Goal: Task Accomplishment & Management: Use online tool/utility

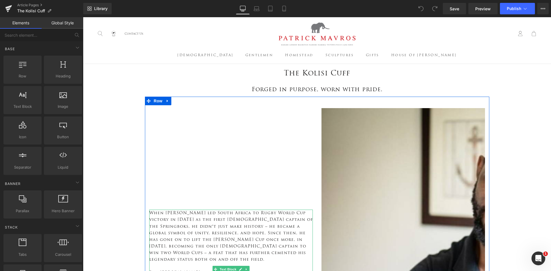
scroll to position [1285, 464]
click at [217, 222] on p "When Siya Kolisi led South Africa to Rugby World Cup victory in 2019 as the fir…" at bounding box center [231, 236] width 164 height 53
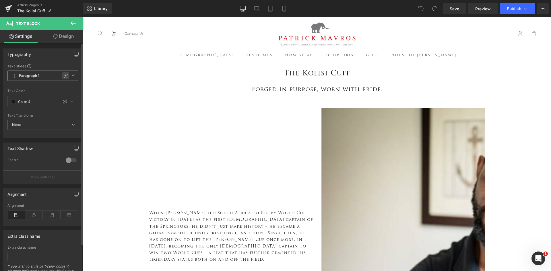
click at [64, 75] on icon at bounding box center [65, 76] width 5 height 5
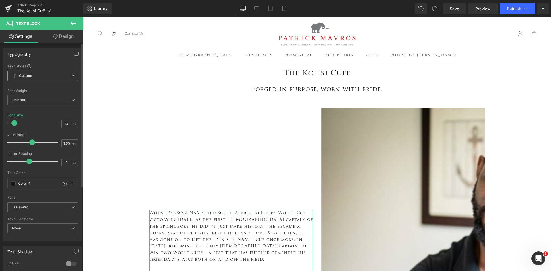
click at [72, 76] on icon at bounding box center [73, 75] width 3 height 3
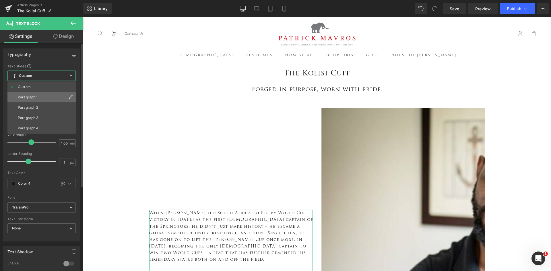
click at [61, 96] on li "Paragraph 1" at bounding box center [41, 97] width 68 height 10
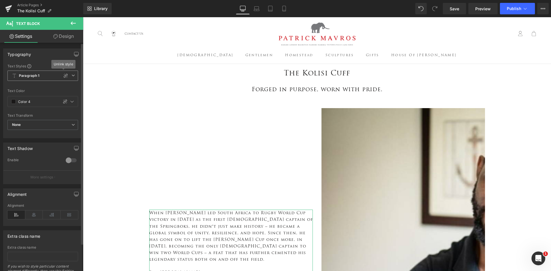
click at [72, 75] on icon at bounding box center [73, 75] width 3 height 3
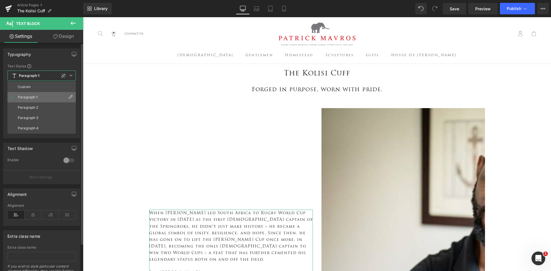
click at [72, 96] on icon at bounding box center [70, 97] width 5 height 5
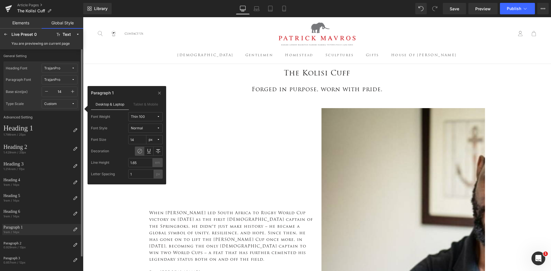
click at [66, 79] on span "TrajanPro" at bounding box center [57, 80] width 27 height 4
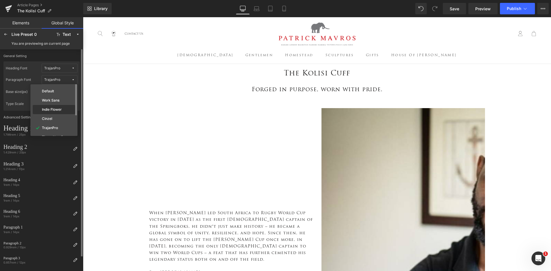
scroll to position [29, 0]
click at [63, 107] on label "Times New Roman" at bounding box center [57, 109] width 31 height 4
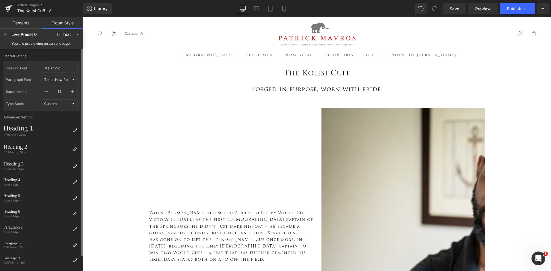
scroll to position [1269, 464]
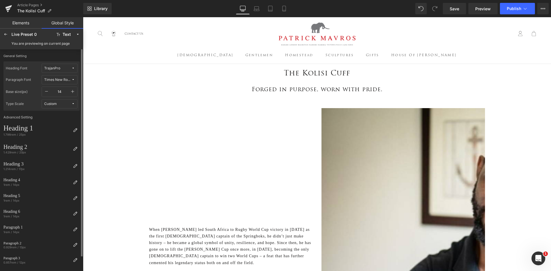
click at [72, 90] on icon "button" at bounding box center [72, 91] width 5 height 5
click at [55, 90] on input "15" at bounding box center [59, 91] width 17 height 9
click at [45, 92] on icon "button" at bounding box center [46, 91] width 5 height 5
type input "14"
click at [70, 101] on button "Custom" at bounding box center [60, 103] width 36 height 9
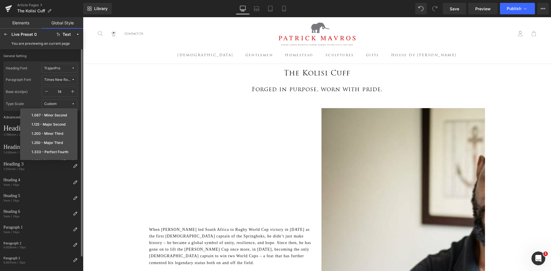
click at [70, 101] on button "Custom" at bounding box center [60, 103] width 36 height 9
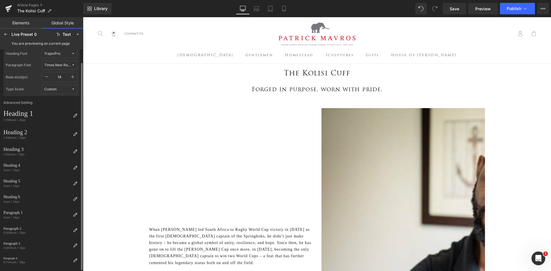
scroll to position [0, 0]
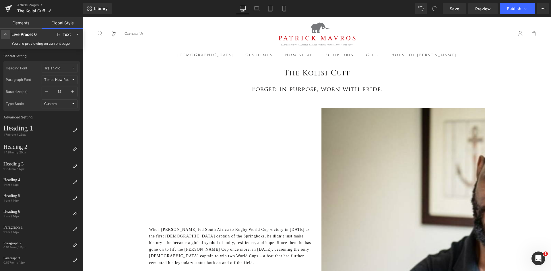
click at [4, 34] on icon at bounding box center [5, 34] width 5 height 5
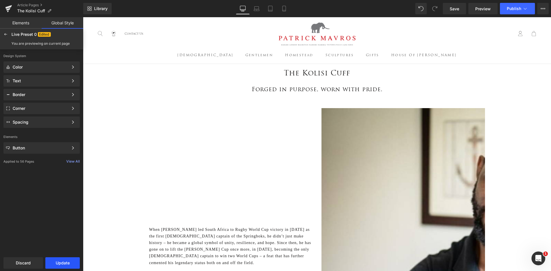
click at [59, 263] on button "Update" at bounding box center [62, 263] width 34 height 11
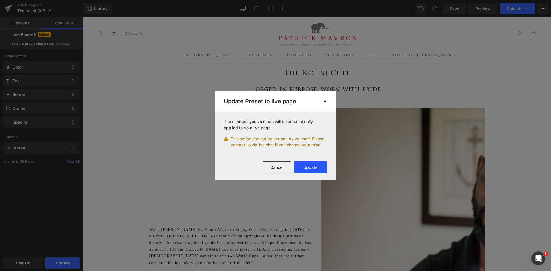
click at [312, 166] on button "Update" at bounding box center [311, 168] width 34 height 12
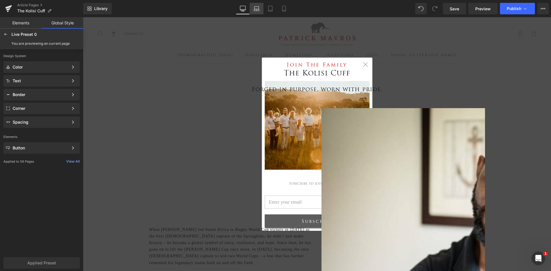
click at [255, 7] on icon at bounding box center [257, 8] width 4 height 3
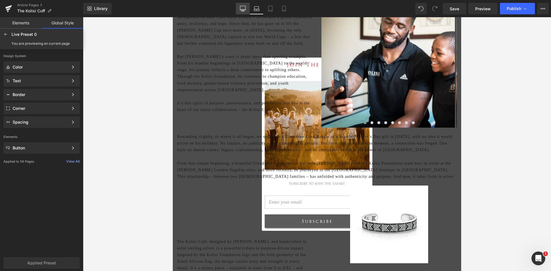
scroll to position [86, 0]
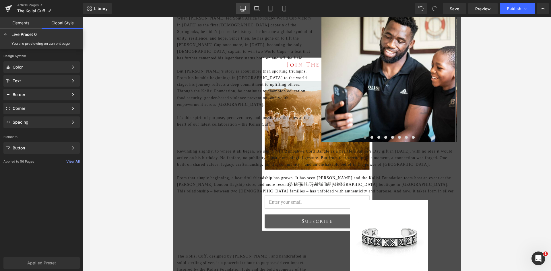
click at [246, 10] on icon at bounding box center [242, 8] width 5 height 4
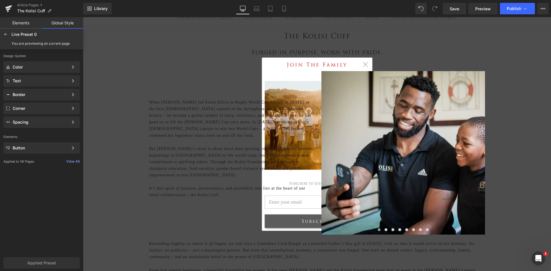
scroll to position [0, 0]
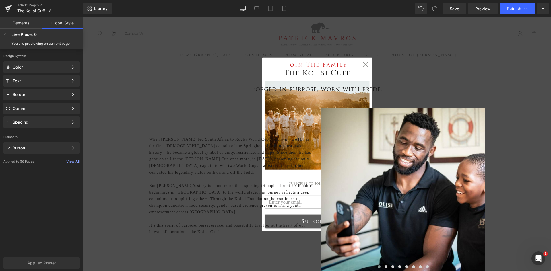
click at [363, 63] on button "Close" at bounding box center [365, 64] width 5 height 5
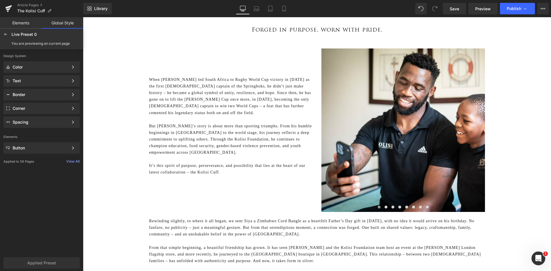
scroll to position [57, 0]
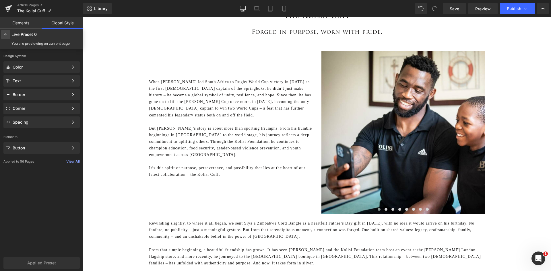
click at [4, 35] on icon at bounding box center [5, 34] width 5 height 5
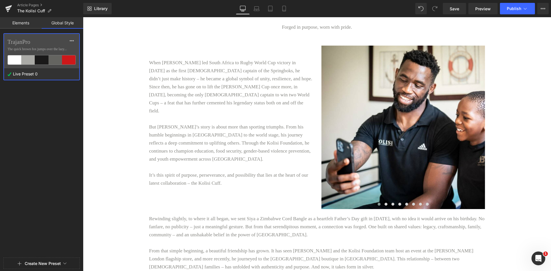
click at [16, 21] on link "Elements" at bounding box center [21, 22] width 42 height 11
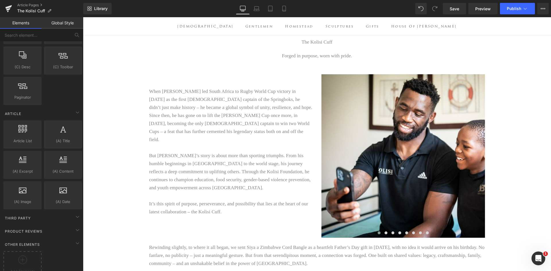
scroll to position [976, 0]
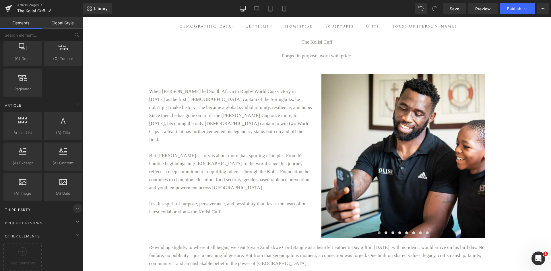
click at [74, 205] on icon at bounding box center [77, 208] width 7 height 7
click at [72, 211] on div "Third Party" at bounding box center [42, 209] width 81 height 11
click at [76, 219] on icon at bounding box center [77, 222] width 7 height 7
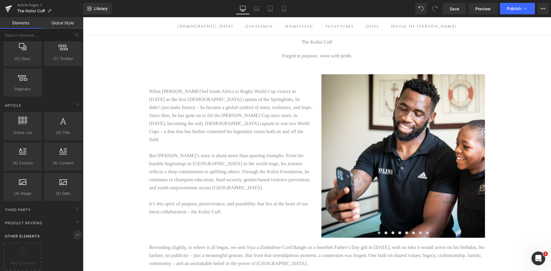
click at [76, 232] on icon at bounding box center [77, 235] width 7 height 7
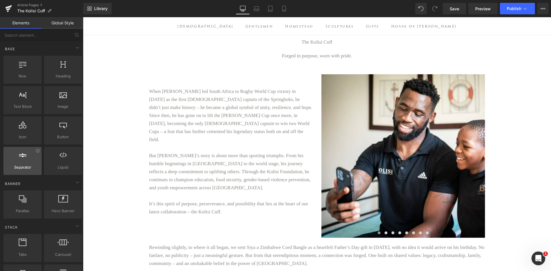
scroll to position [57, 0]
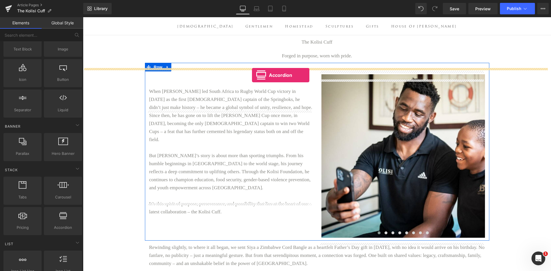
drag, startPoint x: 150, startPoint y: 239, endPoint x: 252, endPoint y: 75, distance: 193.1
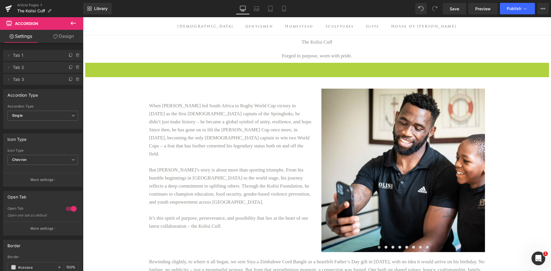
scroll to position [1102, 464]
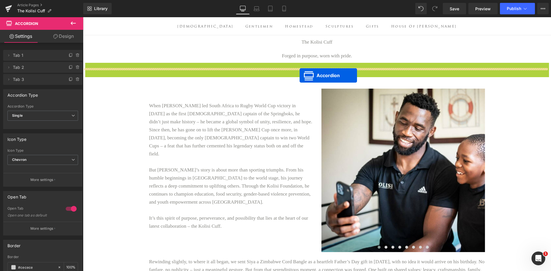
drag, startPoint x: 298, startPoint y: 73, endPoint x: 300, endPoint y: 76, distance: 3.1
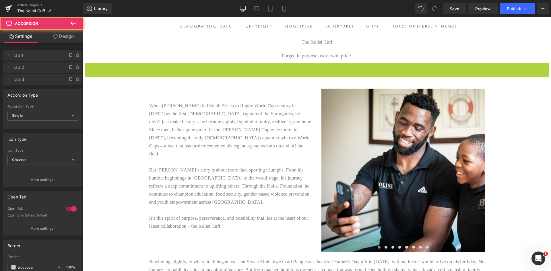
scroll to position [1175, 464]
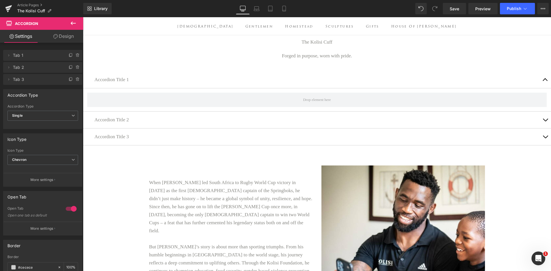
click at [70, 20] on button at bounding box center [73, 23] width 20 height 13
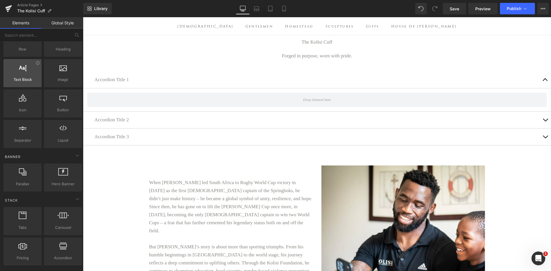
scroll to position [0, 0]
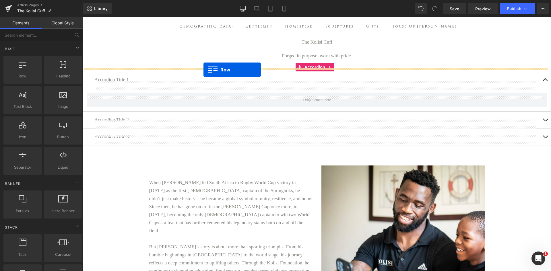
drag, startPoint x: 117, startPoint y: 90, endPoint x: 204, endPoint y: 70, distance: 89.4
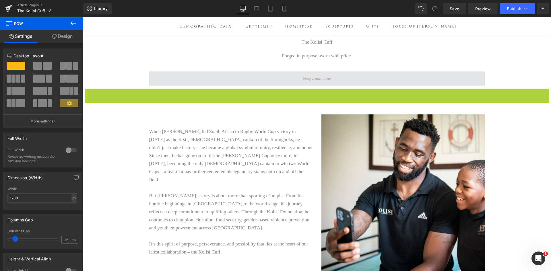
scroll to position [1128, 464]
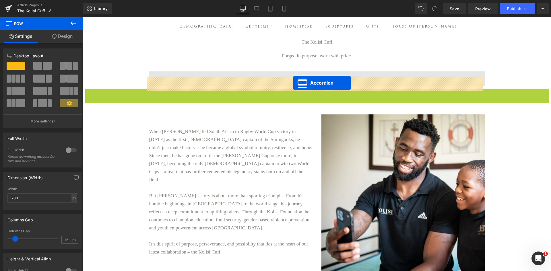
drag, startPoint x: 298, startPoint y: 99, endPoint x: 294, endPoint y: 83, distance: 16.1
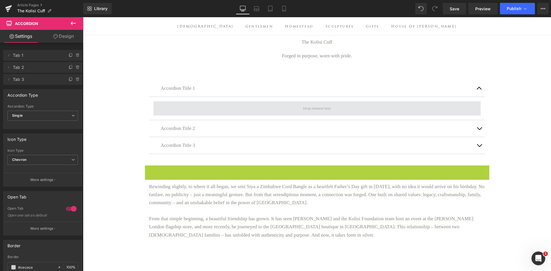
scroll to position [1023, 464]
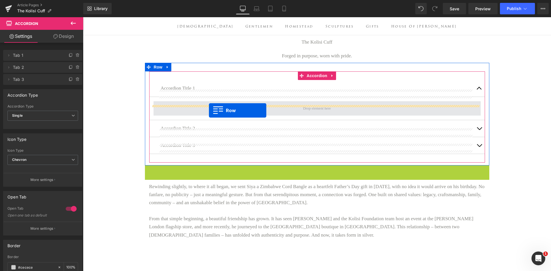
drag, startPoint x: 146, startPoint y: 171, endPoint x: 209, endPoint y: 111, distance: 87.1
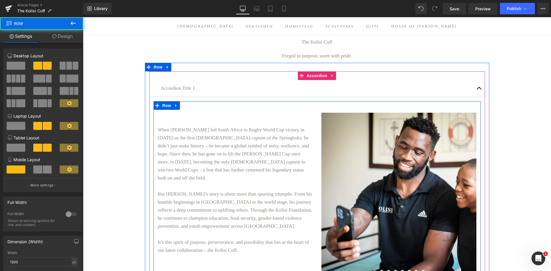
scroll to position [1172, 464]
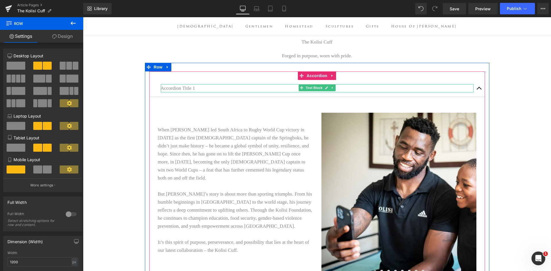
click at [205, 92] on p "Accordion Title 1" at bounding box center [317, 88] width 313 height 8
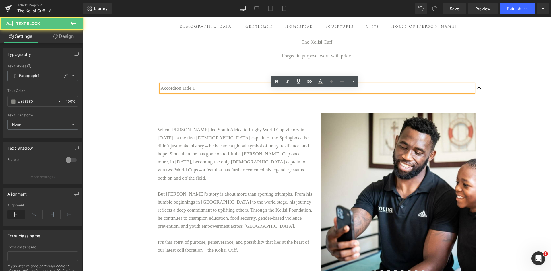
drag, startPoint x: 199, startPoint y: 88, endPoint x: 158, endPoint y: 95, distance: 41.4
click at [161, 92] on div "Accordion Title 1" at bounding box center [317, 88] width 313 height 8
drag, startPoint x: 202, startPoint y: 91, endPoint x: 156, endPoint y: 93, distance: 46.3
click at [156, 93] on div "Accordion Title 1 Text Block" at bounding box center [317, 88] width 336 height 17
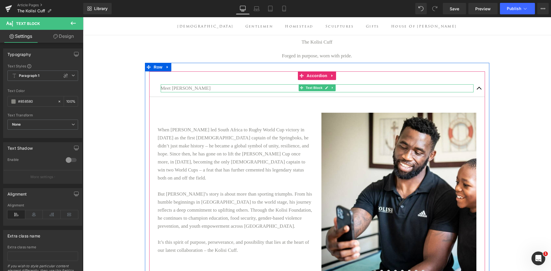
click at [208, 92] on p "Meet Siya Kolisi" at bounding box center [317, 88] width 313 height 8
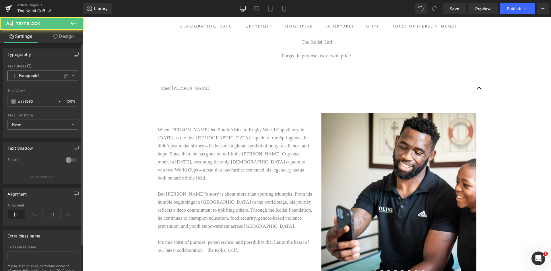
click at [72, 75] on icon at bounding box center [73, 75] width 3 height 3
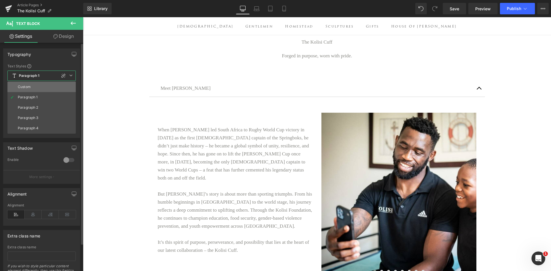
click at [67, 85] on li "Custom" at bounding box center [41, 87] width 68 height 10
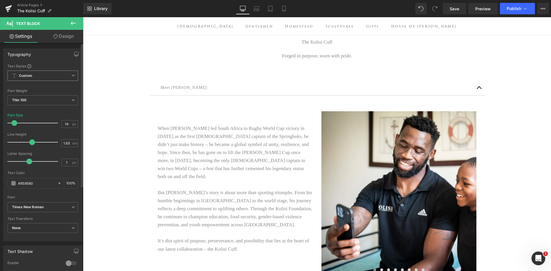
click at [73, 75] on span "Custom" at bounding box center [42, 76] width 71 height 10
click at [74, 20] on icon at bounding box center [73, 23] width 7 height 7
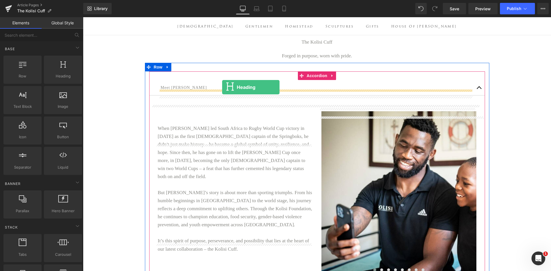
drag, startPoint x: 152, startPoint y: 92, endPoint x: 222, endPoint y: 87, distance: 70.2
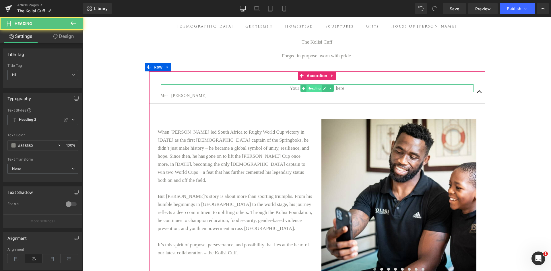
scroll to position [1173, 464]
drag, startPoint x: 308, startPoint y: 94, endPoint x: 269, endPoint y: 105, distance: 40.8
click at [308, 92] on span "Heading" at bounding box center [314, 88] width 16 height 7
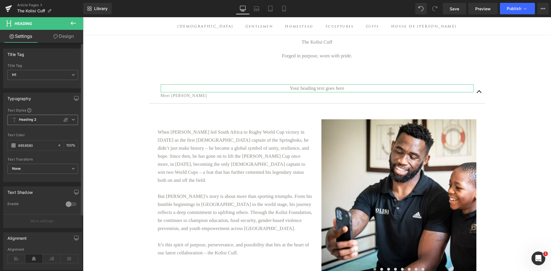
click at [72, 118] on icon at bounding box center [73, 119] width 3 height 3
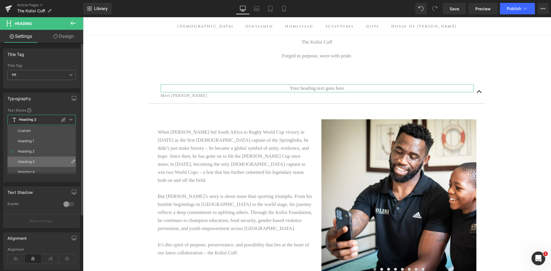
click at [46, 161] on li "Heading 3" at bounding box center [42, 162] width 71 height 10
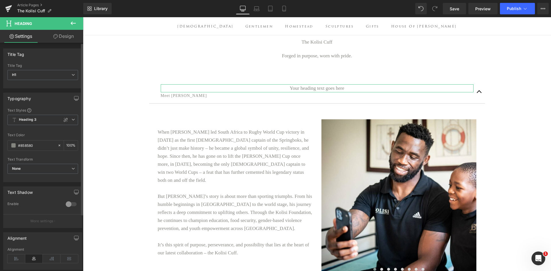
scroll to position [1172, 464]
click at [14, 259] on icon at bounding box center [16, 259] width 18 height 9
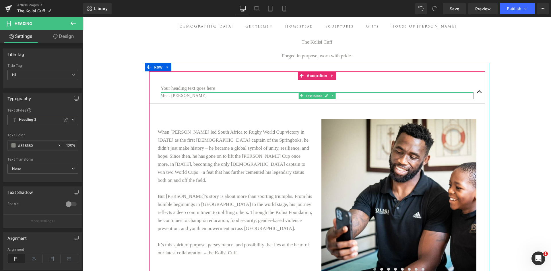
click at [193, 99] on p "Meet Siya Kolisi" at bounding box center [317, 95] width 313 height 7
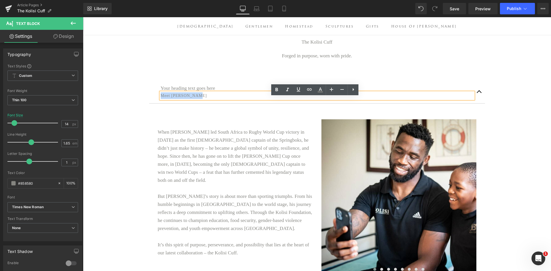
drag, startPoint x: 193, startPoint y: 100, endPoint x: 160, endPoint y: 99, distance: 33.3
click at [161, 99] on p "Meet Siya Kolisi" at bounding box center [317, 95] width 313 height 7
copy p "Meet Siya Kolisi"
click at [198, 92] on h1 "Your heading text goes here" at bounding box center [317, 88] width 313 height 8
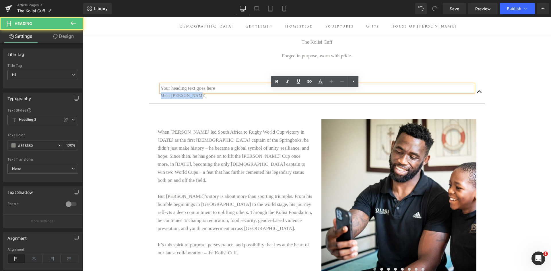
click at [250, 92] on h1 "Your heading text goes here" at bounding box center [317, 88] width 313 height 8
drag, startPoint x: 250, startPoint y: 92, endPoint x: 150, endPoint y: 99, distance: 99.6
click at [150, 99] on div "Your heading text goes here Heading Meet Siya Kolisi Text Block" at bounding box center [317, 92] width 336 height 24
paste div
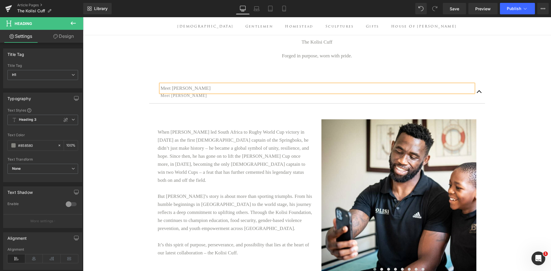
click at [83, 17] on div at bounding box center [83, 17] width 0 height 0
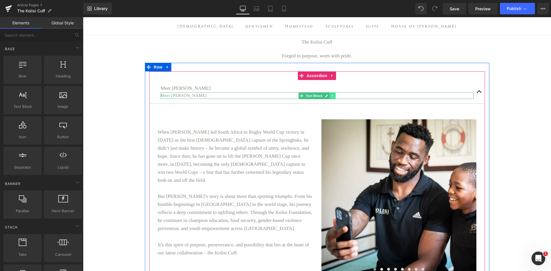
click at [332, 97] on icon at bounding box center [332, 96] width 1 height 2
click at [335, 97] on icon at bounding box center [335, 95] width 3 height 3
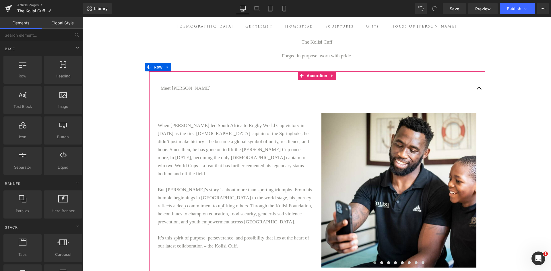
scroll to position [1165, 464]
click at [209, 92] on h1 "Meet Siya Kolisi" at bounding box center [317, 88] width 313 height 8
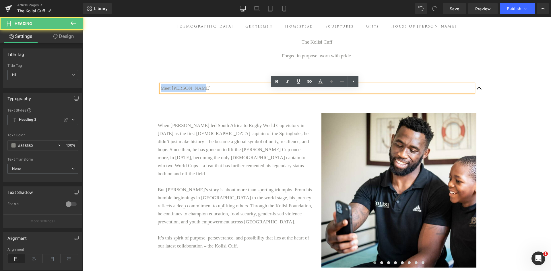
drag, startPoint x: 209, startPoint y: 94, endPoint x: 124, endPoint y: 111, distance: 87.5
click at [152, 94] on div "Meet Siya Kolisi Heading" at bounding box center [317, 88] width 336 height 17
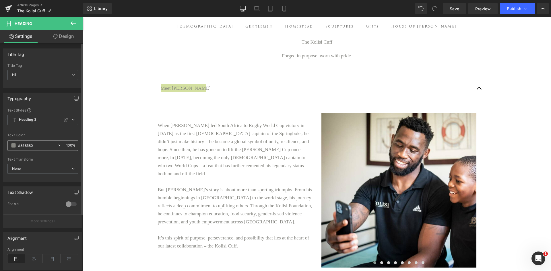
click at [10, 145] on div "#858580" at bounding box center [33, 146] width 50 height 10
click at [13, 145] on span at bounding box center [13, 145] width 5 height 5
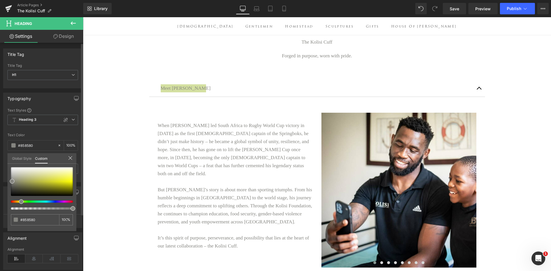
click at [18, 161] on link "Global Style" at bounding box center [22, 158] width 20 height 10
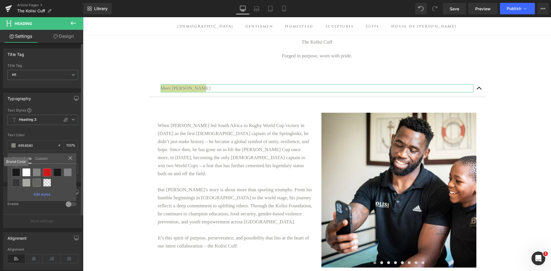
click at [18, 171] on div at bounding box center [16, 173] width 8 height 8
type input "Brand Color"
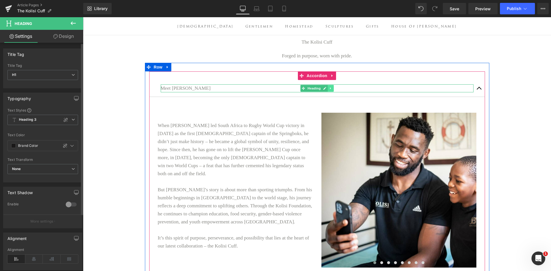
click at [332, 92] on link at bounding box center [331, 88] width 6 height 7
click at [326, 90] on icon at bounding box center [327, 88] width 3 height 3
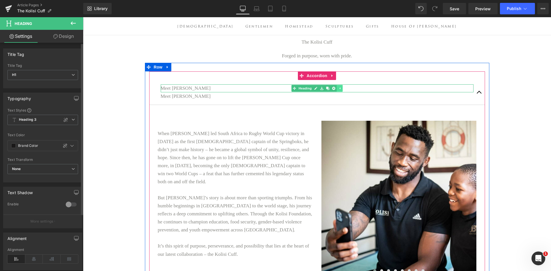
scroll to position [1173, 464]
drag, startPoint x: 337, startPoint y: 93, endPoint x: 289, endPoint y: 101, distance: 48.9
click at [338, 90] on icon at bounding box center [339, 88] width 3 height 3
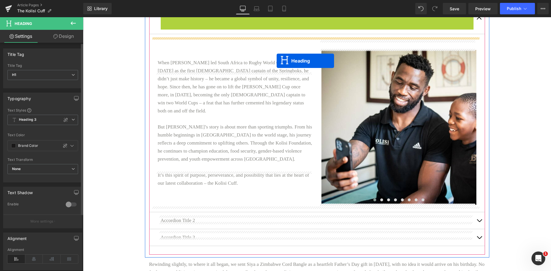
scroll to position [115, 0]
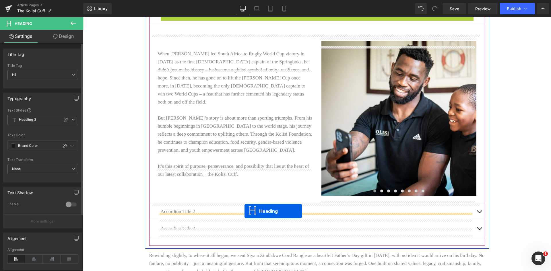
drag, startPoint x: 300, startPoint y: 100, endPoint x: 245, endPoint y: 211, distance: 124.0
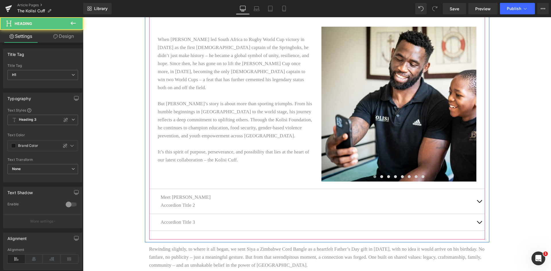
scroll to position [1173, 464]
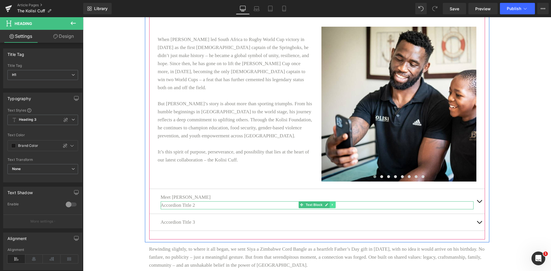
click at [331, 207] on icon at bounding box center [332, 204] width 3 height 3
click at [334, 207] on icon at bounding box center [335, 204] width 3 height 3
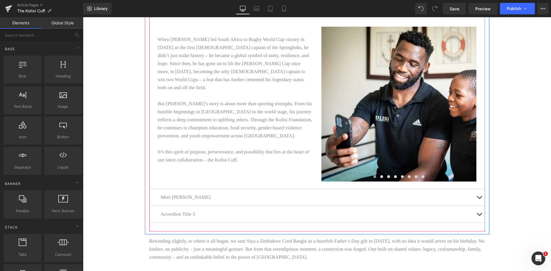
scroll to position [1166, 464]
click at [480, 199] on span "button" at bounding box center [480, 199] width 0 height 0
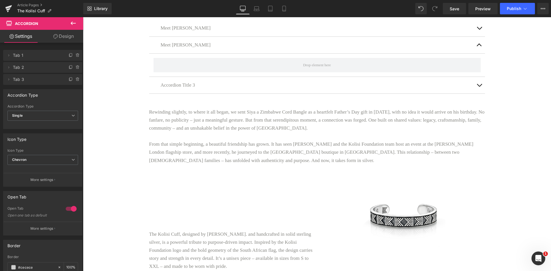
scroll to position [57, 0]
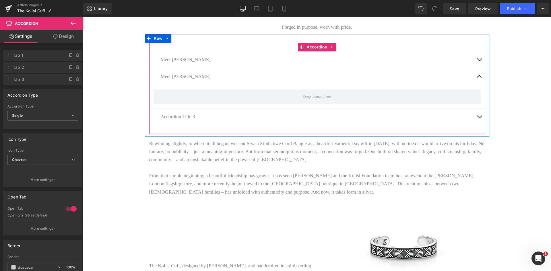
click at [214, 78] on div "Meet Siya Kolisi Heading" at bounding box center [317, 76] width 336 height 17
click at [212, 81] on h1 "Meet Siya Kolisi" at bounding box center [317, 77] width 313 height 8
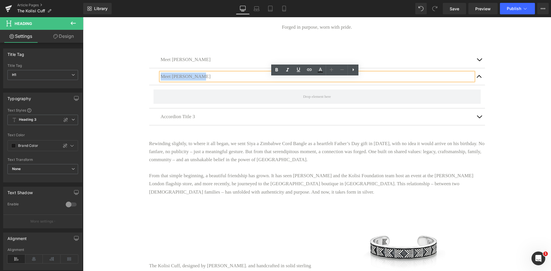
drag, startPoint x: 212, startPoint y: 82, endPoint x: 154, endPoint y: 84, distance: 57.8
click at [154, 84] on div "Meet Siya Kolisi Heading" at bounding box center [317, 76] width 336 height 17
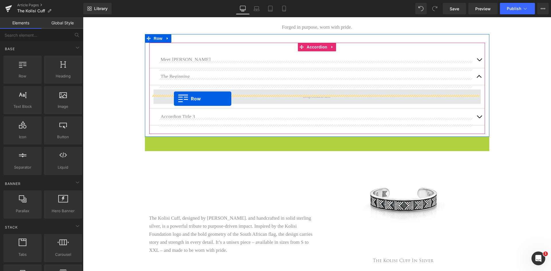
scroll to position [973, 464]
drag, startPoint x: 145, startPoint y: 146, endPoint x: 174, endPoint y: 99, distance: 55.5
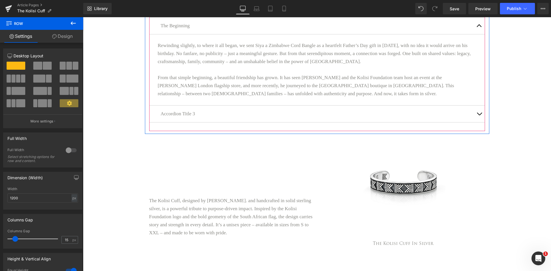
scroll to position [29, 0]
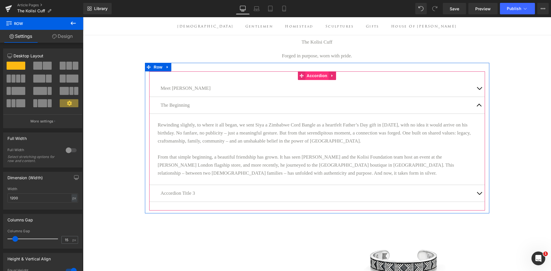
click at [309, 80] on span "Accordion" at bounding box center [318, 76] width 24 height 9
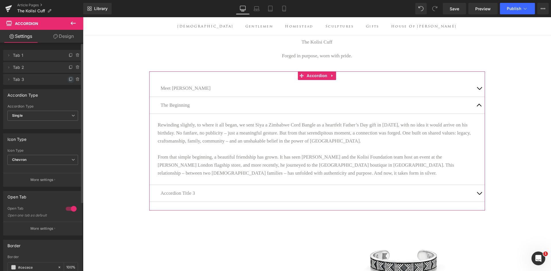
drag, startPoint x: 68, startPoint y: 80, endPoint x: 54, endPoint y: 89, distance: 16.8
click at [69, 80] on icon at bounding box center [71, 79] width 5 height 5
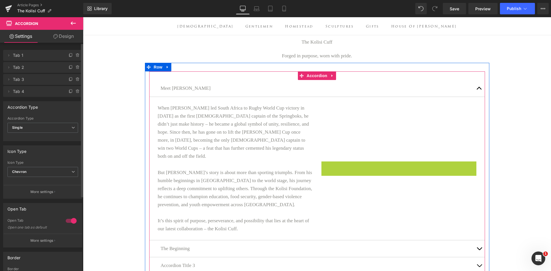
scroll to position [1065, 464]
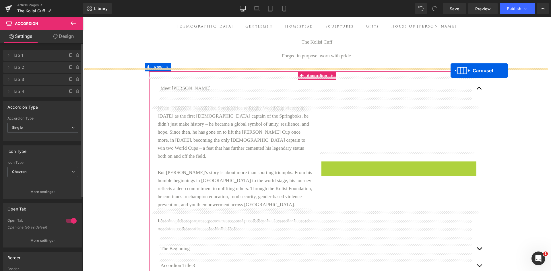
drag, startPoint x: 381, startPoint y: 114, endPoint x: 451, endPoint y: 71, distance: 82.1
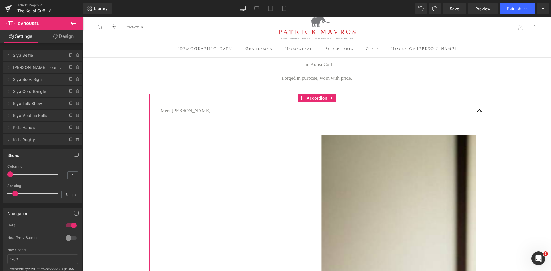
scroll to position [6, 0]
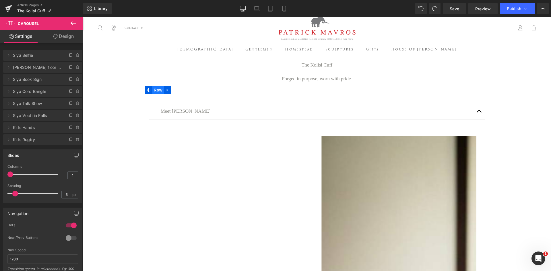
click at [156, 94] on span "Row" at bounding box center [158, 90] width 11 height 9
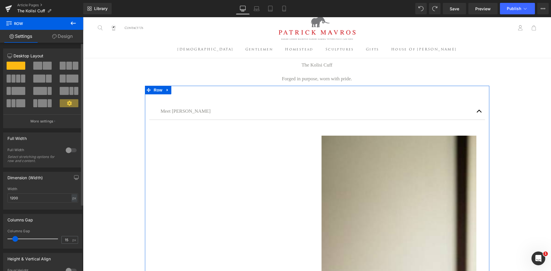
click at [43, 66] on span at bounding box center [47, 66] width 9 height 8
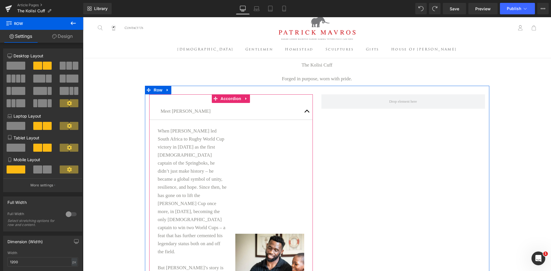
scroll to position [3, 3]
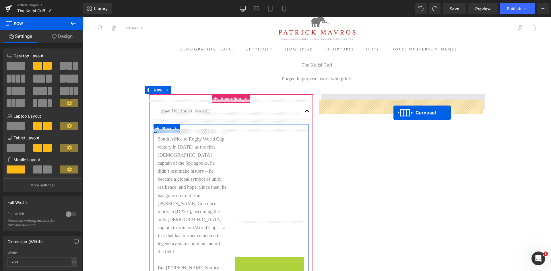
drag, startPoint x: 253, startPoint y: 194, endPoint x: 394, endPoint y: 113, distance: 162.8
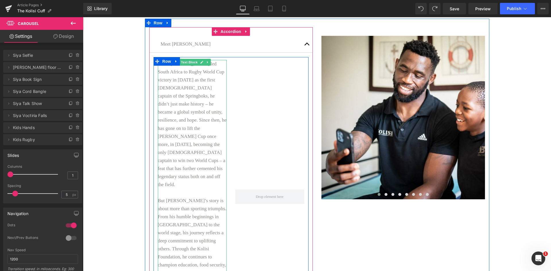
scroll to position [92, 0]
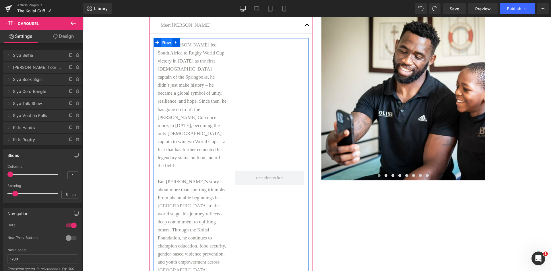
click at [161, 47] on span "Row" at bounding box center [166, 42] width 11 height 9
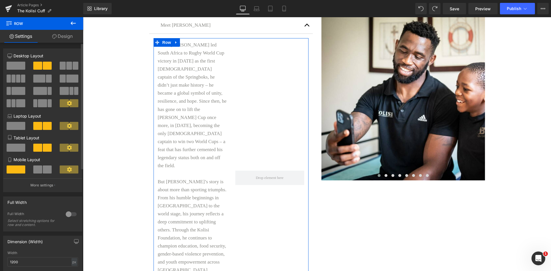
click at [16, 66] on span at bounding box center [16, 66] width 19 height 8
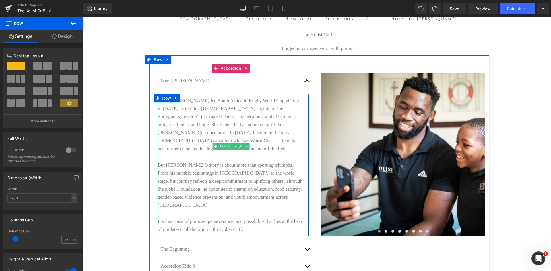
scroll to position [34, 0]
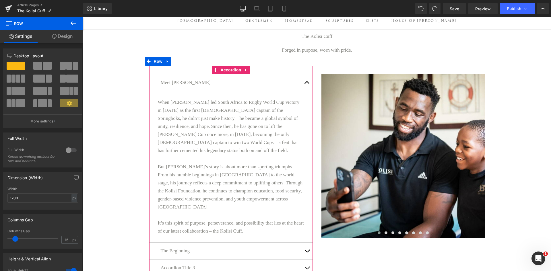
click at [307, 84] on span "button" at bounding box center [307, 84] width 0 height 0
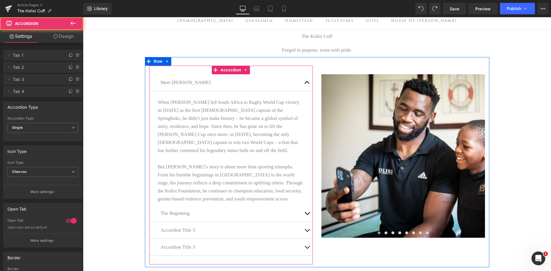
scroll to position [1041, 464]
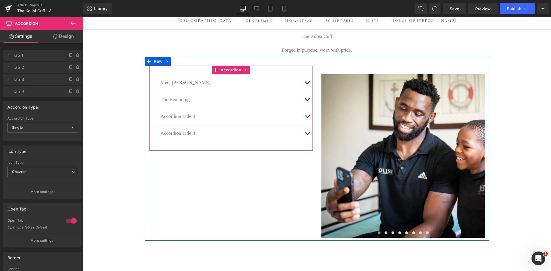
click at [307, 101] on span "button" at bounding box center [307, 101] width 0 height 0
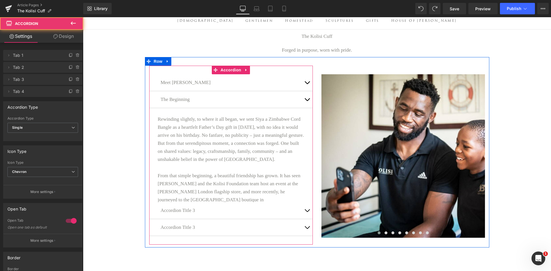
scroll to position [1045, 464]
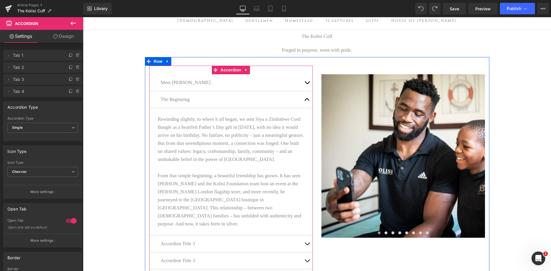
click at [305, 105] on button "button" at bounding box center [307, 99] width 11 height 17
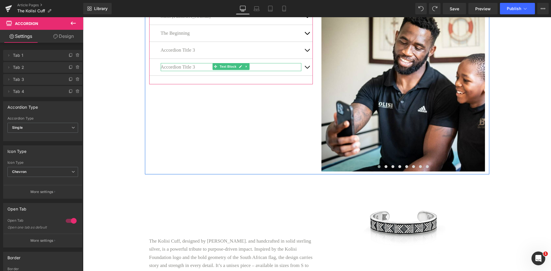
scroll to position [92, 0]
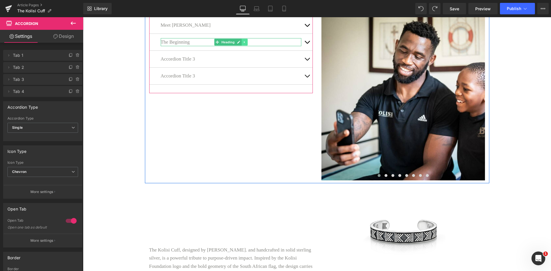
click at [244, 43] on icon at bounding box center [244, 42] width 1 height 2
click at [240, 44] on icon at bounding box center [241, 41] width 3 height 3
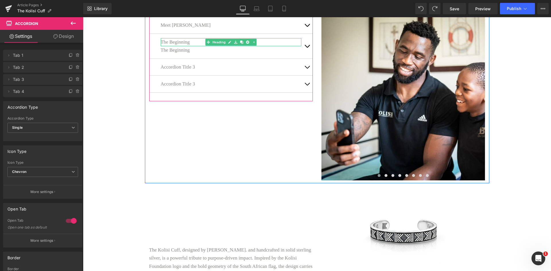
click at [252, 44] on icon at bounding box center [253, 41] width 3 height 3
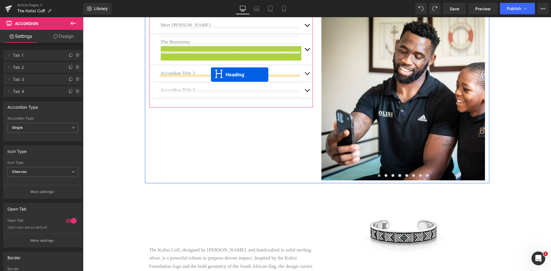
drag, startPoint x: 216, startPoint y: 54, endPoint x: 211, endPoint y: 75, distance: 21.5
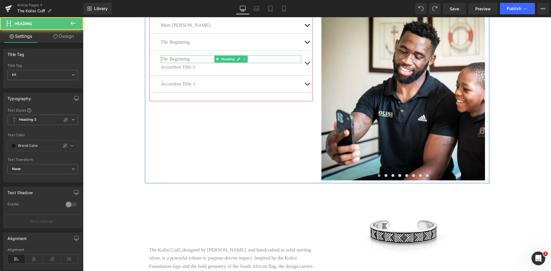
click at [207, 63] on h1 "The Beginning" at bounding box center [231, 59] width 141 height 8
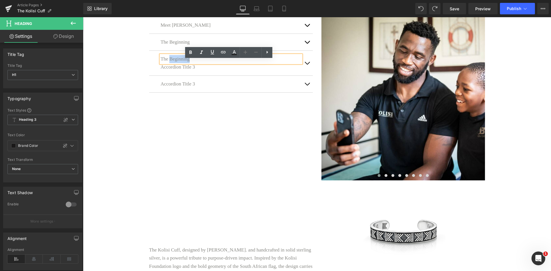
drag, startPoint x: 207, startPoint y: 63, endPoint x: 172, endPoint y: 67, distance: 35.3
click at [172, 63] on h1 "The Beginning" at bounding box center [231, 59] width 141 height 8
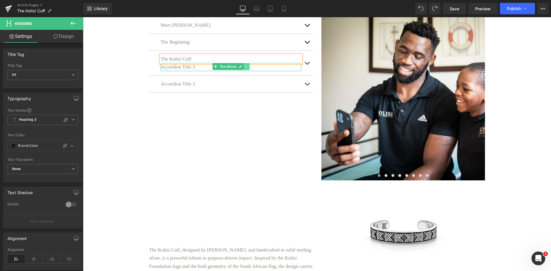
click at [245, 68] on icon at bounding box center [246, 66] width 3 height 3
click at [246, 70] on link at bounding box center [249, 66] width 6 height 7
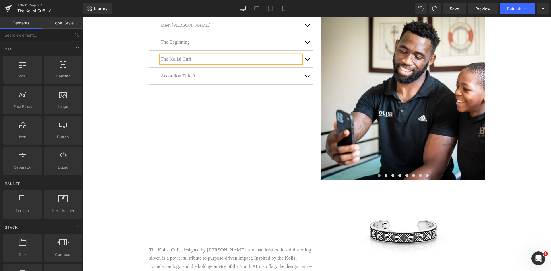
click at [305, 63] on button "button" at bounding box center [307, 59] width 11 height 17
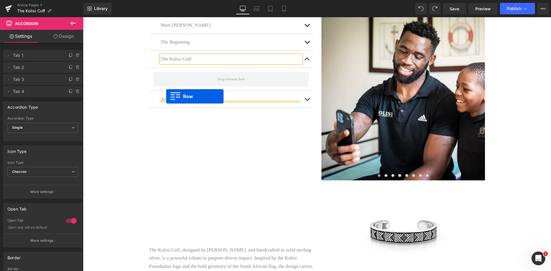
scroll to position [891, 464]
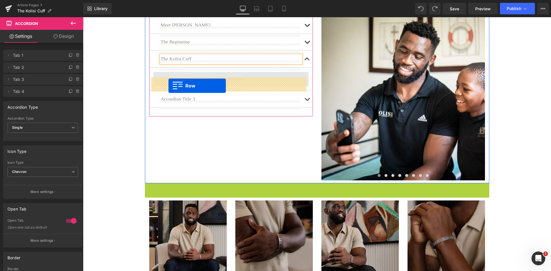
drag, startPoint x: 147, startPoint y: 192, endPoint x: 169, endPoint y: 86, distance: 107.9
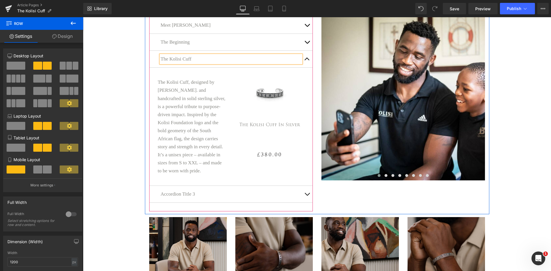
scroll to position [904, 464]
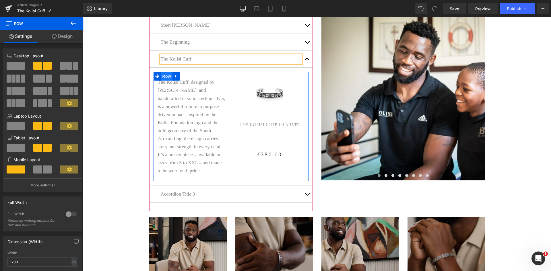
click at [167, 81] on span "Row" at bounding box center [166, 76] width 11 height 9
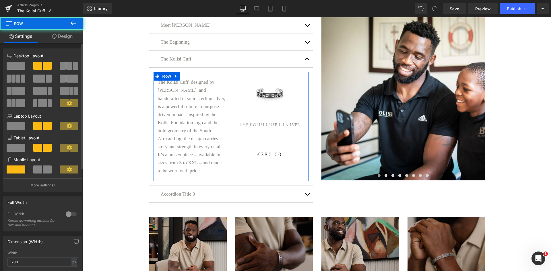
drag, startPoint x: 111, startPoint y: 80, endPoint x: 20, endPoint y: 63, distance: 91.9
click at [20, 63] on span at bounding box center [16, 66] width 19 height 8
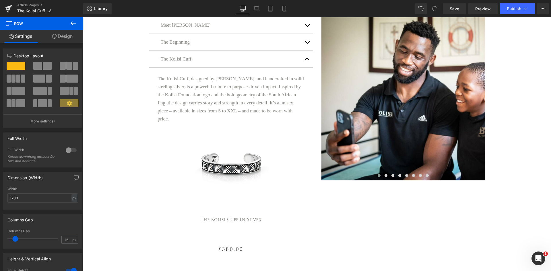
scroll to position [984, 464]
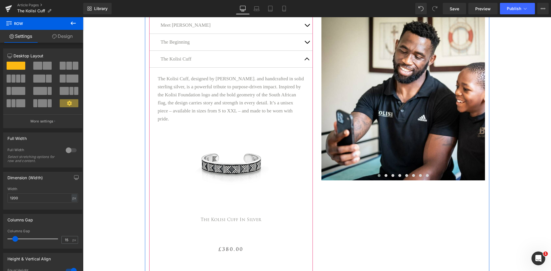
click at [303, 64] on button "button" at bounding box center [307, 59] width 11 height 17
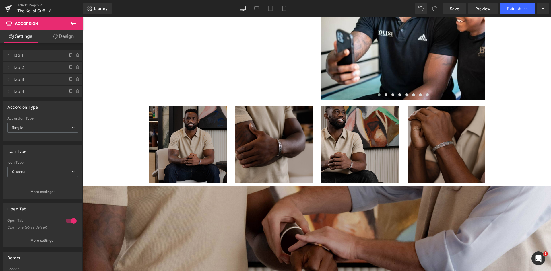
scroll to position [121, 0]
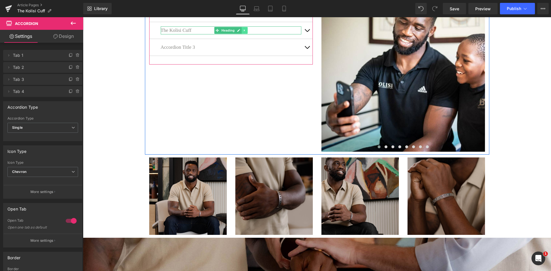
click at [243, 32] on icon at bounding box center [244, 30] width 3 height 3
click at [240, 32] on icon at bounding box center [241, 30] width 3 height 3
click at [252, 32] on icon at bounding box center [253, 30] width 3 height 3
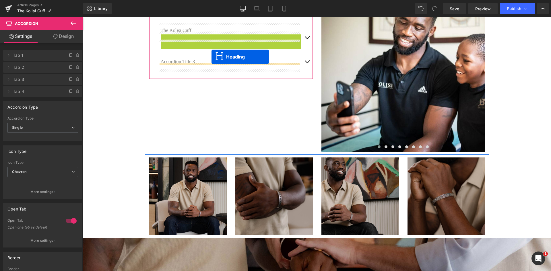
drag, startPoint x: 215, startPoint y: 43, endPoint x: 212, endPoint y: 57, distance: 14.4
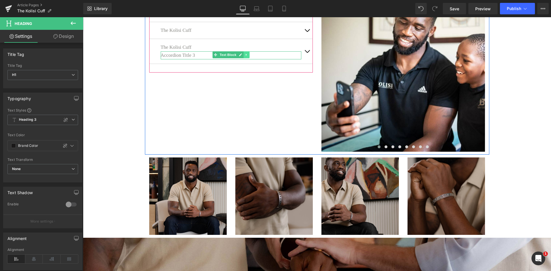
click at [245, 57] on icon at bounding box center [246, 54] width 3 height 3
click at [248, 56] on icon at bounding box center [249, 54] width 3 height 3
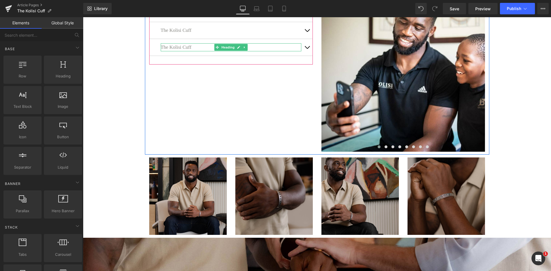
click at [209, 51] on h1 "The Kolisi Cuff" at bounding box center [231, 47] width 141 height 8
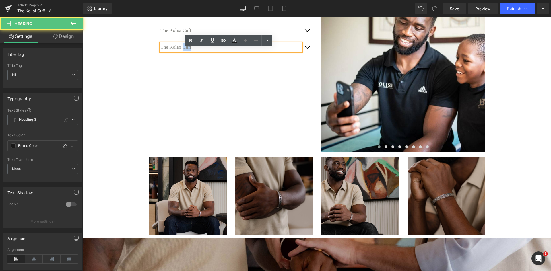
drag, startPoint x: 207, startPoint y: 52, endPoint x: 192, endPoint y: 52, distance: 14.4
click at [192, 51] on h1 "The Kolisi Cuff" at bounding box center [231, 47] width 141 height 8
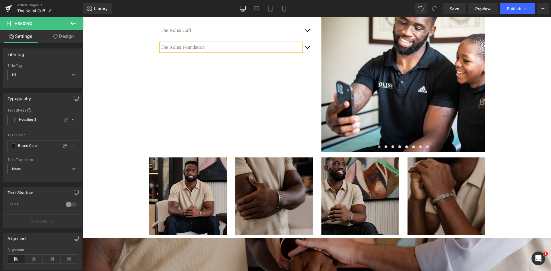
click at [306, 52] on button "button" at bounding box center [307, 47] width 11 height 17
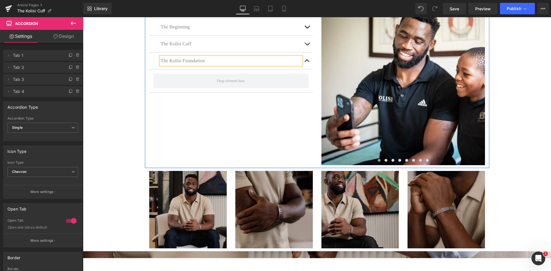
scroll to position [92, 0]
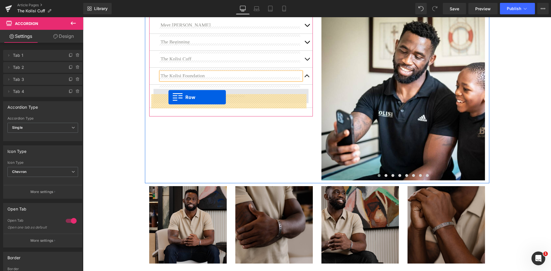
drag, startPoint x: 145, startPoint y: 147, endPoint x: 169, endPoint y: 97, distance: 54.9
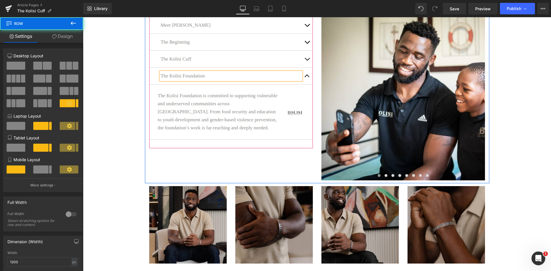
scroll to position [854, 464]
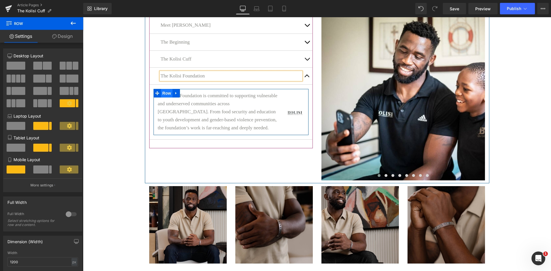
click at [162, 98] on span "Row" at bounding box center [166, 93] width 11 height 9
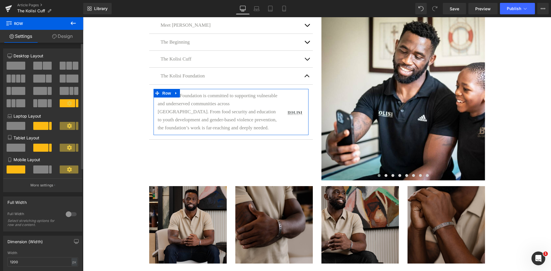
click at [23, 63] on span at bounding box center [16, 66] width 19 height 8
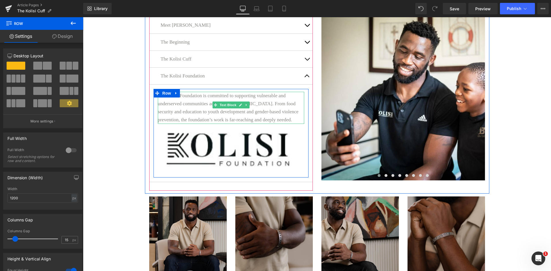
scroll to position [859, 464]
click at [231, 151] on span "Image" at bounding box center [231, 149] width 12 height 7
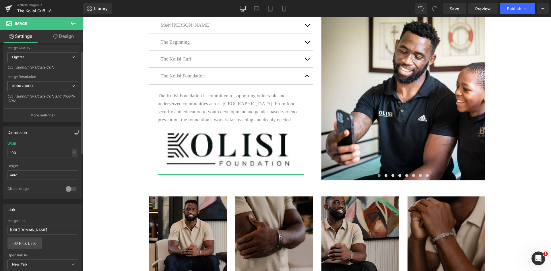
scroll to position [115, 0]
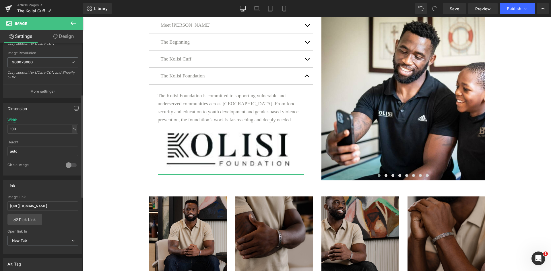
click at [72, 131] on div "%" at bounding box center [74, 129] width 5 height 8
click at [51, 130] on input "100" at bounding box center [42, 128] width 71 height 9
drag, startPoint x: 33, startPoint y: 131, endPoint x: 12, endPoint y: 133, distance: 21.1
click at [12, 133] on input "100" at bounding box center [42, 128] width 71 height 9
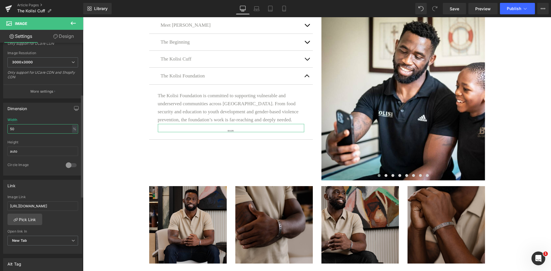
scroll to position [854, 464]
type input "50"
click at [71, 19] on button at bounding box center [73, 23] width 20 height 13
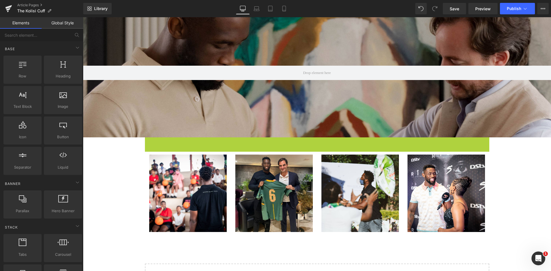
scroll to position [850, 464]
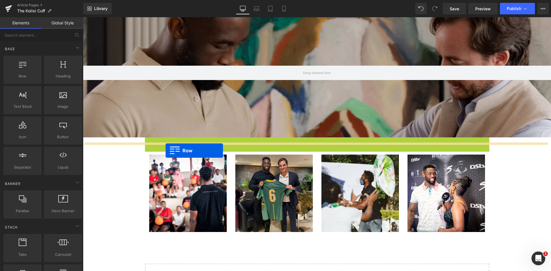
drag, startPoint x: 146, startPoint y: 146, endPoint x: 166, endPoint y: 151, distance: 20.3
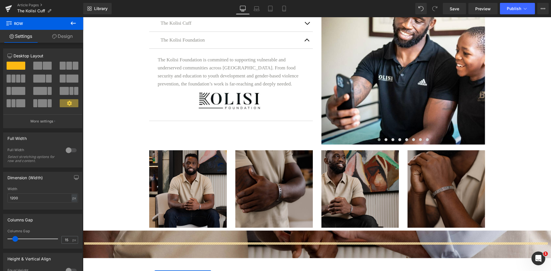
scroll to position [121, 0]
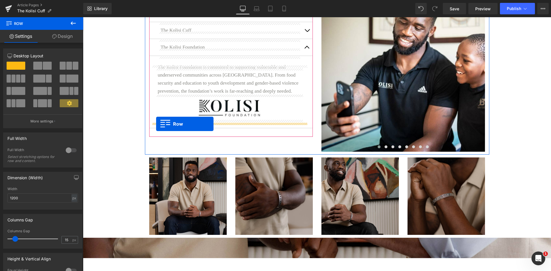
drag, startPoint x: 146, startPoint y: 148, endPoint x: 156, endPoint y: 124, distance: 25.8
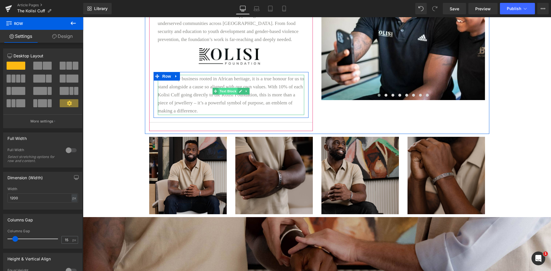
scroll to position [29, 0]
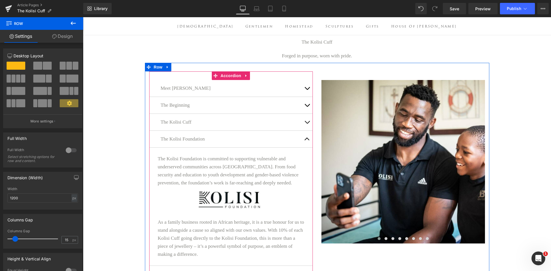
click at [306, 145] on button "button" at bounding box center [307, 139] width 11 height 17
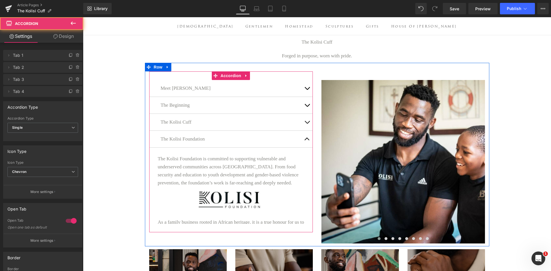
scroll to position [835, 464]
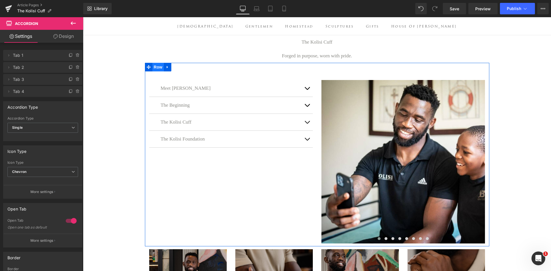
click at [154, 72] on span "Row" at bounding box center [158, 67] width 11 height 9
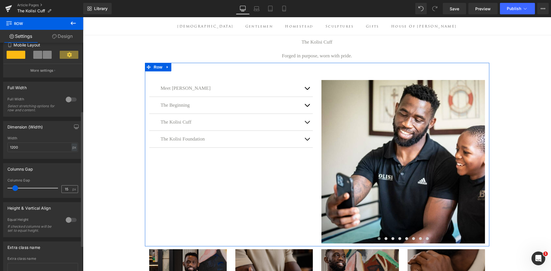
scroll to position [0, 0]
click at [69, 218] on div at bounding box center [71, 220] width 14 height 9
click at [38, 248] on span "Top" at bounding box center [42, 249] width 71 height 10
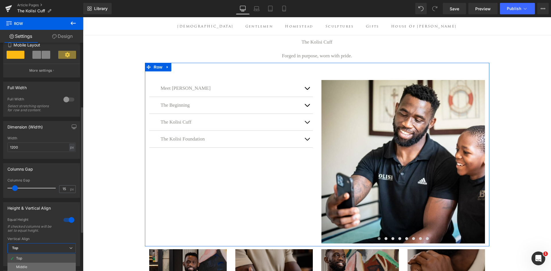
click at [34, 266] on li "Middle" at bounding box center [41, 267] width 68 height 9
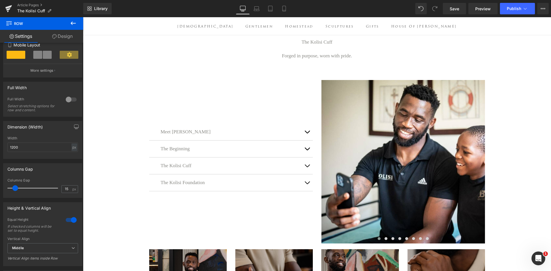
click at [70, 25] on button at bounding box center [73, 23] width 20 height 13
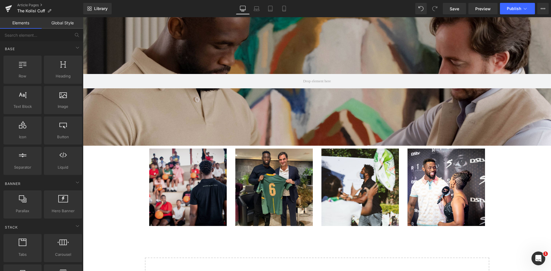
scroll to position [373, 0]
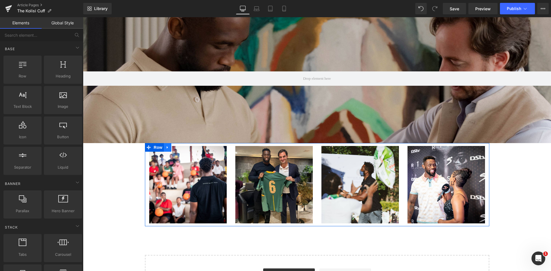
click at [167, 150] on icon at bounding box center [168, 148] width 4 height 4
click at [180, 152] on link at bounding box center [182, 147] width 7 height 9
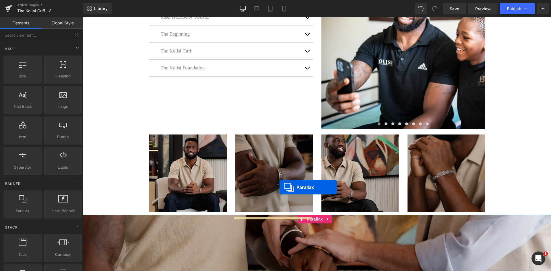
scroll to position [608, 464]
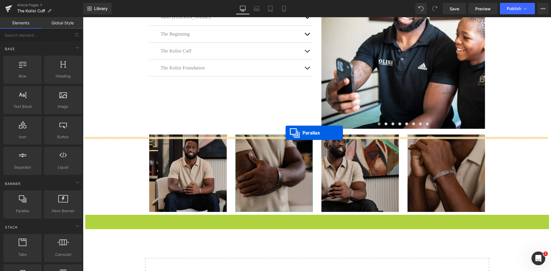
drag, startPoint x: 298, startPoint y: 225, endPoint x: 286, endPoint y: 133, distance: 92.5
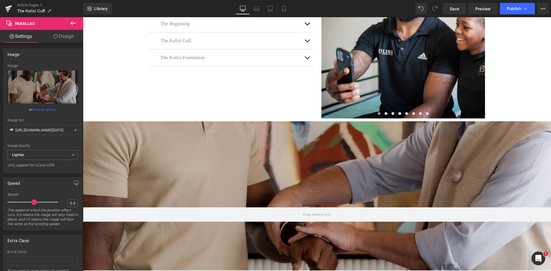
scroll to position [172, 0]
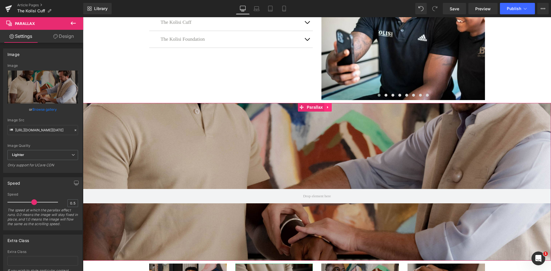
click at [328, 109] on icon at bounding box center [327, 107] width 1 height 3
click at [330, 109] on icon at bounding box center [332, 107] width 4 height 4
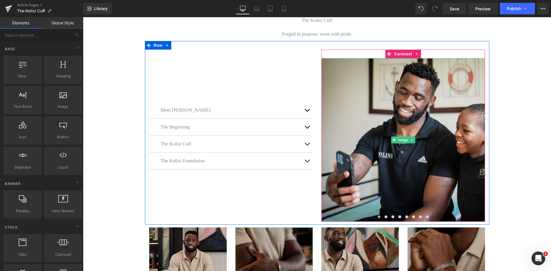
scroll to position [0, 0]
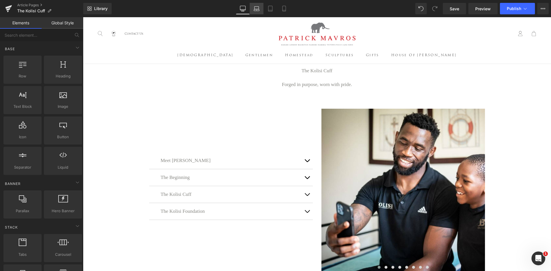
click at [254, 12] on link "Laptop" at bounding box center [257, 8] width 14 height 11
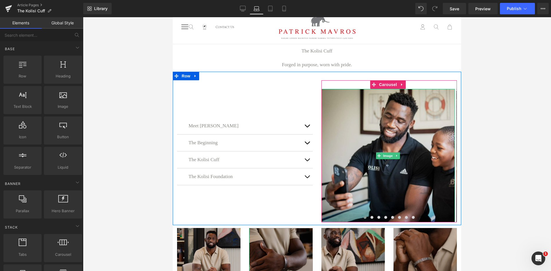
scroll to position [5, 0]
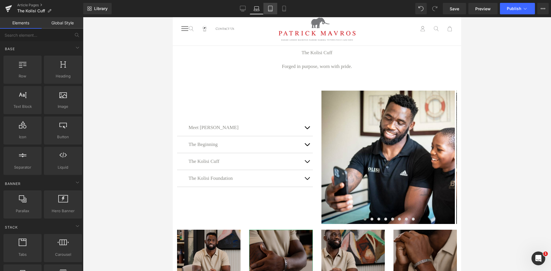
click at [270, 9] on icon at bounding box center [271, 9] width 6 height 6
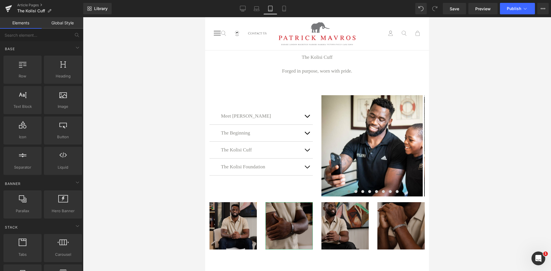
scroll to position [0, 0]
click at [284, 9] on icon at bounding box center [284, 9] width 6 height 6
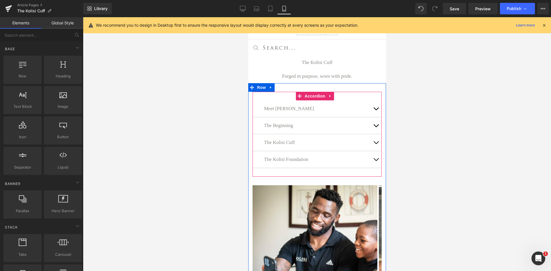
click at [371, 109] on button "button" at bounding box center [375, 109] width 11 height 17
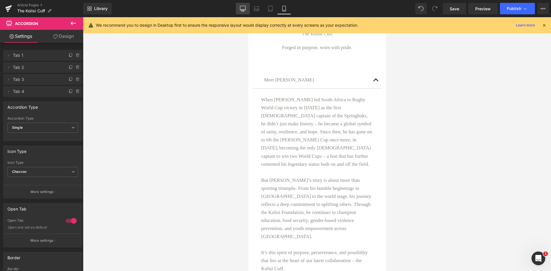
click at [244, 10] on icon at bounding box center [243, 9] width 6 height 6
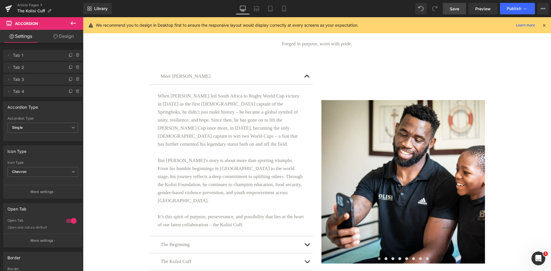
click at [461, 12] on link "Save" at bounding box center [454, 8] width 23 height 11
click at [522, 12] on button "Publish" at bounding box center [517, 8] width 35 height 11
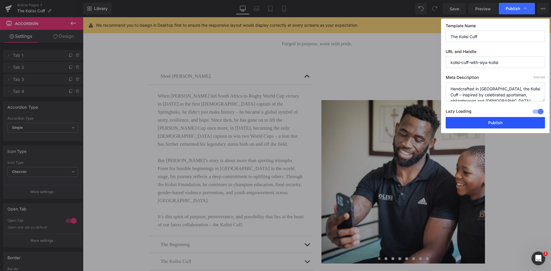
click at [481, 124] on button "Publish" at bounding box center [495, 122] width 99 height 11
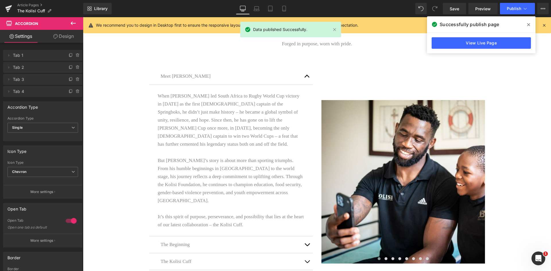
click at [545, 24] on icon at bounding box center [544, 25] width 5 height 5
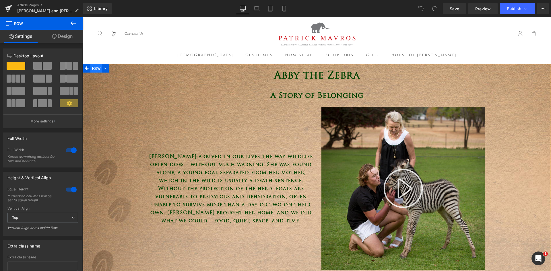
click at [93, 71] on span "Row" at bounding box center [95, 68] width 11 height 9
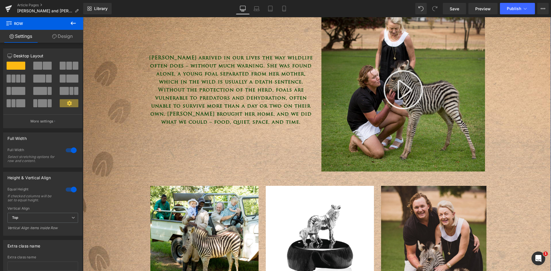
scroll to position [29, 0]
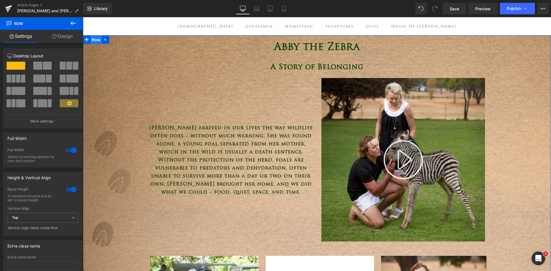
click at [97, 40] on span "Row" at bounding box center [95, 40] width 11 height 9
click at [71, 24] on icon at bounding box center [73, 23] width 7 height 7
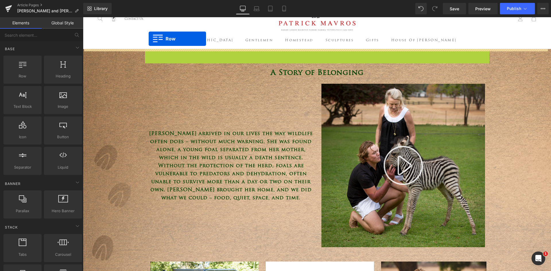
scroll to position [0, 0]
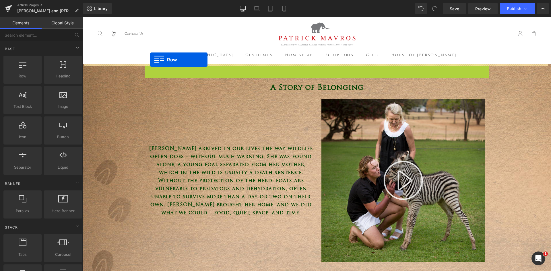
drag, startPoint x: 147, startPoint y: 38, endPoint x: 150, endPoint y: 60, distance: 22.1
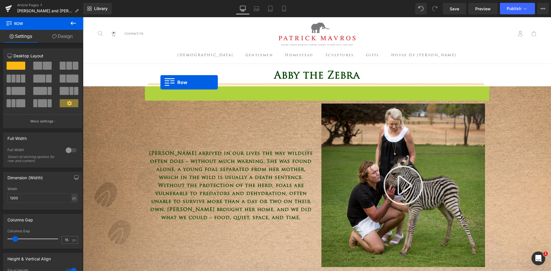
drag, startPoint x: 147, startPoint y: 93, endPoint x: 161, endPoint y: 82, distance: 17.1
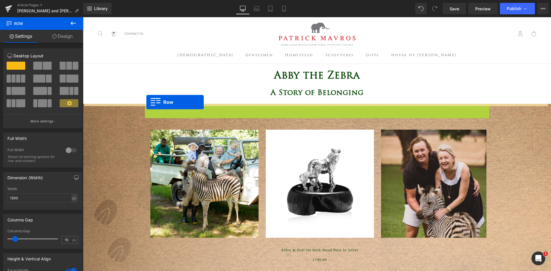
drag, startPoint x: 143, startPoint y: 111, endPoint x: 146, endPoint y: 102, distance: 9.7
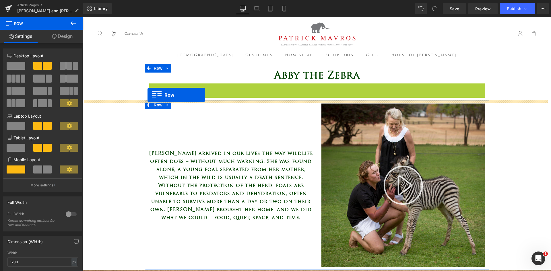
drag, startPoint x: 150, startPoint y: 88, endPoint x: 148, endPoint y: 95, distance: 7.8
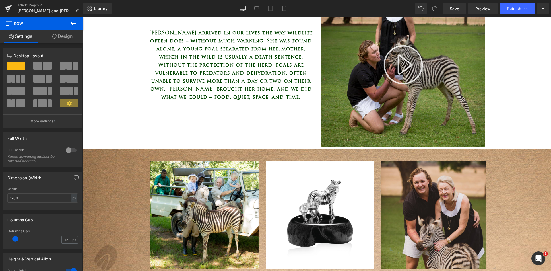
scroll to position [144, 0]
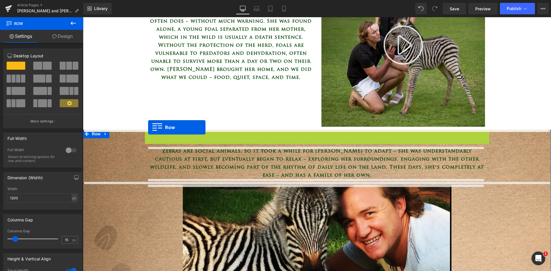
drag, startPoint x: 146, startPoint y: 136, endPoint x: 148, endPoint y: 128, distance: 8.3
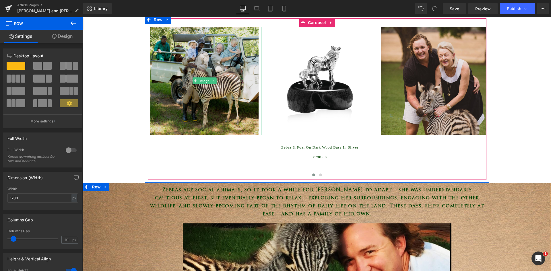
scroll to position [258, 0]
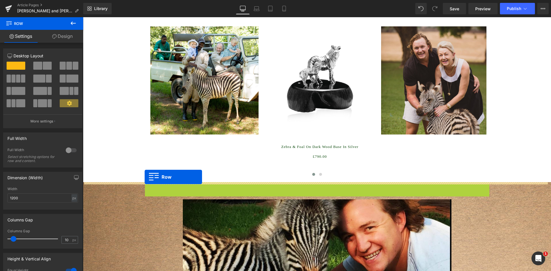
drag, startPoint x: 145, startPoint y: 186, endPoint x: 145, endPoint y: 177, distance: 8.3
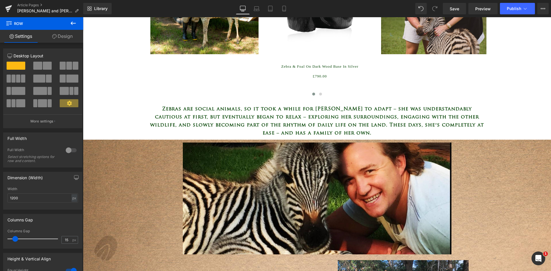
scroll to position [345, 0]
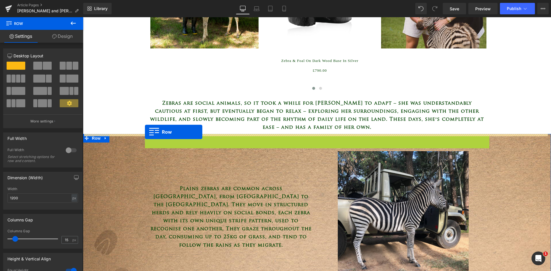
drag, startPoint x: 145, startPoint y: 139, endPoint x: 145, endPoint y: 132, distance: 6.9
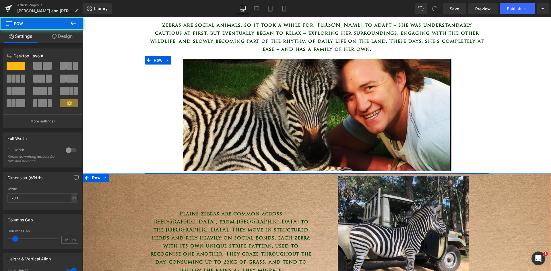
scroll to position [431, 0]
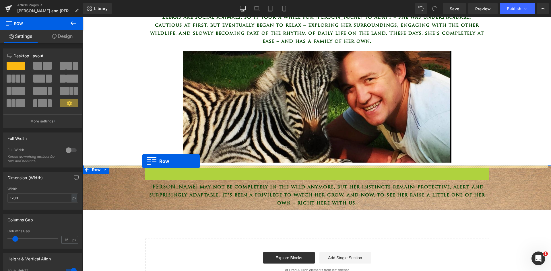
drag, startPoint x: 144, startPoint y: 172, endPoint x: 142, endPoint y: 161, distance: 10.5
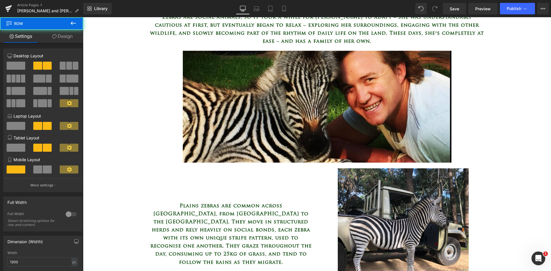
scroll to position [517, 0]
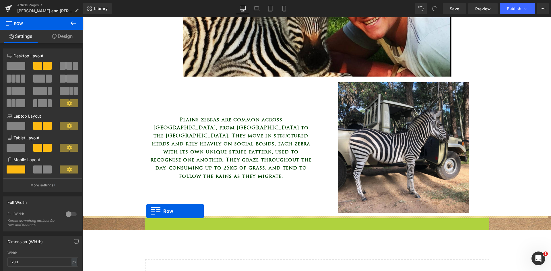
drag, startPoint x: 146, startPoint y: 220, endPoint x: 146, endPoint y: 211, distance: 8.3
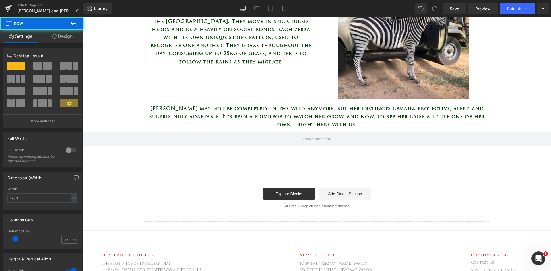
scroll to position [632, 0]
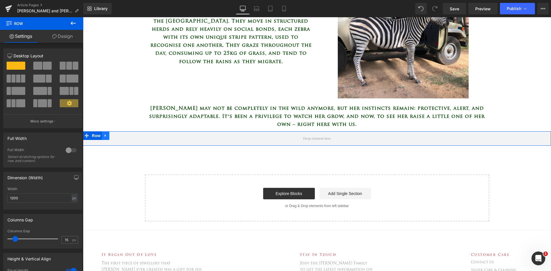
click at [106, 136] on link at bounding box center [105, 136] width 7 height 9
click at [117, 138] on link at bounding box center [120, 136] width 7 height 9
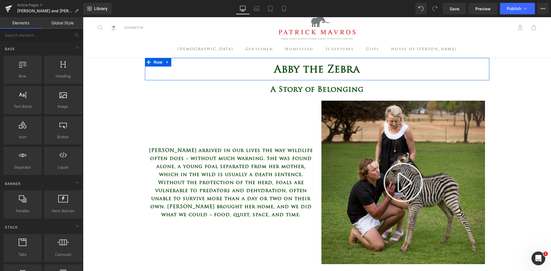
scroll to position [0, 0]
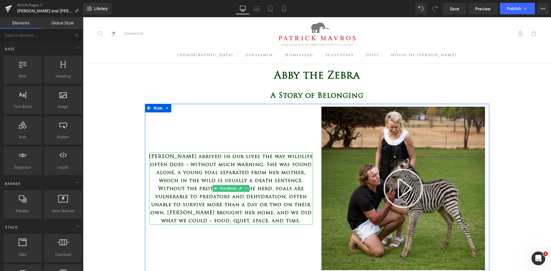
drag, startPoint x: 231, startPoint y: 187, endPoint x: 187, endPoint y: 157, distance: 53.2
click at [231, 187] on span "Text Block" at bounding box center [228, 188] width 19 height 7
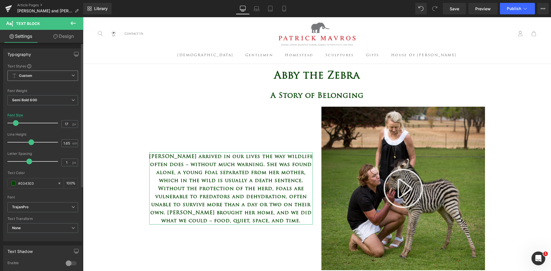
click at [69, 78] on span "Custom" at bounding box center [42, 76] width 71 height 10
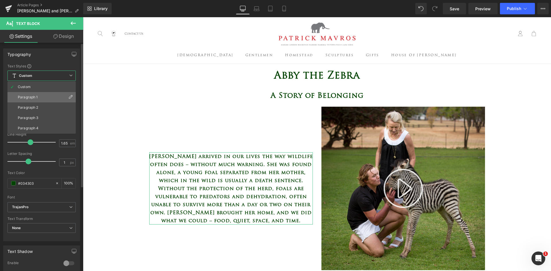
click at [57, 99] on li "Paragraph 1" at bounding box center [41, 97] width 68 height 10
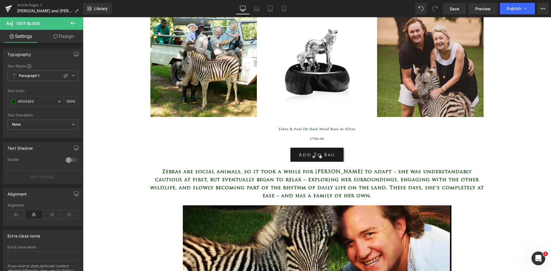
scroll to position [287, 0]
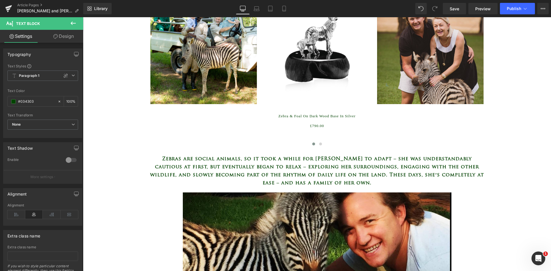
click at [171, 169] on p "Zebras are social animals, so it took a while for Abby to adapt – she was under…" at bounding box center [317, 171] width 336 height 32
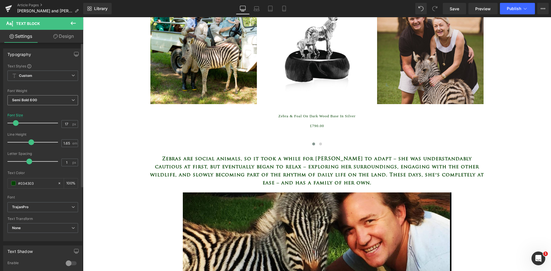
click at [55, 102] on span "Semi Bold 600" at bounding box center [42, 100] width 71 height 10
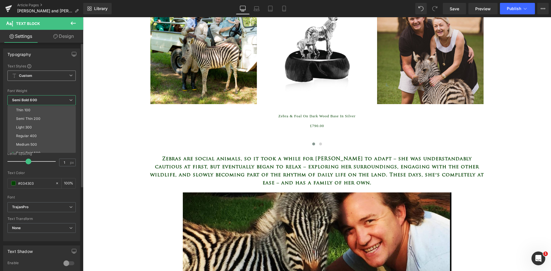
click at [54, 82] on div "Custom Custom Paragraph 1 Paragraph 2 Paragraph 3 Paragraph 4" at bounding box center [41, 77] width 68 height 13
click at [55, 77] on span "Custom" at bounding box center [41, 76] width 68 height 10
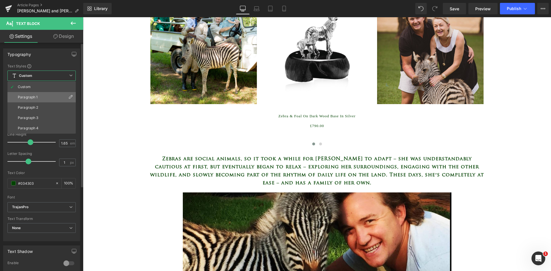
drag, startPoint x: 55, startPoint y: 100, endPoint x: 8, endPoint y: 97, distance: 46.9
click at [55, 100] on li "Paragraph 1" at bounding box center [41, 97] width 68 height 10
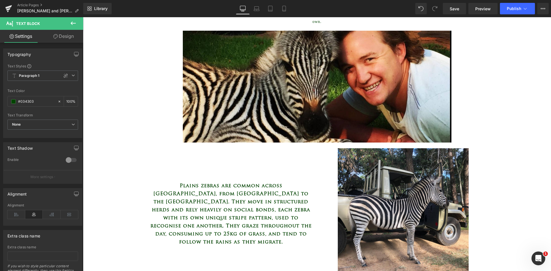
scroll to position [460, 0]
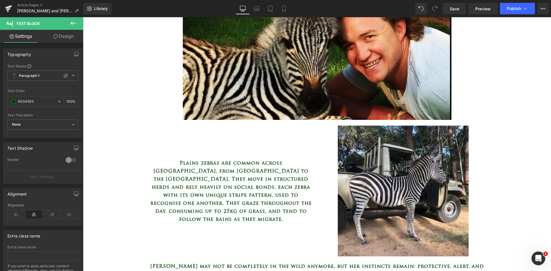
click at [269, 174] on p "Plains zebras are common across Zimbabwe, from Hwange to the Zambezi Valley. Th…" at bounding box center [231, 191] width 164 height 64
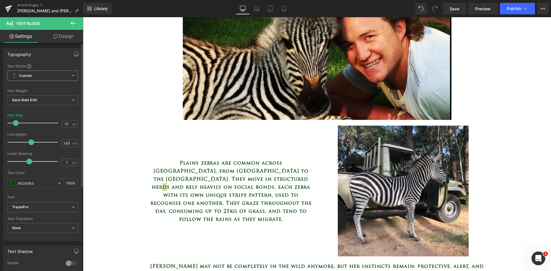
click at [37, 75] on span "Custom" at bounding box center [42, 76] width 71 height 10
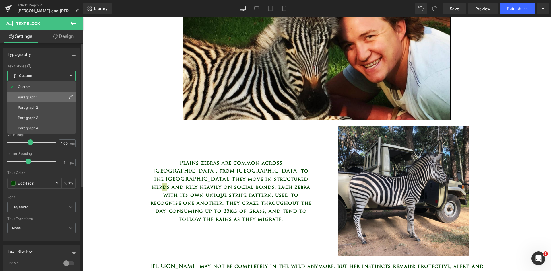
click at [48, 98] on li "Paragraph 1" at bounding box center [41, 97] width 68 height 10
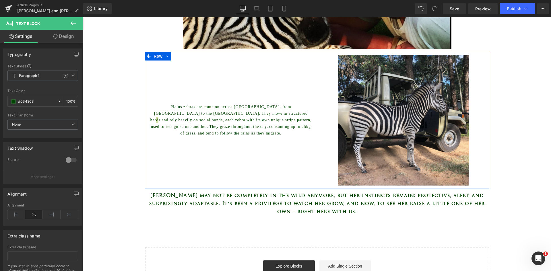
scroll to position [546, 0]
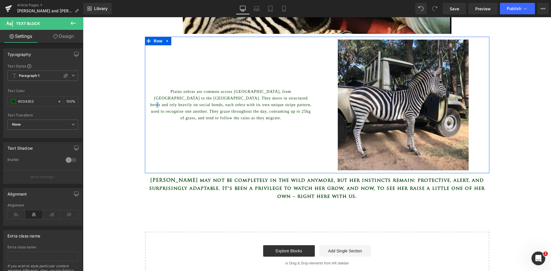
click at [263, 176] on p "Abby may not be completely in the wild anymore, but her instincts remain: prote…" at bounding box center [317, 188] width 336 height 24
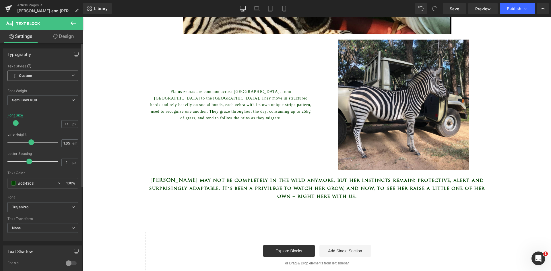
click at [70, 78] on span "Custom" at bounding box center [42, 76] width 71 height 10
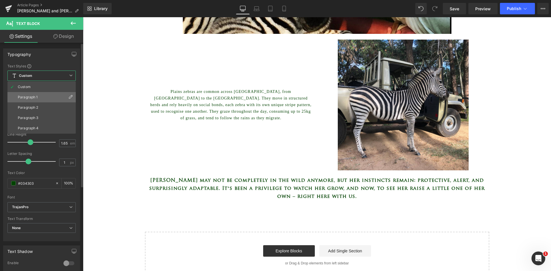
click at [63, 98] on li "Paragraph 1" at bounding box center [41, 97] width 68 height 10
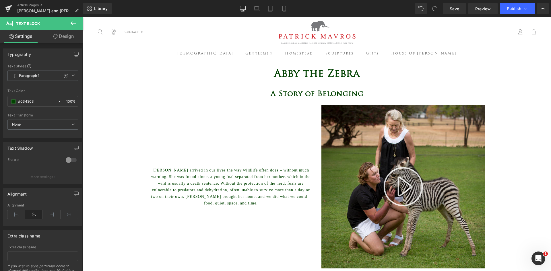
scroll to position [0, 0]
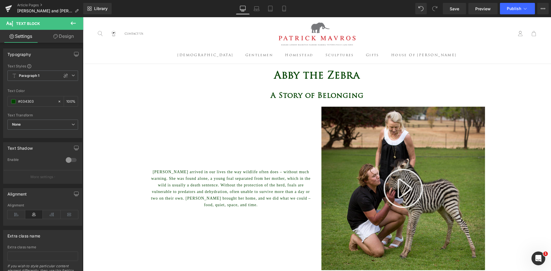
click at [75, 24] on icon at bounding box center [73, 23] width 7 height 7
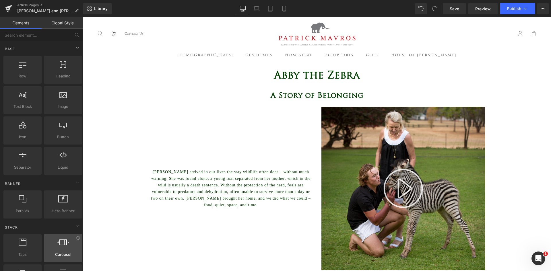
scroll to position [57, 0]
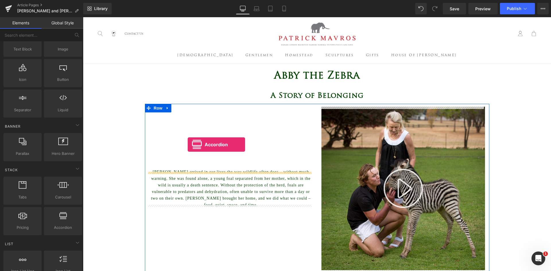
drag, startPoint x: 134, startPoint y: 240, endPoint x: 188, endPoint y: 145, distance: 108.9
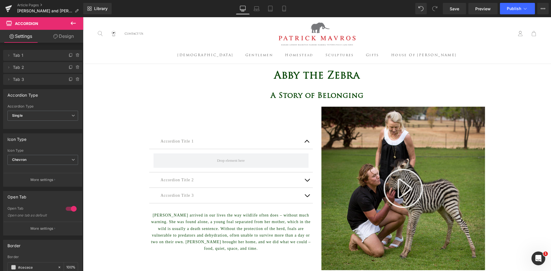
click at [75, 24] on icon at bounding box center [73, 23] width 5 height 3
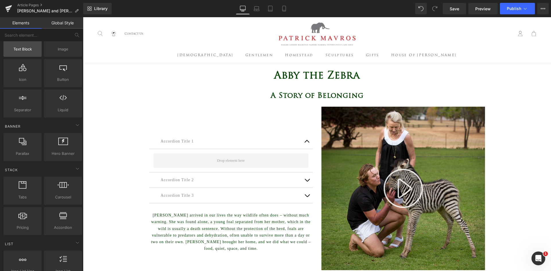
scroll to position [0, 0]
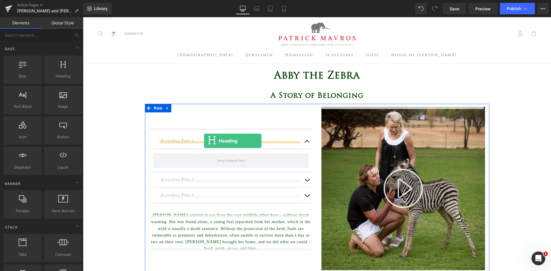
drag, startPoint x: 143, startPoint y: 91, endPoint x: 204, endPoint y: 141, distance: 79.2
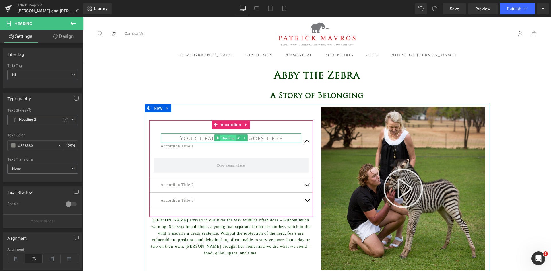
click at [222, 141] on span "Heading" at bounding box center [228, 138] width 16 height 7
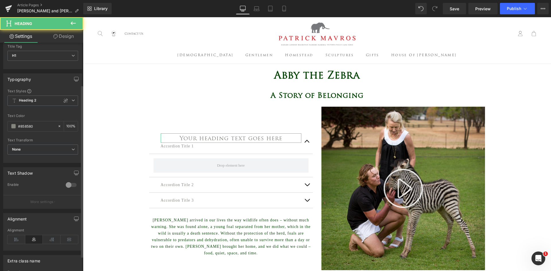
scroll to position [57, 0]
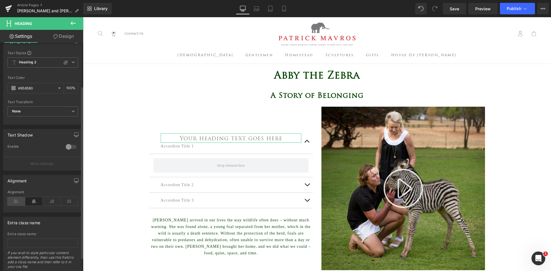
click at [16, 200] on icon at bounding box center [16, 201] width 18 height 9
drag, startPoint x: 78, startPoint y: 59, endPoint x: 74, endPoint y: 60, distance: 3.5
click at [77, 59] on div "Text Styles Custom Heading 1 Heading 2 Heading 3 Heading 4 Heading 5 Heading 6 …" at bounding box center [42, 88] width 79 height 74
click at [73, 61] on span "Heading 2" at bounding box center [42, 62] width 71 height 10
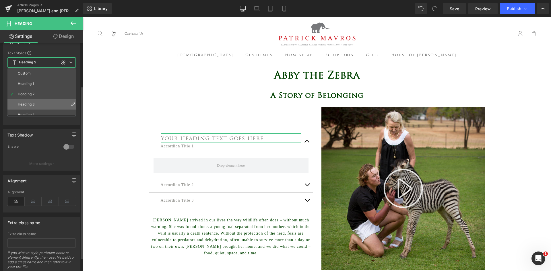
click at [49, 106] on li "Heading 3" at bounding box center [42, 104] width 71 height 10
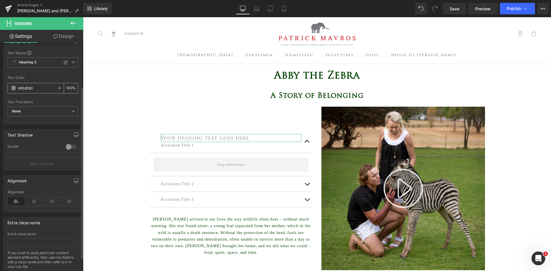
click at [15, 88] on span at bounding box center [13, 88] width 5 height 5
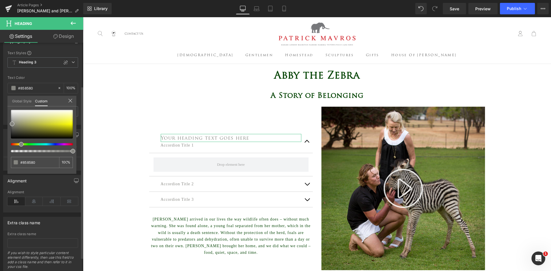
click at [15, 102] on link "Global Style" at bounding box center [22, 101] width 20 height 10
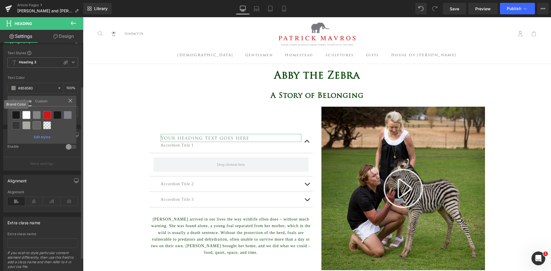
drag, startPoint x: 17, startPoint y: 116, endPoint x: 11, endPoint y: 116, distance: 5.2
click at [17, 116] on div at bounding box center [16, 115] width 8 height 8
type input "Brand Color"
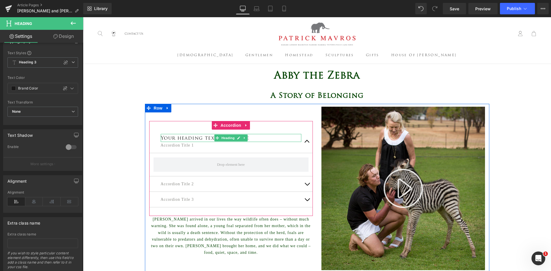
click at [224, 142] on span "Heading" at bounding box center [228, 138] width 16 height 7
click at [251, 140] on h1 "Your heading text goes here" at bounding box center [231, 138] width 141 height 8
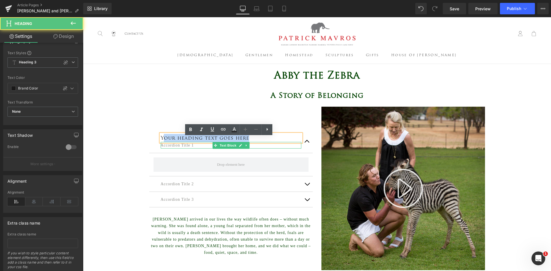
drag, startPoint x: 251, startPoint y: 141, endPoint x: 162, endPoint y: 147, distance: 89.0
click at [162, 147] on div "Your heading text goes here Heading Accordion Title 1 Text Block" at bounding box center [231, 142] width 164 height 24
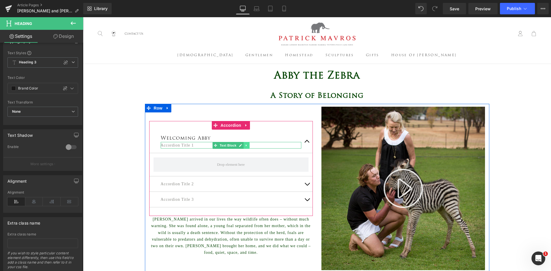
click at [244, 149] on link at bounding box center [247, 145] width 6 height 7
click at [248, 147] on icon at bounding box center [249, 145] width 3 height 3
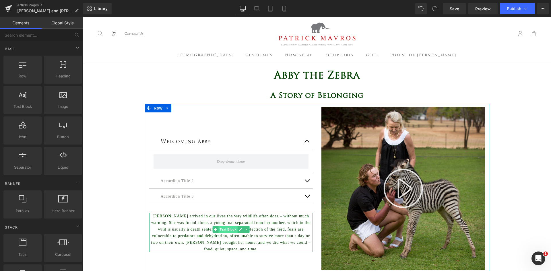
click at [219, 233] on span "Text Block" at bounding box center [228, 229] width 19 height 7
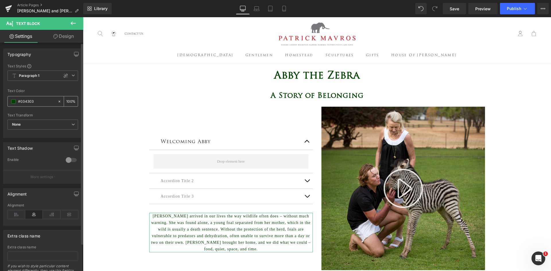
click at [12, 103] on span at bounding box center [13, 101] width 5 height 5
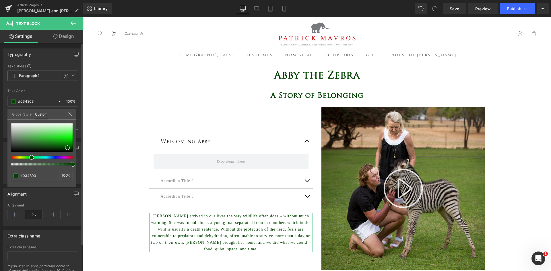
click at [19, 119] on div "Global Style Custom" at bounding box center [41, 114] width 69 height 11
click at [22, 114] on link "Global Style" at bounding box center [22, 114] width 20 height 10
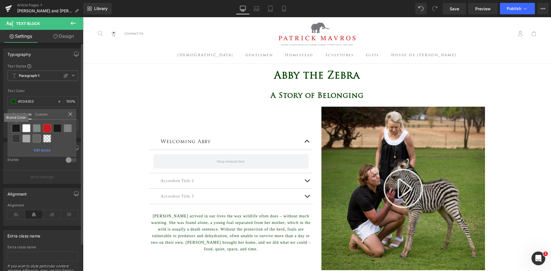
click at [18, 129] on div at bounding box center [16, 128] width 8 height 8
type input "Brand Color"
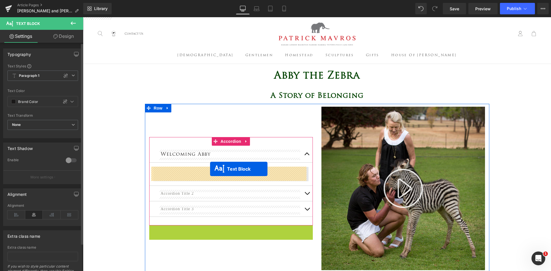
drag, startPoint x: 213, startPoint y: 234, endPoint x: 210, endPoint y: 169, distance: 64.4
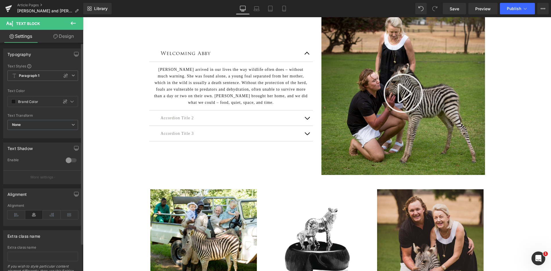
scroll to position [86, 0]
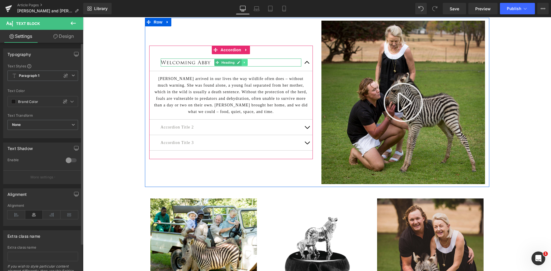
click at [244, 61] on icon at bounding box center [244, 62] width 3 height 3
click at [240, 63] on icon at bounding box center [241, 62] width 3 height 3
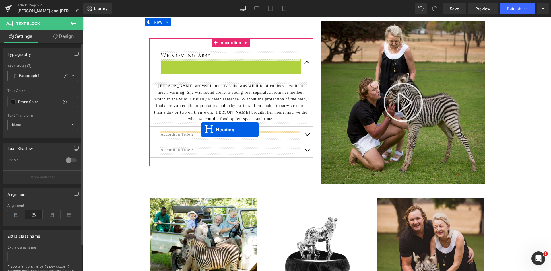
drag, startPoint x: 215, startPoint y: 65, endPoint x: 201, endPoint y: 130, distance: 66.6
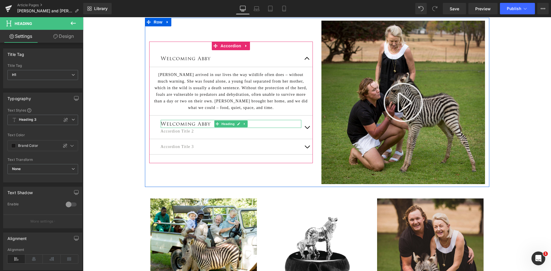
click at [205, 123] on h1 "Welcoming Abby" at bounding box center [231, 124] width 141 height 8
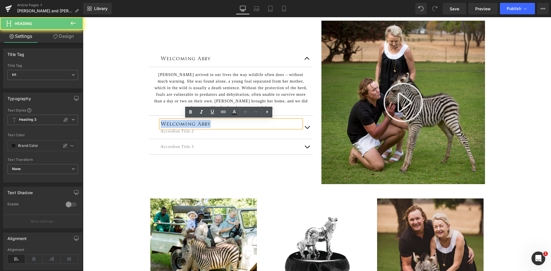
drag, startPoint x: 211, startPoint y: 123, endPoint x: 144, endPoint y: 131, distance: 66.8
click at [145, 131] on div "Welcoming Abby Heading Abby arrived in our lives the way wildlife often does – …" at bounding box center [231, 103] width 172 height 164
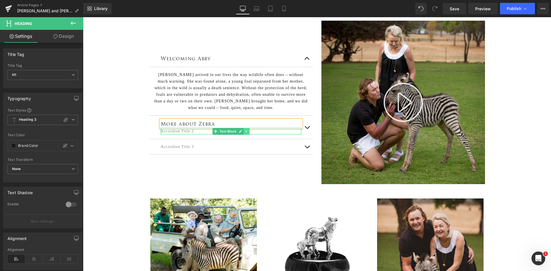
click at [245, 132] on icon at bounding box center [246, 131] width 3 height 3
click at [248, 132] on icon at bounding box center [249, 131] width 3 height 3
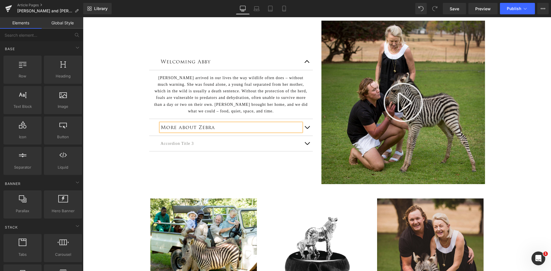
click at [307, 129] on span "button" at bounding box center [307, 129] width 0 height 0
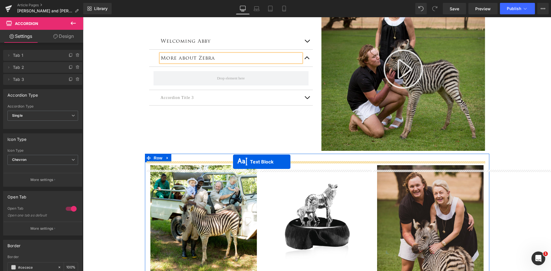
scroll to position [115, 0]
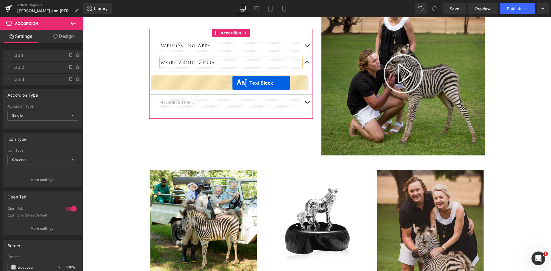
drag, startPoint x: 299, startPoint y: 247, endPoint x: 233, endPoint y: 83, distance: 177.3
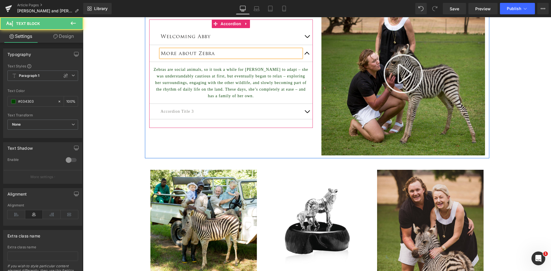
scroll to position [106, 0]
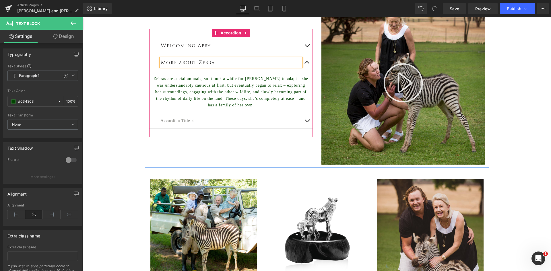
click at [306, 45] on button "button" at bounding box center [307, 45] width 11 height 17
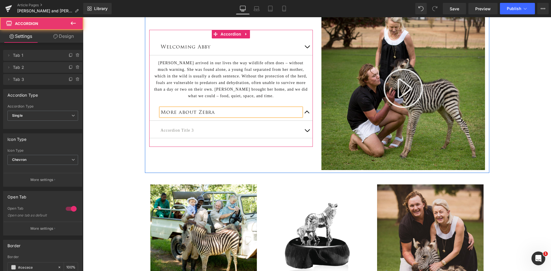
scroll to position [102, 0]
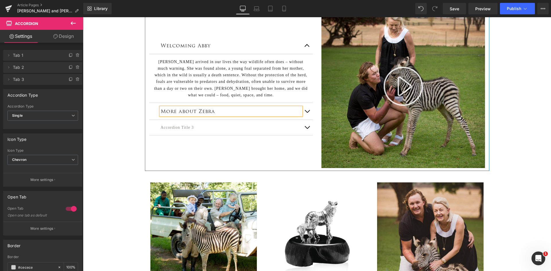
click at [304, 44] on button "button" at bounding box center [307, 45] width 11 height 17
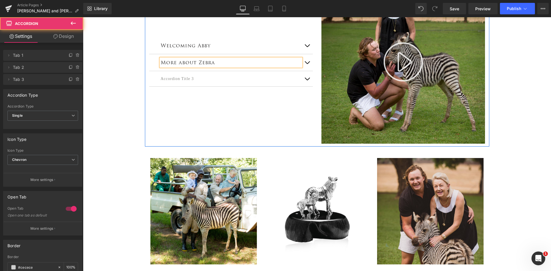
click at [306, 62] on button "button" at bounding box center [307, 62] width 11 height 17
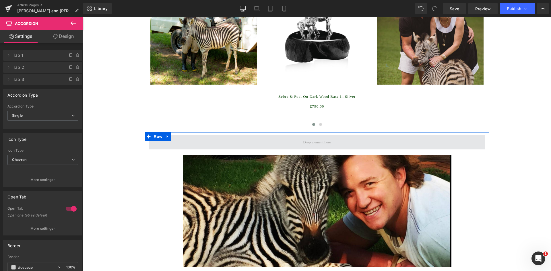
scroll to position [479, 0]
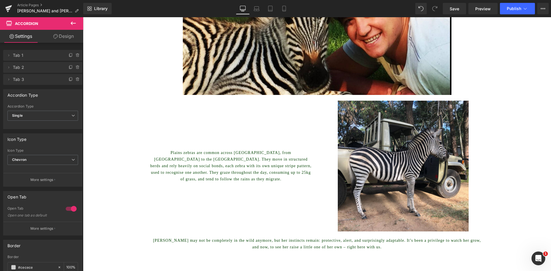
click at [207, 174] on p "Plains zebras are common across Zimbabwe, from Hwange to the Zambezi Valley. Th…" at bounding box center [231, 166] width 164 height 33
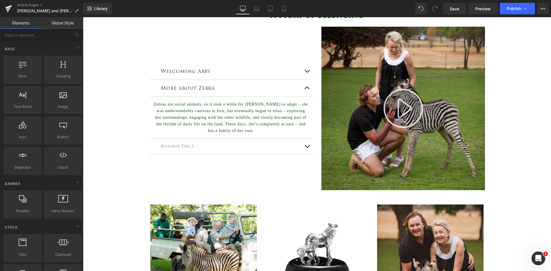
scroll to position [77, 0]
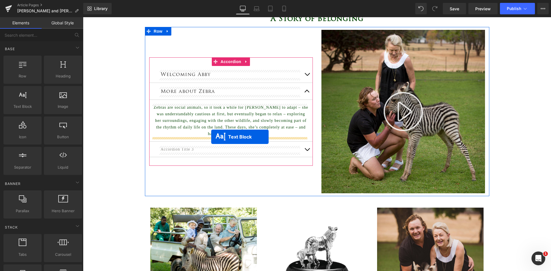
drag, startPoint x: 212, startPoint y: 167, endPoint x: 211, endPoint y: 137, distance: 30.2
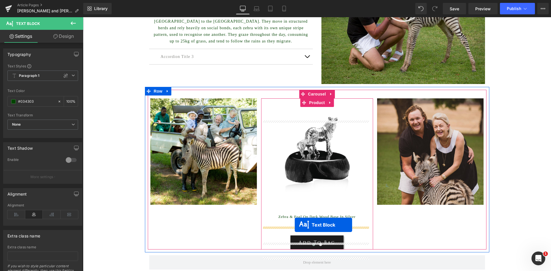
scroll to position [163, 0]
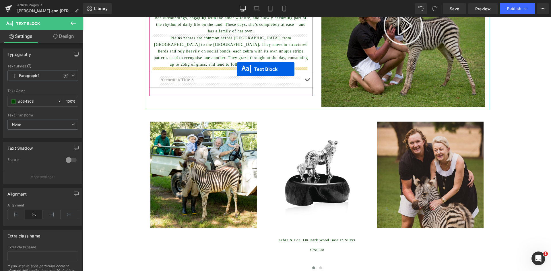
drag, startPoint x: 299, startPoint y: 101, endPoint x: 237, endPoint y: 69, distance: 69.2
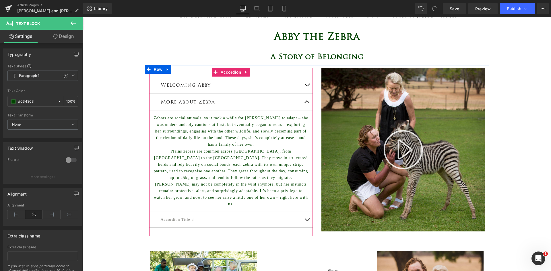
scroll to position [38, 0]
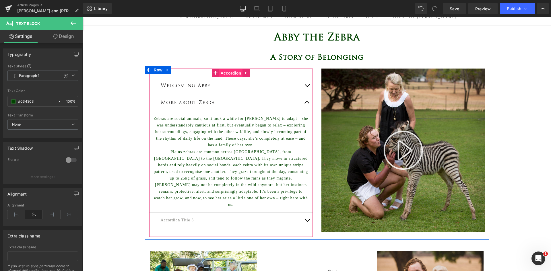
click at [224, 72] on span "Accordion" at bounding box center [231, 73] width 24 height 9
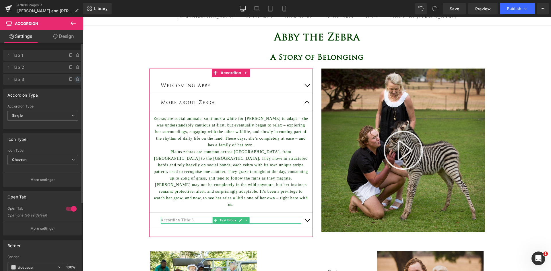
click at [77, 78] on icon at bounding box center [77, 78] width 1 height 1
click at [69, 77] on button "Delete" at bounding box center [72, 79] width 18 height 7
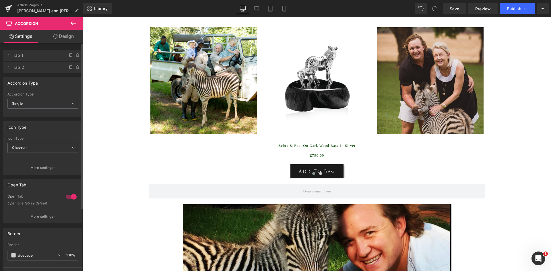
scroll to position [268, 0]
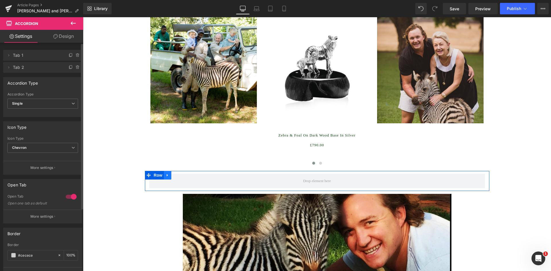
click at [166, 174] on icon at bounding box center [168, 175] width 4 height 4
click at [182, 174] on icon at bounding box center [183, 175] width 4 height 4
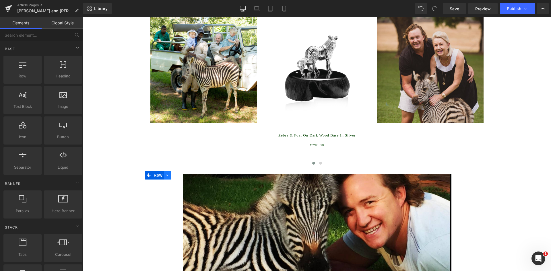
click at [166, 174] on icon at bounding box center [168, 175] width 4 height 4
click at [183, 176] on link at bounding box center [182, 175] width 7 height 9
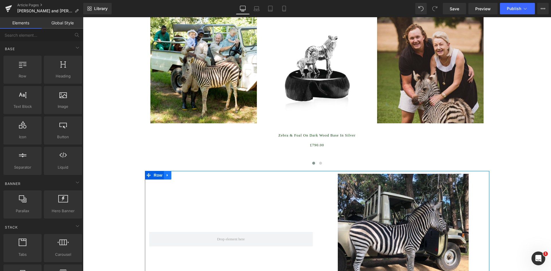
click at [164, 176] on link at bounding box center [167, 175] width 7 height 9
click at [181, 175] on icon at bounding box center [183, 175] width 4 height 4
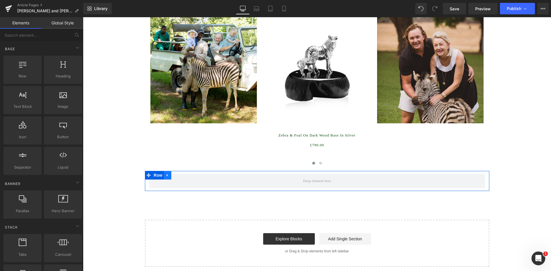
click at [166, 175] on icon at bounding box center [168, 175] width 4 height 4
click at [181, 177] on icon at bounding box center [183, 175] width 4 height 4
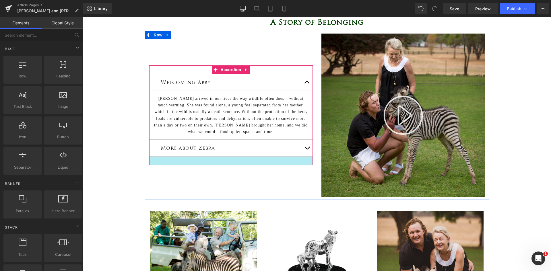
scroll to position [38, 0]
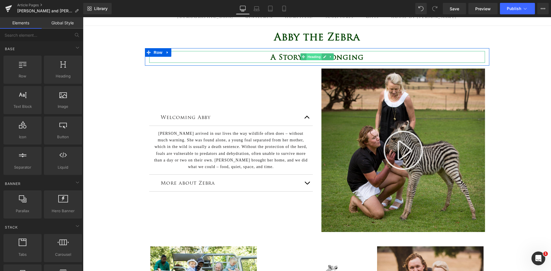
click at [311, 55] on span "Heading" at bounding box center [314, 56] width 16 height 7
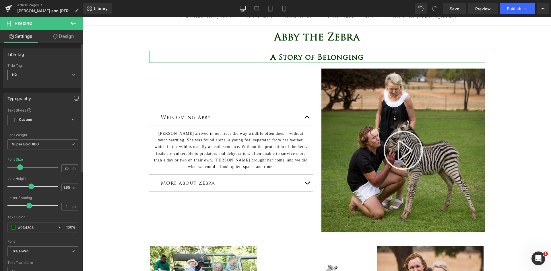
click at [29, 75] on span "H2" at bounding box center [42, 75] width 71 height 10
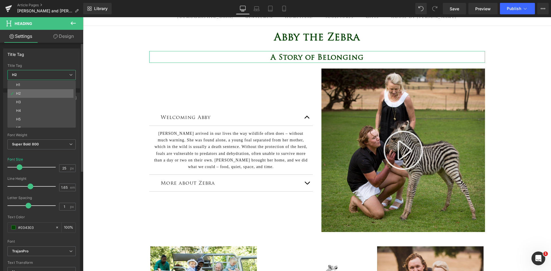
click at [26, 92] on li "H2" at bounding box center [42, 93] width 71 height 9
type input "100"
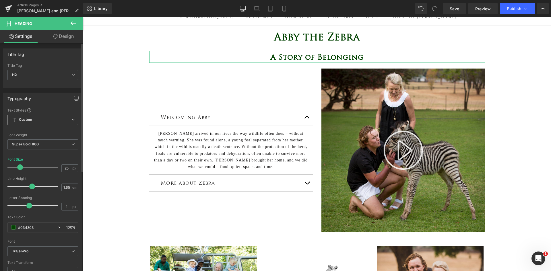
click at [34, 117] on span "Custom" at bounding box center [42, 120] width 71 height 10
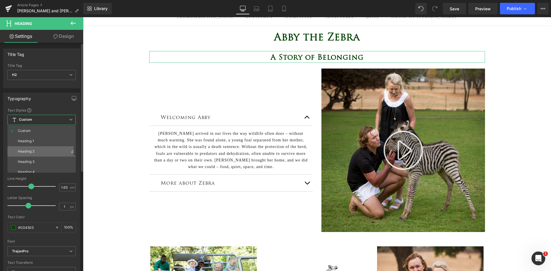
click at [38, 153] on li "Heading 2" at bounding box center [42, 151] width 71 height 10
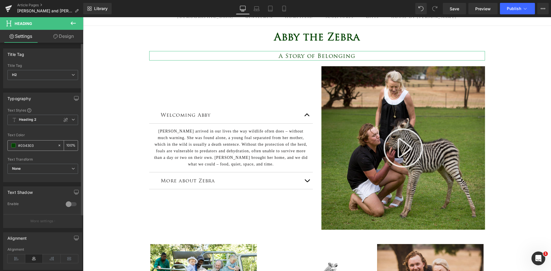
click at [14, 145] on span at bounding box center [13, 145] width 5 height 5
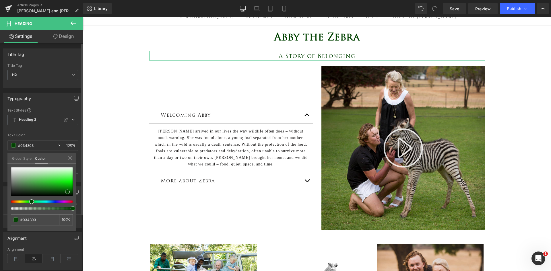
click at [18, 157] on link "Global Style" at bounding box center [22, 158] width 20 height 10
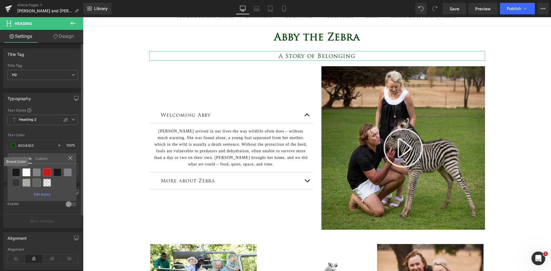
click at [16, 171] on div at bounding box center [16, 173] width 8 height 8
type input "Brand Color"
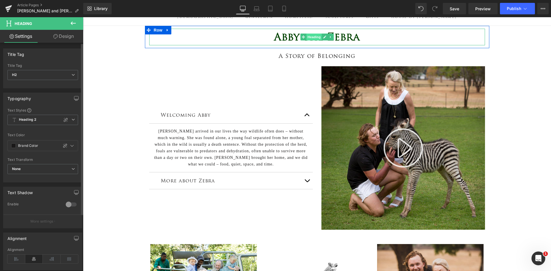
click at [311, 38] on span "Heading" at bounding box center [314, 37] width 16 height 7
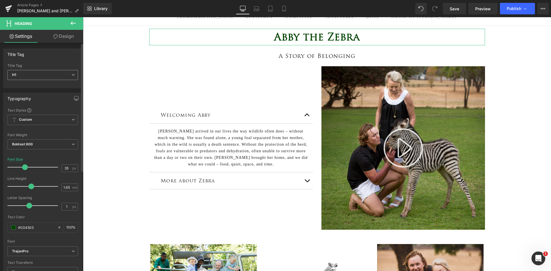
click at [43, 76] on span "H1" at bounding box center [42, 75] width 71 height 10
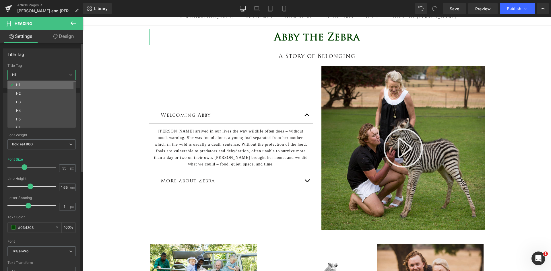
click at [42, 83] on li "H1" at bounding box center [42, 85] width 71 height 9
type input "100"
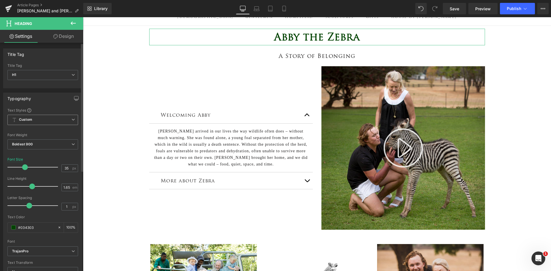
click at [33, 117] on span "Custom" at bounding box center [42, 120] width 71 height 10
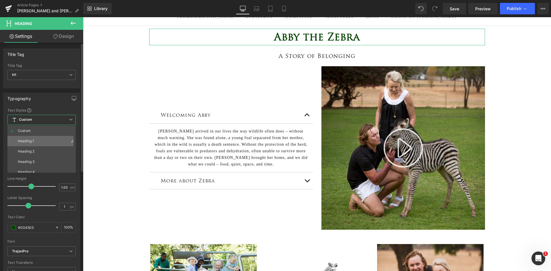
click at [25, 139] on div "Heading 1" at bounding box center [26, 141] width 16 height 4
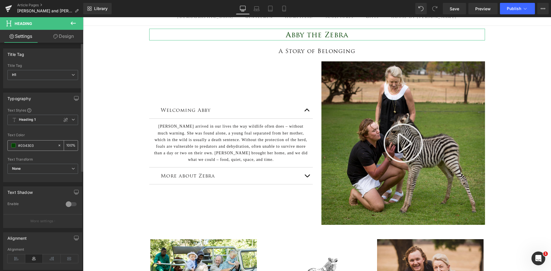
click at [12, 147] on span at bounding box center [13, 145] width 5 height 5
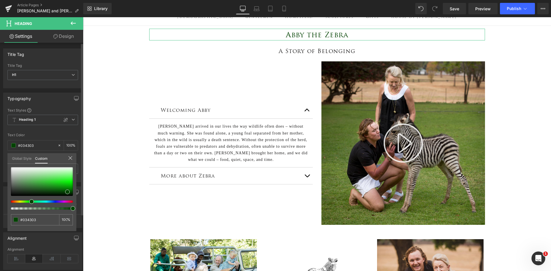
click at [16, 156] on link "Global Style" at bounding box center [22, 158] width 20 height 10
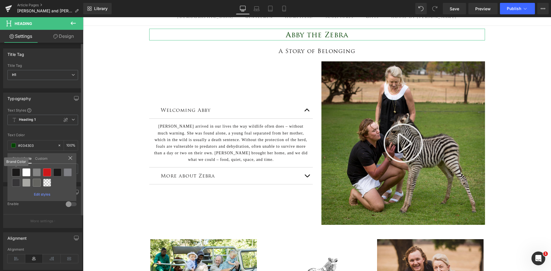
click at [14, 173] on div at bounding box center [16, 173] width 8 height 8
type input "Brand Color"
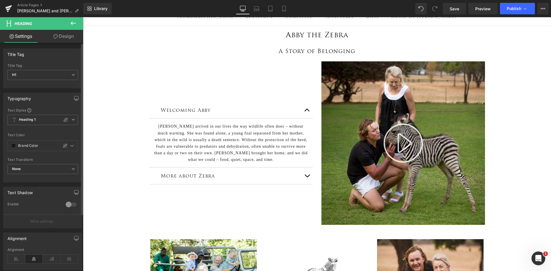
click at [71, 25] on icon at bounding box center [73, 23] width 7 height 7
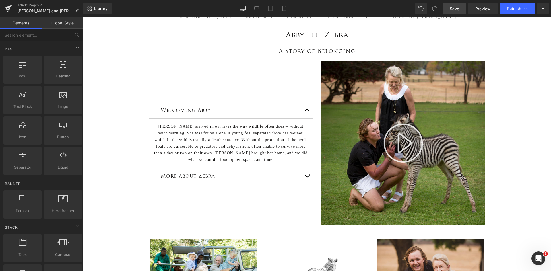
click at [455, 10] on span "Save" at bounding box center [454, 9] width 9 height 6
click at [252, 9] on icon at bounding box center [250, 10] width 5 height 2
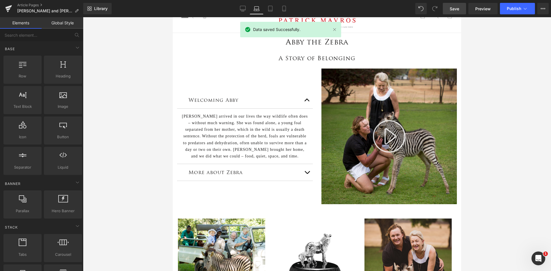
scroll to position [9, 0]
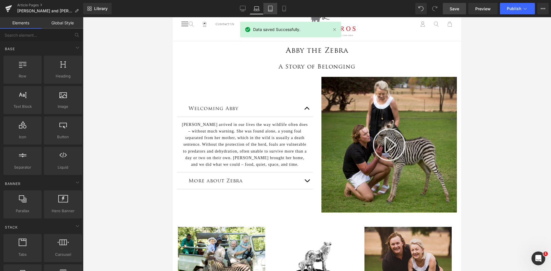
click at [275, 6] on link "Tablet" at bounding box center [271, 8] width 14 height 11
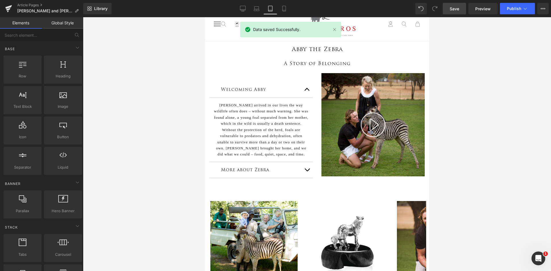
scroll to position [34, 0]
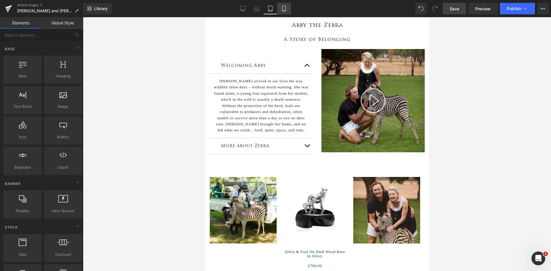
click at [288, 8] on link "Mobile" at bounding box center [284, 8] width 14 height 11
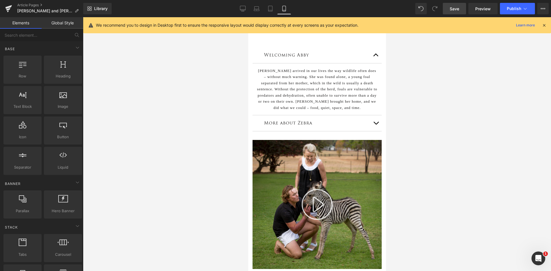
scroll to position [0, 0]
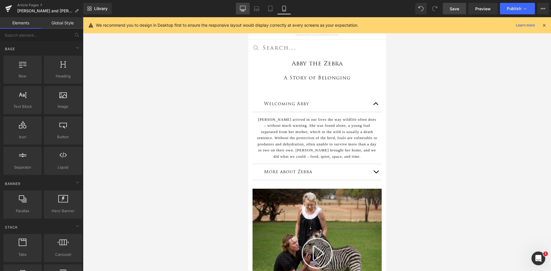
drag, startPoint x: 243, startPoint y: 7, endPoint x: 321, endPoint y: 33, distance: 81.7
click at [243, 7] on icon at bounding box center [243, 9] width 6 height 6
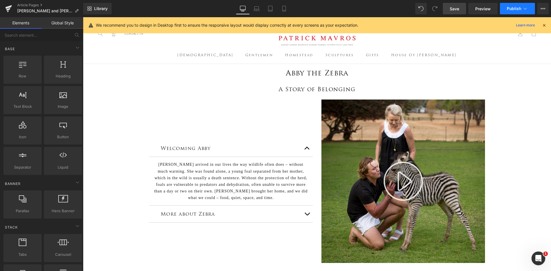
scroll to position [47, 0]
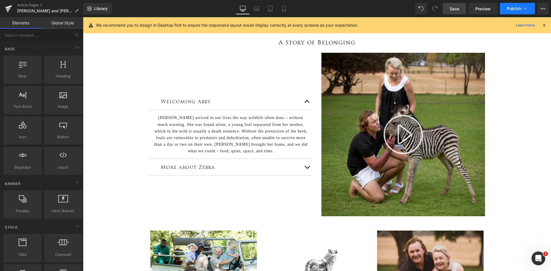
click at [522, 10] on button "Publish" at bounding box center [517, 8] width 35 height 11
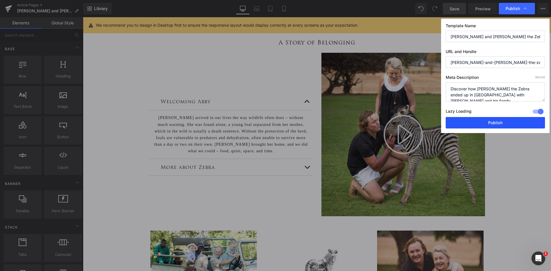
click at [502, 123] on button "Publish" at bounding box center [495, 122] width 99 height 11
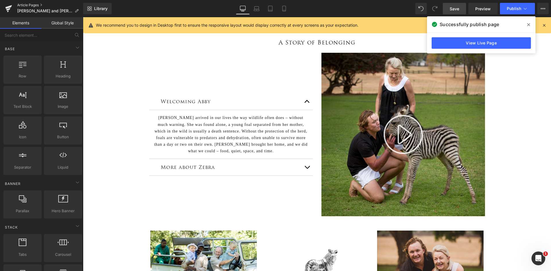
click at [26, 5] on link "Article Pages" at bounding box center [50, 5] width 66 height 5
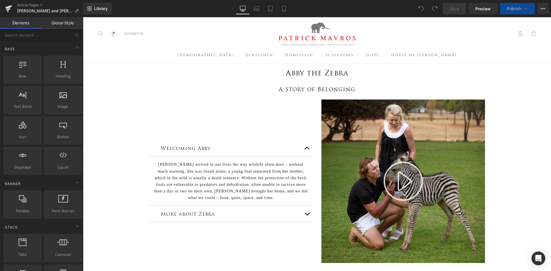
click at [302, 215] on button "button" at bounding box center [307, 214] width 11 height 17
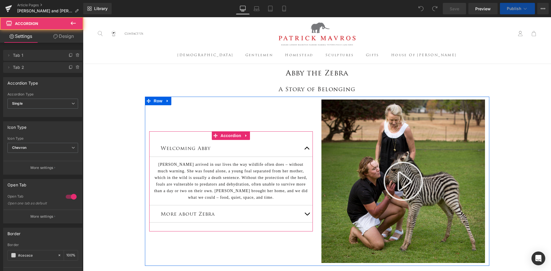
click at [238, 210] on div "More about Zebra Heading" at bounding box center [231, 214] width 141 height 8
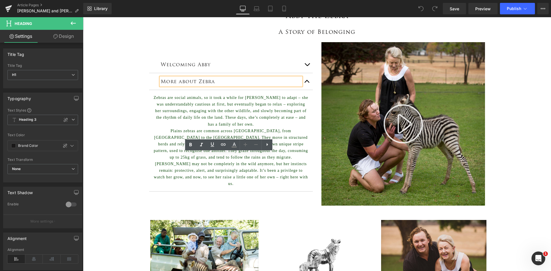
click at [249, 105] on p "Zebras are social animals, so it took a while for Abby to adapt – she was under…" at bounding box center [231, 110] width 155 height 33
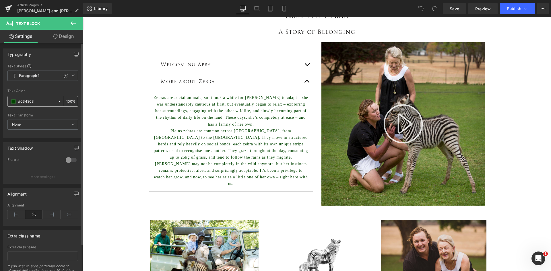
click at [11, 104] on span at bounding box center [13, 101] width 5 height 5
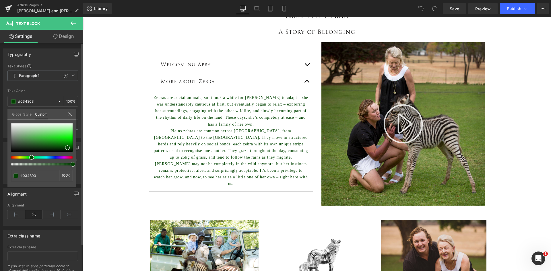
click at [20, 114] on link "Global Style" at bounding box center [22, 114] width 20 height 10
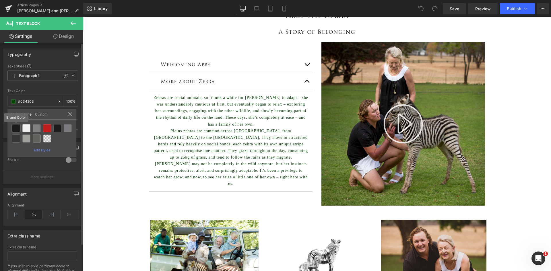
click at [18, 130] on div at bounding box center [16, 128] width 8 height 8
type input "Brand Color"
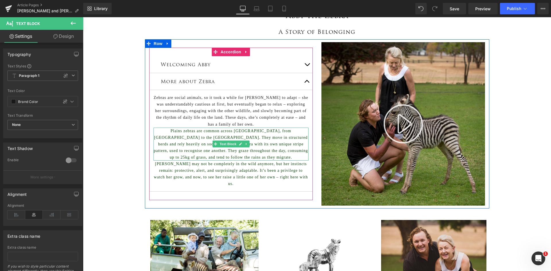
click at [227, 143] on p "Plains zebras are common across Zimbabwe, from Hwange to the Zambezi Valley. Th…" at bounding box center [231, 144] width 155 height 33
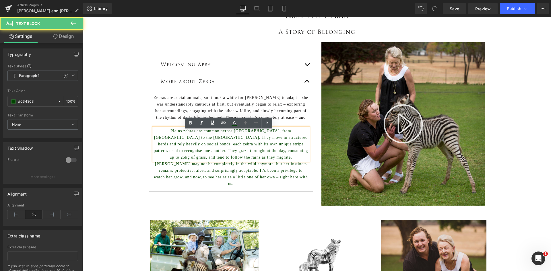
click at [227, 146] on p "Plains zebras are common across Zimbabwe, from Hwange to the Zambezi Valley. Th…" at bounding box center [231, 144] width 155 height 33
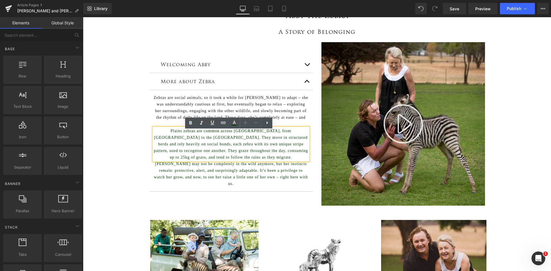
click at [129, 140] on div "Abby the Zebra Heading Row A Story of Belonging Heading Row Welcoming Abby Head…" at bounding box center [317, 229] width 468 height 445
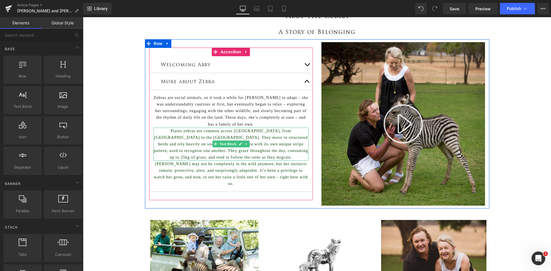
click at [229, 152] on p "Plains zebras are common across Zimbabwe, from Hwange to the Zambezi Valley. Th…" at bounding box center [231, 144] width 155 height 33
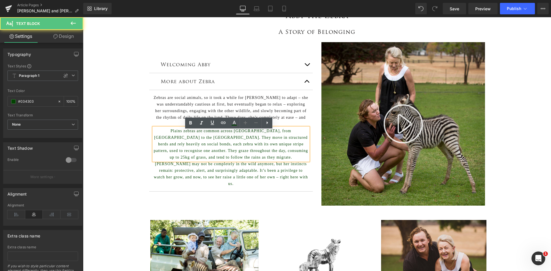
click at [207, 149] on p "Plains zebras are common across Zimbabwe, from Hwange to the Zambezi Valley. Th…" at bounding box center [231, 144] width 155 height 33
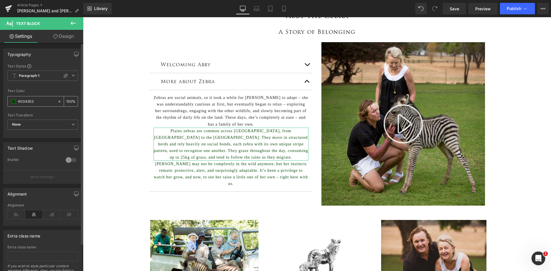
click at [12, 103] on span at bounding box center [13, 101] width 5 height 5
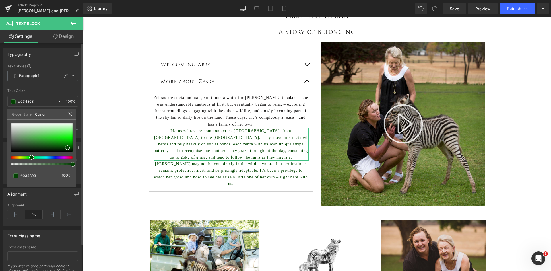
click at [17, 116] on link "Global Style" at bounding box center [22, 114] width 20 height 10
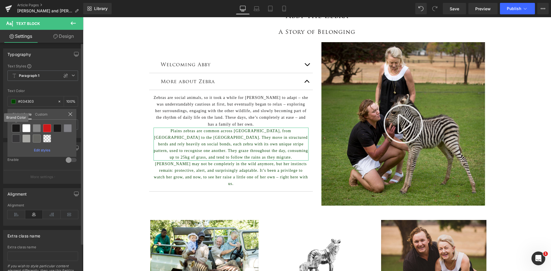
click at [18, 127] on div at bounding box center [16, 128] width 8 height 8
type input "Brand Color"
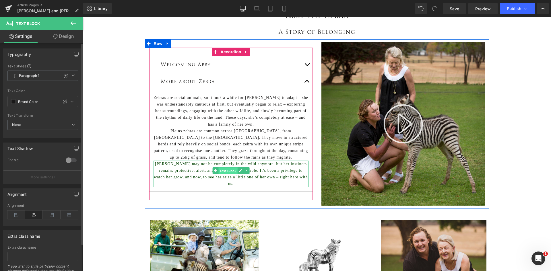
click at [222, 175] on span "Text Block" at bounding box center [228, 171] width 19 height 7
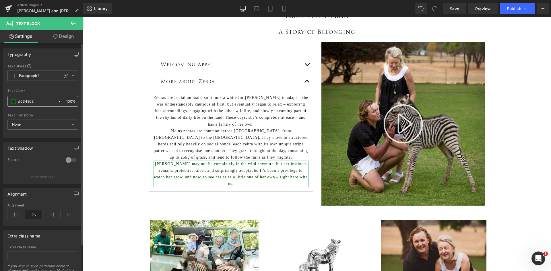
click at [12, 104] on span at bounding box center [13, 101] width 5 height 5
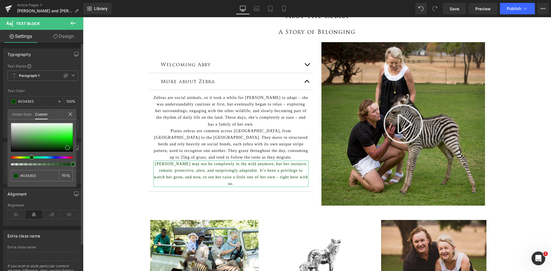
click at [14, 115] on link "Global Style" at bounding box center [22, 114] width 20 height 10
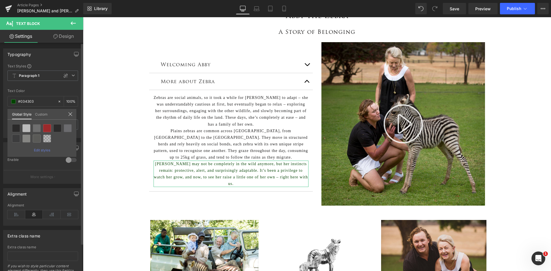
click at [16, 133] on div at bounding box center [42, 133] width 62 height 21
click at [16, 130] on div at bounding box center [16, 128] width 8 height 8
type input "Brand Color"
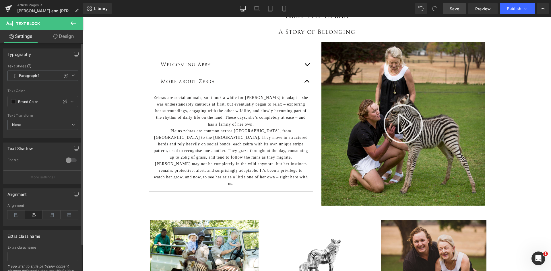
click at [445, 11] on link "Save" at bounding box center [454, 8] width 23 height 11
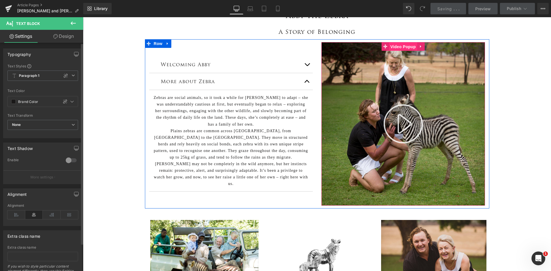
click at [403, 48] on span "Video Popup" at bounding box center [403, 47] width 28 height 9
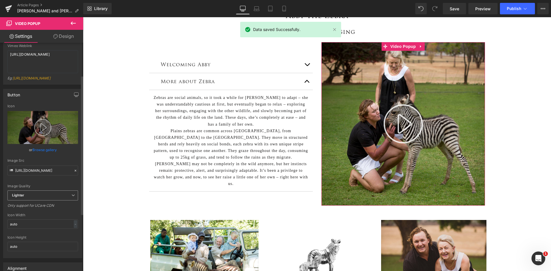
scroll to position [86, 0]
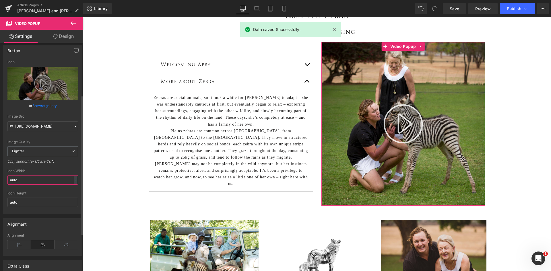
click at [30, 182] on input "auto" at bounding box center [42, 179] width 71 height 9
drag, startPoint x: 30, startPoint y: 182, endPoint x: 1, endPoint y: 182, distance: 28.4
click at [1, 182] on div "Button https://ucarecdn.com/8f5809d3-2e62-4765-a920-ad973ea9f06d/-/format/auto/…" at bounding box center [43, 127] width 86 height 174
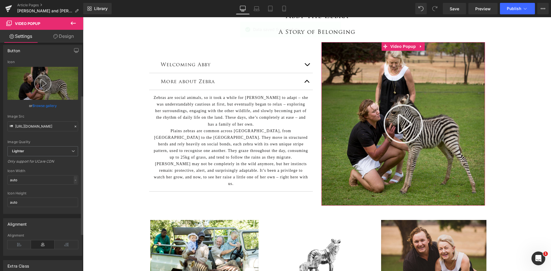
click at [74, 180] on div "-" at bounding box center [75, 180] width 3 height 8
click at [74, 188] on li "%" at bounding box center [74, 189] width 7 height 8
type input "100"
click at [34, 163] on div "Only support for UCare CDN" at bounding box center [42, 163] width 71 height 8
click at [457, 11] on span "Save" at bounding box center [454, 9] width 9 height 6
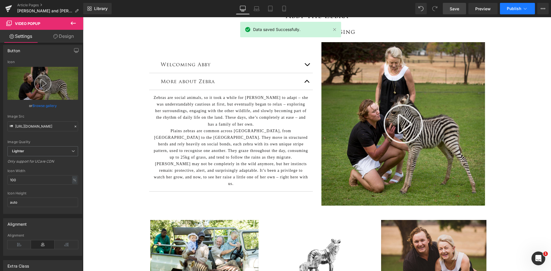
click at [512, 4] on button "Publish" at bounding box center [517, 8] width 35 height 11
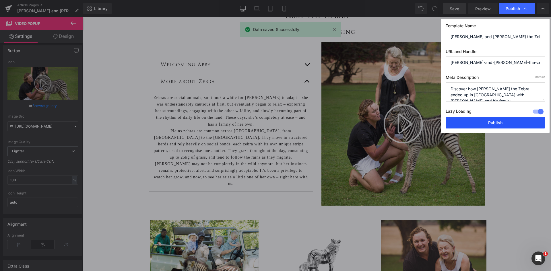
click at [496, 123] on button "Publish" at bounding box center [495, 122] width 99 height 11
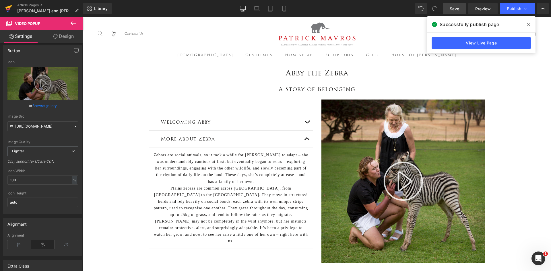
click at [7, 7] on icon at bounding box center [8, 7] width 7 height 4
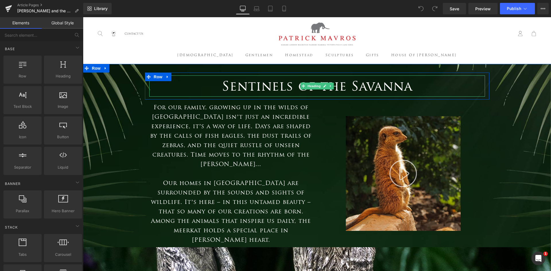
drag, startPoint x: 310, startPoint y: 86, endPoint x: 97, endPoint y: 98, distance: 214.0
click at [310, 86] on span "Heading" at bounding box center [314, 86] width 16 height 7
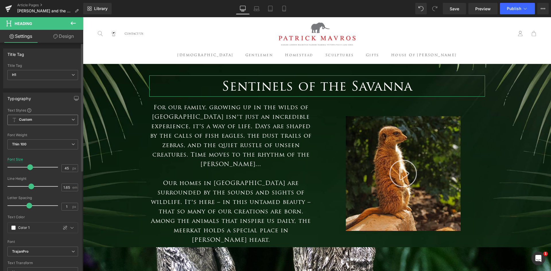
click at [27, 118] on b "Custom" at bounding box center [25, 119] width 13 height 5
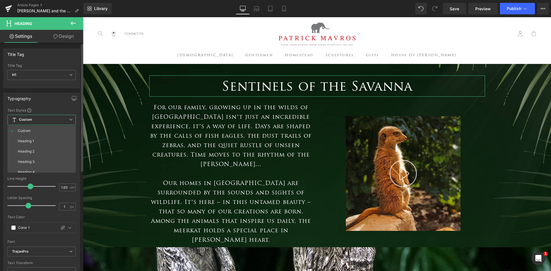
click at [30, 116] on span "Custom" at bounding box center [41, 120] width 68 height 10
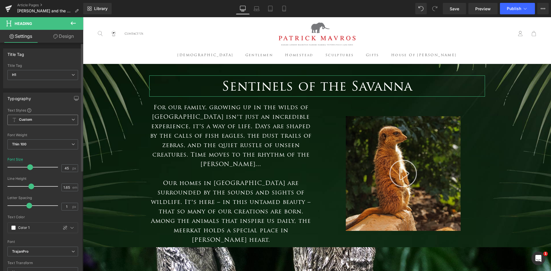
click at [22, 122] on b "Custom" at bounding box center [25, 119] width 13 height 5
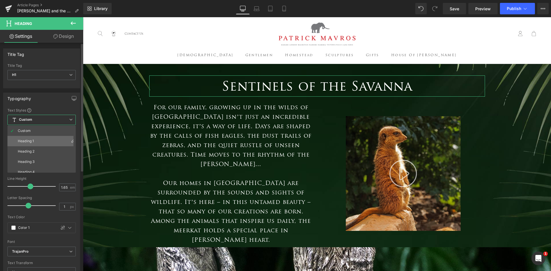
click at [24, 138] on li "Heading 1" at bounding box center [42, 141] width 71 height 10
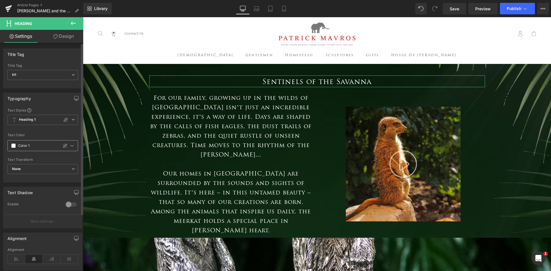
click at [12, 145] on span at bounding box center [13, 146] width 5 height 5
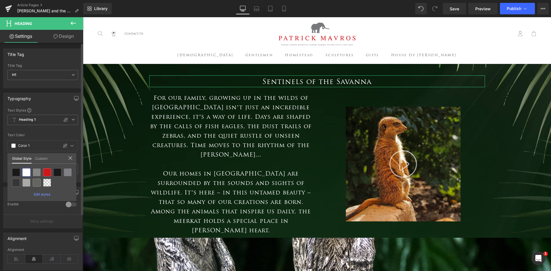
click at [15, 172] on div at bounding box center [16, 173] width 8 height 8
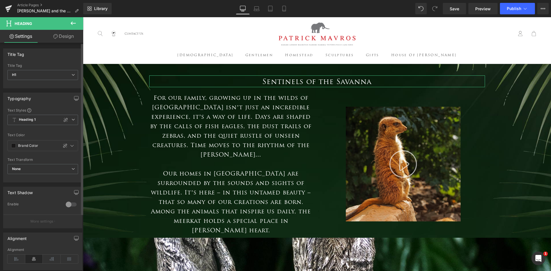
type input "Brand Color"
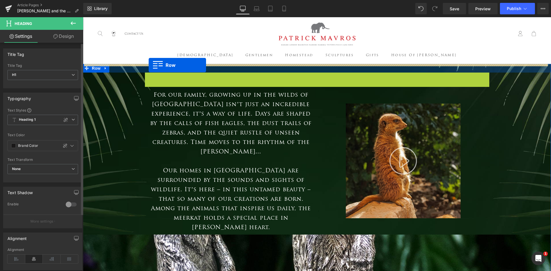
drag, startPoint x: 146, startPoint y: 74, endPoint x: 149, endPoint y: 65, distance: 9.5
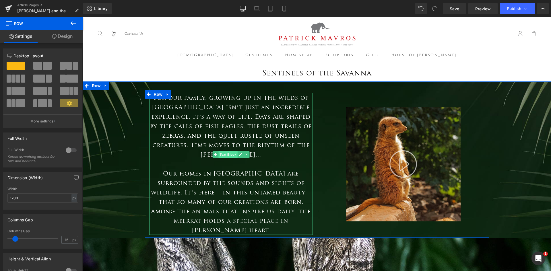
click at [223, 157] on span "Text Block" at bounding box center [228, 154] width 19 height 7
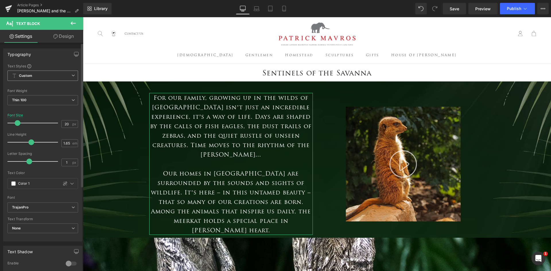
click at [45, 74] on span "Custom" at bounding box center [42, 76] width 71 height 10
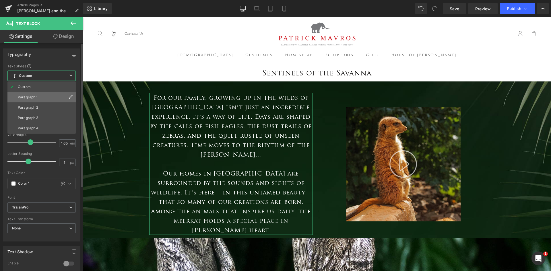
click at [47, 99] on li "Paragraph 1" at bounding box center [41, 97] width 68 height 10
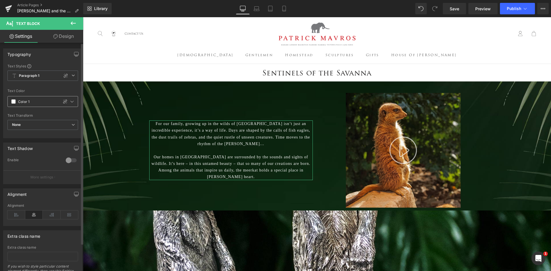
click at [12, 103] on span at bounding box center [13, 101] width 5 height 5
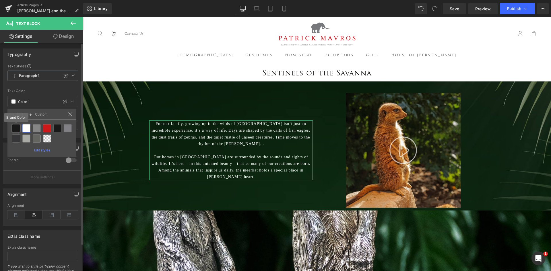
click at [18, 127] on div at bounding box center [16, 128] width 8 height 8
type input "Brand Color"
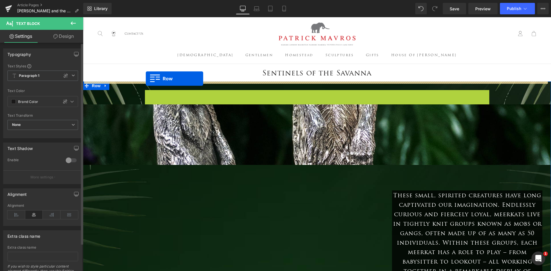
drag, startPoint x: 145, startPoint y: 94, endPoint x: 146, endPoint y: 79, distance: 15.6
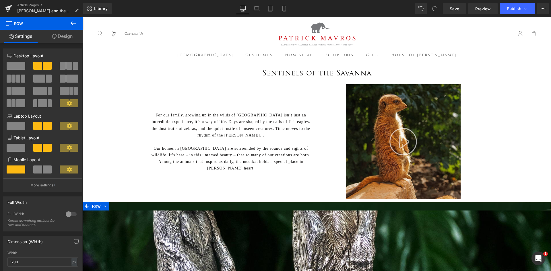
click at [70, 20] on icon at bounding box center [73, 23] width 7 height 7
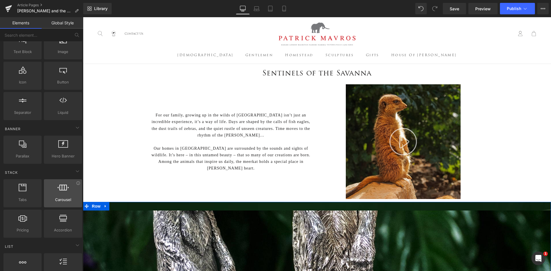
scroll to position [57, 0]
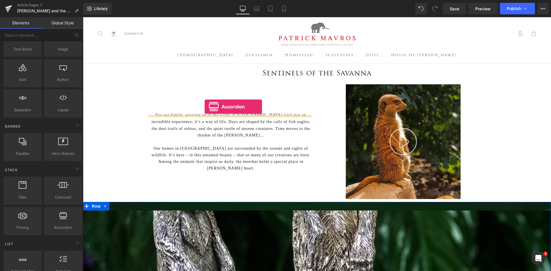
drag, startPoint x: 142, startPoint y: 239, endPoint x: 205, endPoint y: 107, distance: 146.5
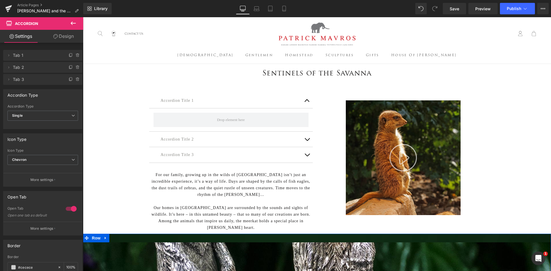
click at [72, 20] on icon at bounding box center [73, 23] width 7 height 7
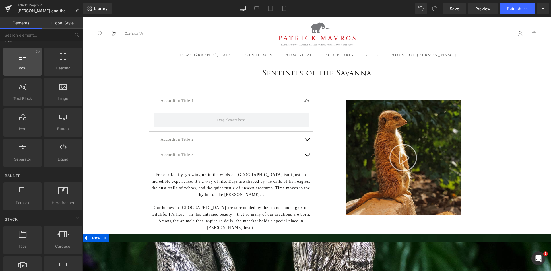
scroll to position [0, 0]
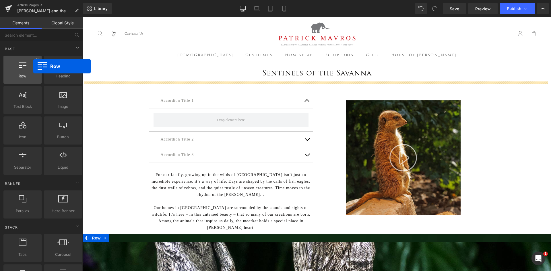
drag, startPoint x: 29, startPoint y: 66, endPoint x: 33, endPoint y: 66, distance: 4.0
click at [33, 66] on div at bounding box center [22, 66] width 35 height 13
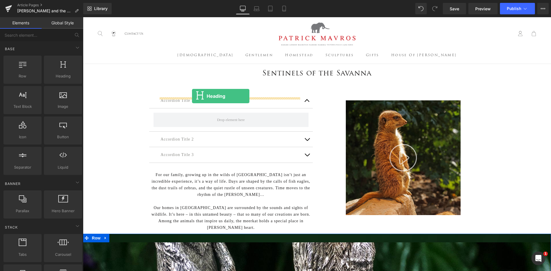
drag, startPoint x: 142, startPoint y: 90, endPoint x: 192, endPoint y: 96, distance: 50.6
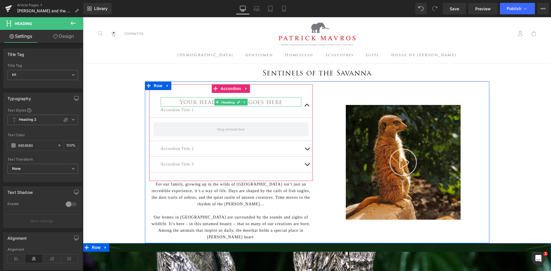
drag, startPoint x: 232, startPoint y: 102, endPoint x: 102, endPoint y: 152, distance: 139.2
click at [231, 102] on span "Heading" at bounding box center [228, 102] width 16 height 7
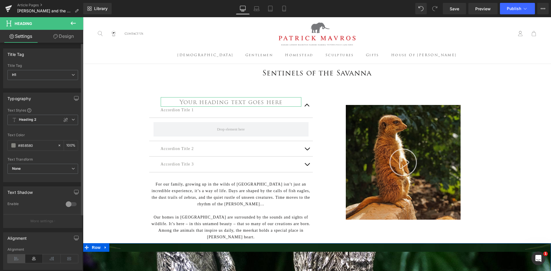
click at [14, 260] on icon at bounding box center [16, 259] width 18 height 9
click at [72, 120] on icon at bounding box center [73, 119] width 3 height 3
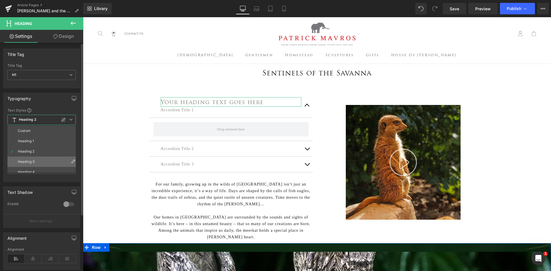
click at [45, 166] on li "Heading 3" at bounding box center [42, 162] width 71 height 10
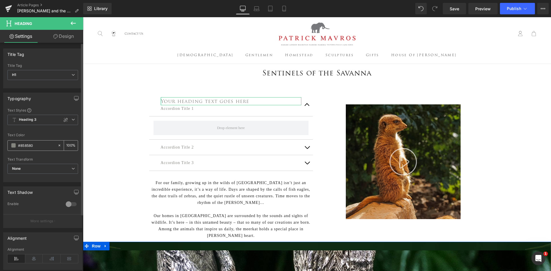
click at [13, 143] on span at bounding box center [13, 145] width 5 height 5
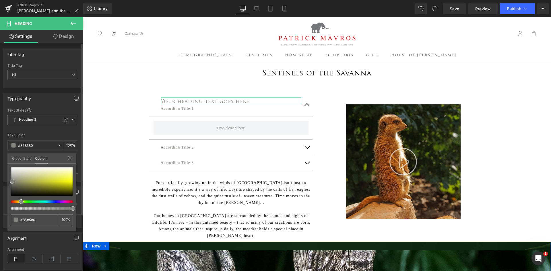
click at [16, 160] on link "Global Style" at bounding box center [22, 158] width 20 height 10
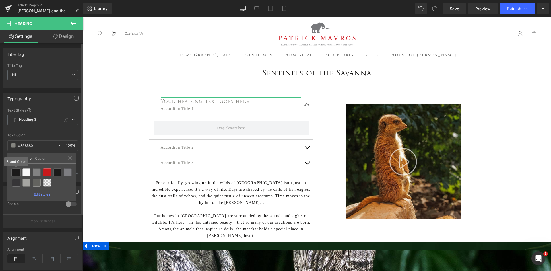
click at [18, 171] on div at bounding box center [16, 173] width 8 height 8
type input "Brand Color"
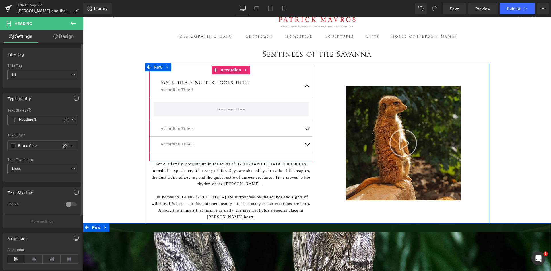
scroll to position [29, 0]
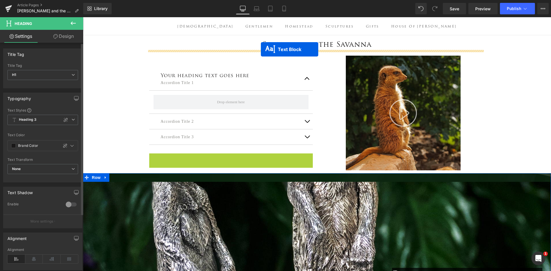
drag, startPoint x: 213, startPoint y: 177, endPoint x: 261, endPoint y: 49, distance: 136.4
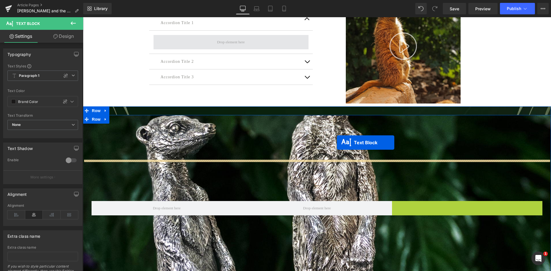
scroll to position [57, 0]
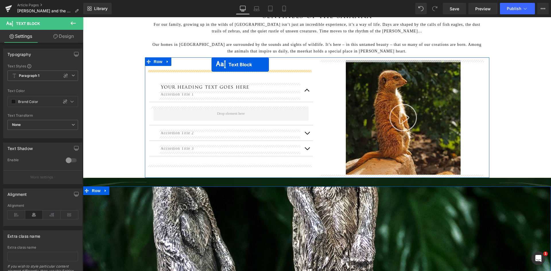
drag, startPoint x: 451, startPoint y: 161, endPoint x: 212, endPoint y: 65, distance: 257.8
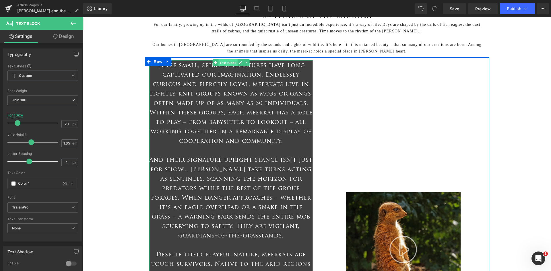
click at [223, 62] on span "Text Block" at bounding box center [228, 62] width 19 height 7
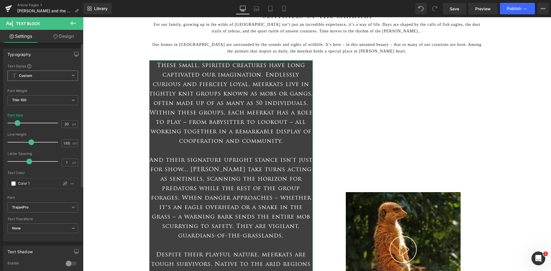
click at [40, 79] on span "Custom" at bounding box center [42, 76] width 71 height 10
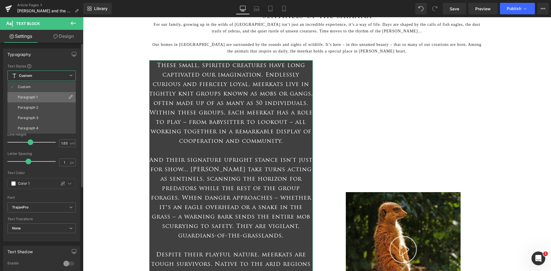
click at [38, 100] on li "Paragraph 1" at bounding box center [41, 97] width 68 height 10
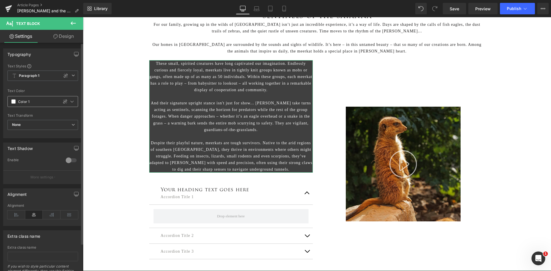
click at [15, 102] on span at bounding box center [13, 101] width 5 height 5
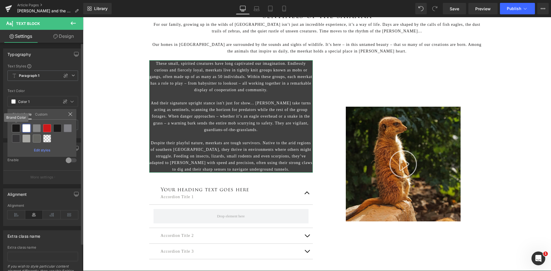
click at [13, 129] on div at bounding box center [16, 128] width 8 height 8
type input "Brand Color"
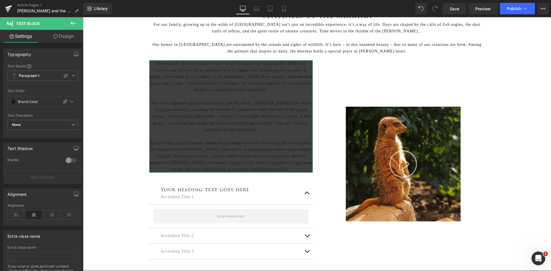
click at [62, 40] on link "Design" at bounding box center [64, 36] width 42 height 13
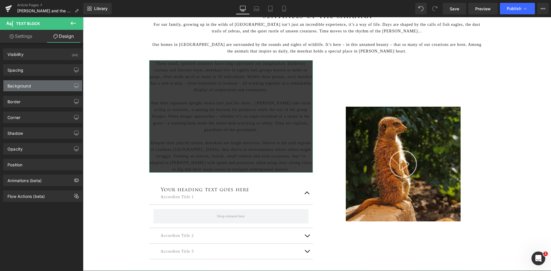
click at [42, 86] on div "Background" at bounding box center [42, 85] width 79 height 11
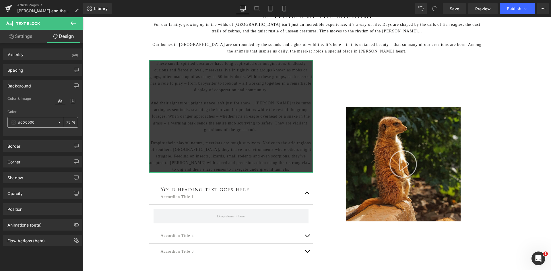
click at [13, 122] on span at bounding box center [13, 122] width 5 height 5
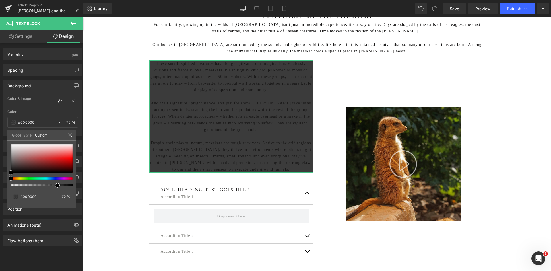
type input "77"
type input "41"
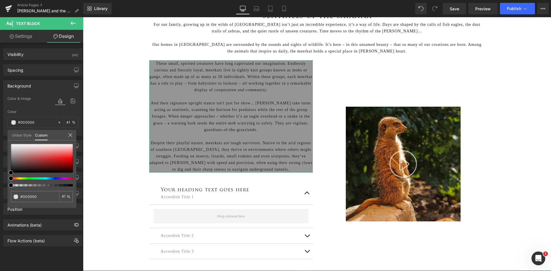
drag, startPoint x: 58, startPoint y: 186, endPoint x: 0, endPoint y: 189, distance: 57.8
click at [0, 136] on div "Background Color & Image color rgba(0, 0, 0, 0.41) Color #000000 41 % Image Rep…" at bounding box center [43, 106] width 86 height 60
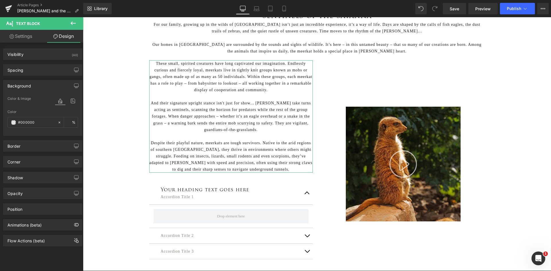
click at [72, 115] on div "Color #000000 %" at bounding box center [42, 122] width 71 height 24
click at [77, 109] on div "Color & Image color rgba(0, 0, 0, 0) Color #000000 % Image Replace Image Upload…" at bounding box center [42, 115] width 79 height 40
click at [75, 21] on icon at bounding box center [73, 23] width 7 height 7
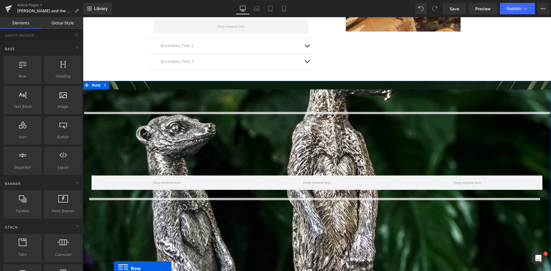
scroll to position [201, 0]
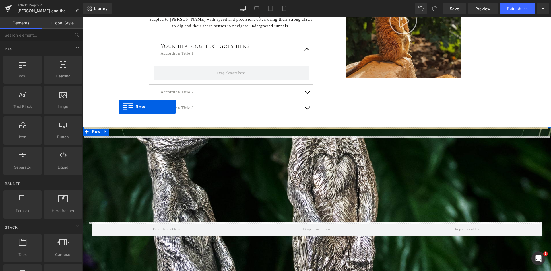
drag, startPoint x: 85, startPoint y: 155, endPoint x: 119, endPoint y: 107, distance: 59.0
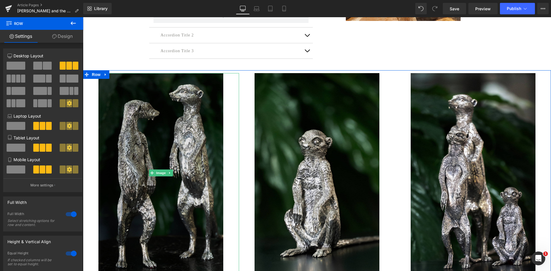
scroll to position [316, 0]
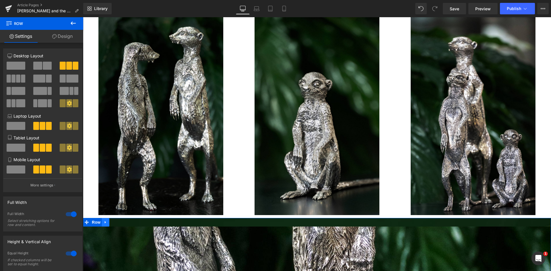
click at [104, 221] on icon at bounding box center [106, 222] width 4 height 4
click at [119, 222] on icon at bounding box center [121, 222] width 4 height 4
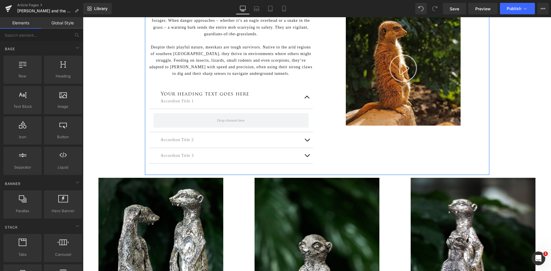
scroll to position [144, 0]
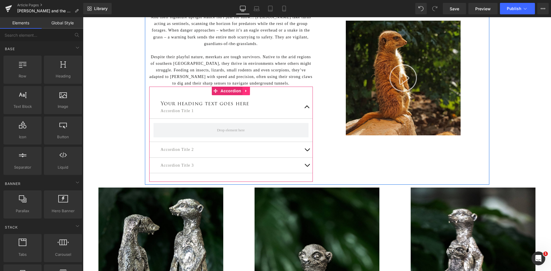
click at [243, 94] on link at bounding box center [246, 91] width 7 height 9
click at [250, 92] on link at bounding box center [249, 91] width 7 height 9
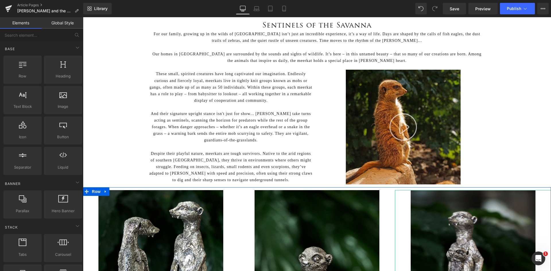
scroll to position [29, 0]
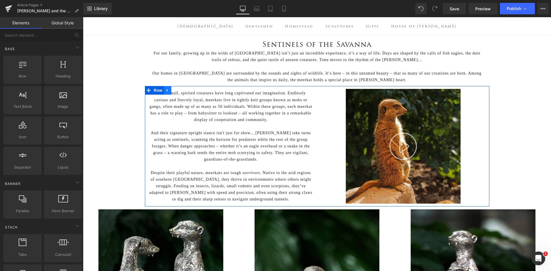
click at [166, 90] on icon at bounding box center [168, 90] width 4 height 4
click at [173, 92] on icon at bounding box center [175, 90] width 4 height 4
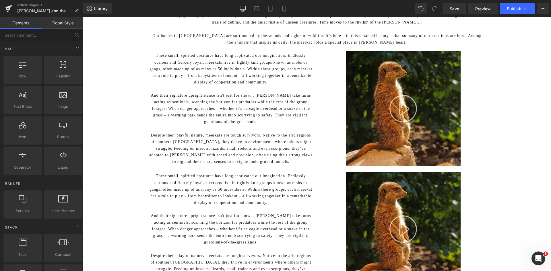
scroll to position [52, 0]
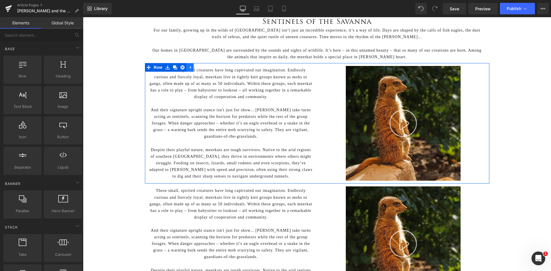
click at [188, 70] on icon at bounding box center [190, 67] width 4 height 4
click at [420, 70] on icon at bounding box center [420, 70] width 1 height 3
click at [423, 70] on icon at bounding box center [425, 70] width 4 height 4
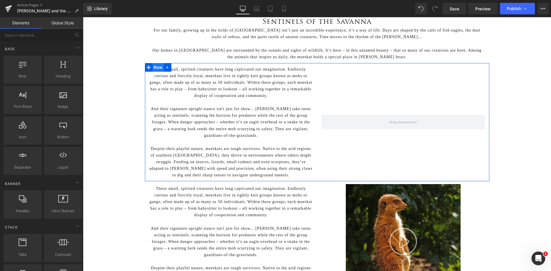
click at [155, 68] on span "Row" at bounding box center [158, 67] width 11 height 9
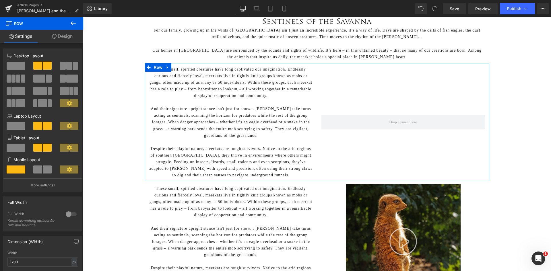
click at [15, 62] on span at bounding box center [16, 66] width 19 height 8
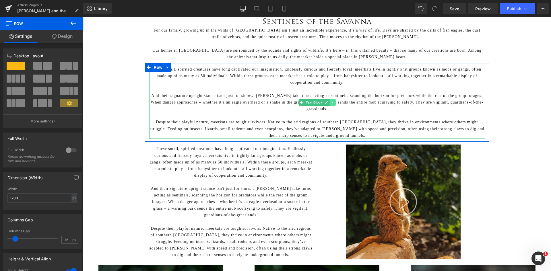
click at [332, 102] on icon at bounding box center [332, 102] width 3 height 3
click at [334, 102] on icon at bounding box center [335, 102] width 3 height 3
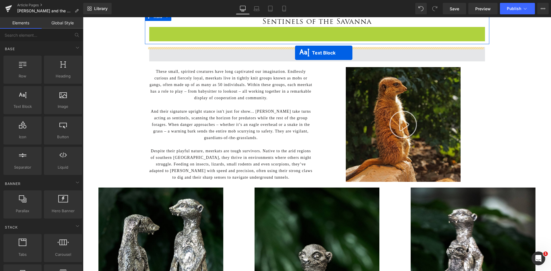
drag, startPoint x: 297, startPoint y: 42, endPoint x: 295, endPoint y: 53, distance: 11.4
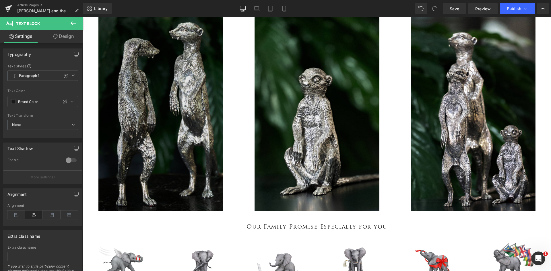
scroll to position [224, 0]
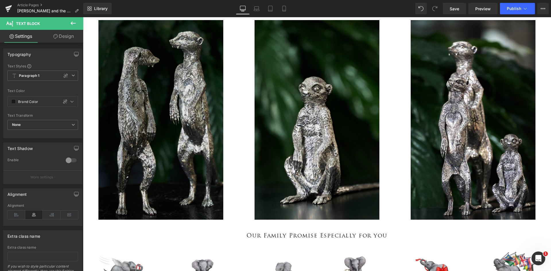
click at [179, 138] on img at bounding box center [161, 120] width 125 height 200
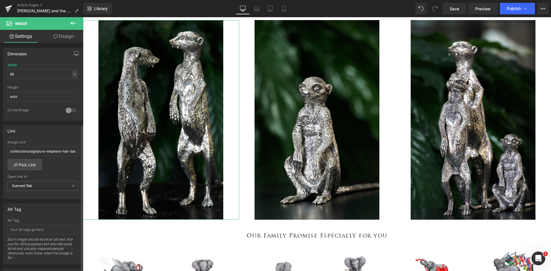
scroll to position [201, 0]
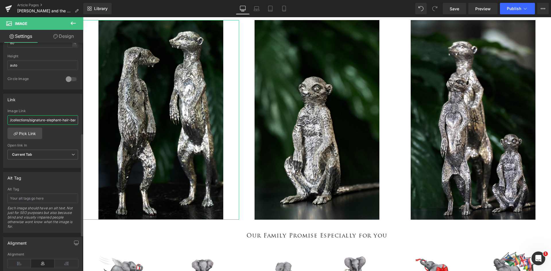
click at [58, 119] on input "/collections/signature-elephant-hair-bangle-collection" at bounding box center [42, 119] width 71 height 9
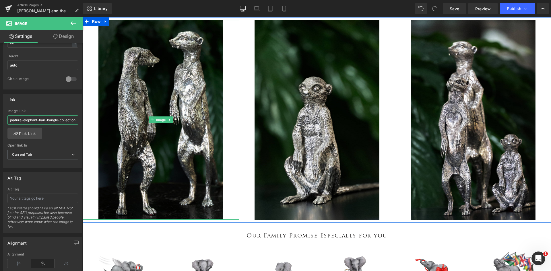
drag, startPoint x: 93, startPoint y: 137, endPoint x: 87, endPoint y: 117, distance: 20.8
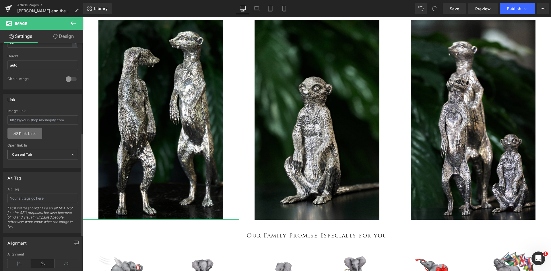
click at [34, 130] on link "Pick Link" at bounding box center [24, 133] width 35 height 11
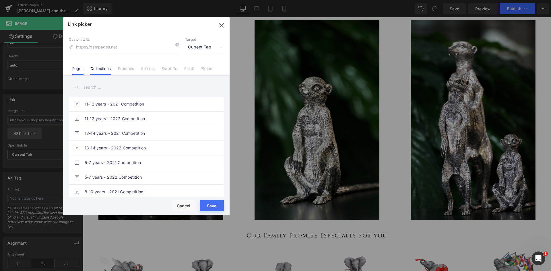
click at [102, 68] on link "Collections" at bounding box center [100, 70] width 20 height 9
click at [102, 88] on input "text" at bounding box center [146, 87] width 155 height 13
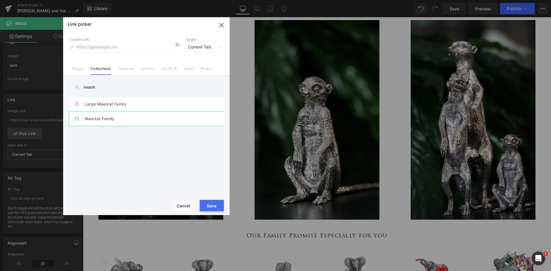
type input "meerk"
click at [110, 119] on link "Meerkat Family" at bounding box center [148, 119] width 126 height 14
type input "/collections/meerkat-family"
click at [209, 205] on button "Save" at bounding box center [212, 205] width 24 height 11
type input "/collections/meerkat-family"
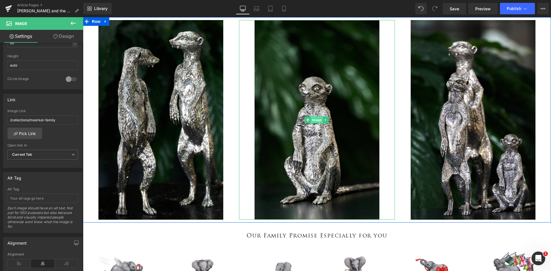
click at [314, 119] on span "Image" at bounding box center [317, 120] width 12 height 7
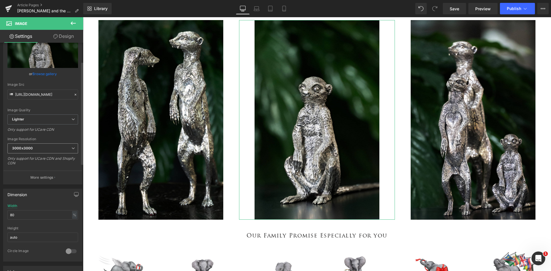
scroll to position [115, 0]
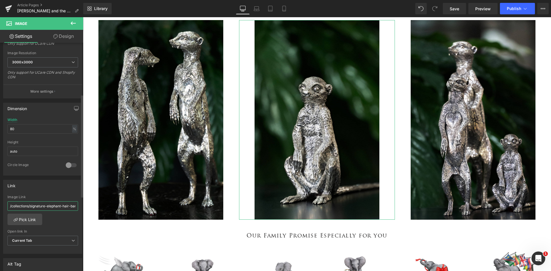
click at [37, 205] on input "/collections/signature-elephant-hair-bangle-collection" at bounding box center [42, 206] width 71 height 9
click at [9, 206] on input "/collections/signature-elephant-hair-bangle-collection" at bounding box center [42, 206] width 71 height 9
click at [18, 221] on link "Pick Link" at bounding box center [24, 219] width 35 height 11
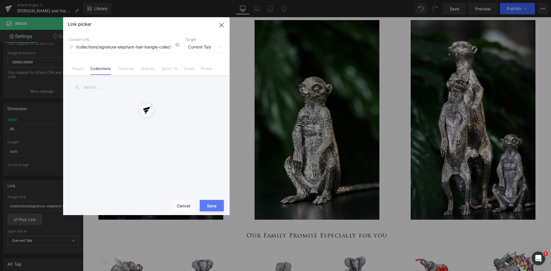
scroll to position [0, 3]
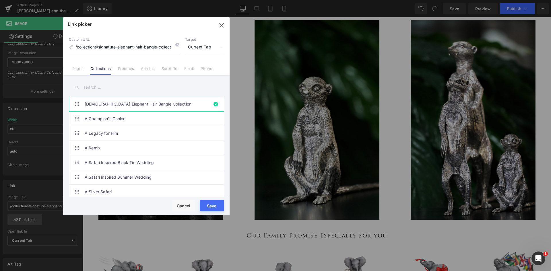
click at [101, 86] on input "text" at bounding box center [146, 87] width 155 height 13
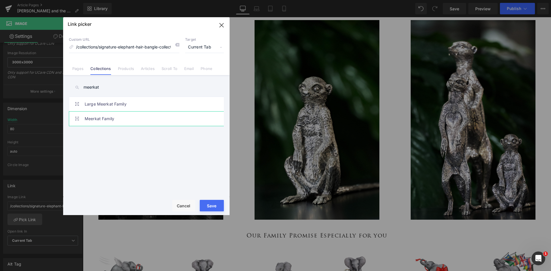
type input "meerkat"
click at [105, 119] on link "Meerkat Family" at bounding box center [148, 119] width 126 height 14
type input "/collections/meerkat-family"
click at [210, 205] on button "Save" at bounding box center [212, 205] width 24 height 11
type input "/collections/meerkat-family"
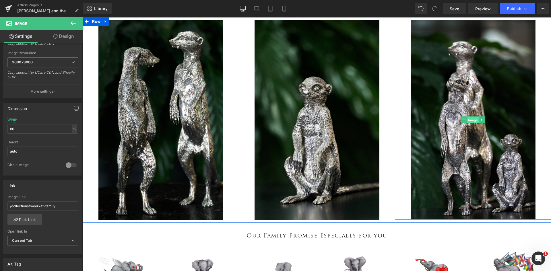
click at [469, 117] on span "Image" at bounding box center [473, 120] width 12 height 7
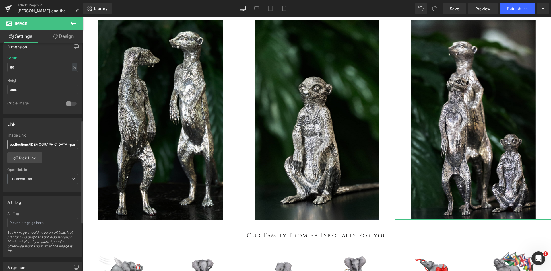
scroll to position [172, 0]
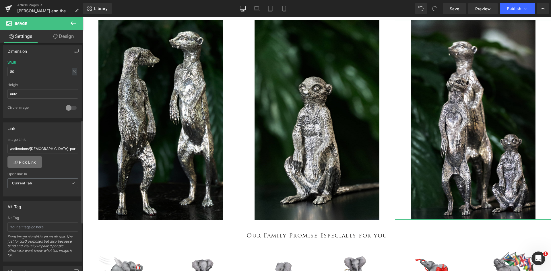
click at [30, 162] on link "Pick Link" at bounding box center [24, 162] width 35 height 11
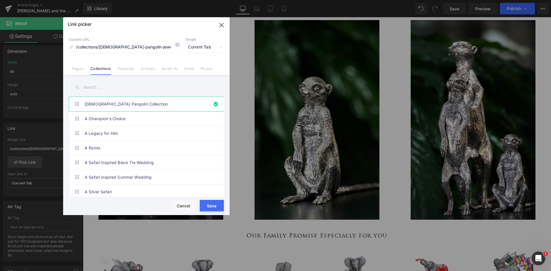
click at [100, 92] on input "text" at bounding box center [146, 87] width 155 height 13
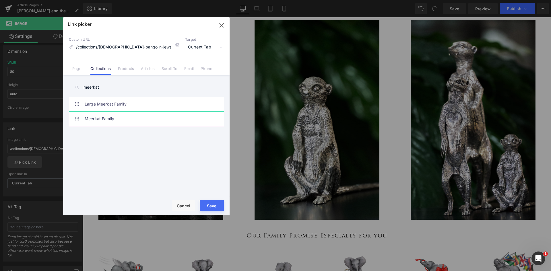
type input "meerkat"
click at [109, 115] on link "Meerkat Family" at bounding box center [148, 119] width 126 height 14
type input "/collections/meerkat-family"
click at [215, 204] on button "Save" at bounding box center [212, 205] width 24 height 11
type input "/collections/meerkat-family"
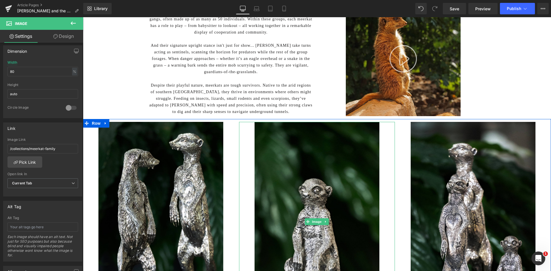
scroll to position [109, 0]
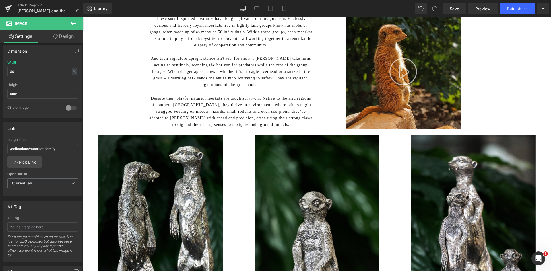
click at [72, 24] on icon at bounding box center [73, 23] width 5 height 3
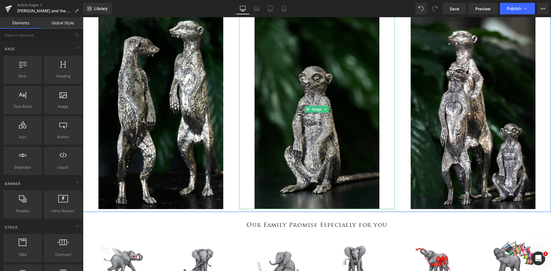
scroll to position [281, 0]
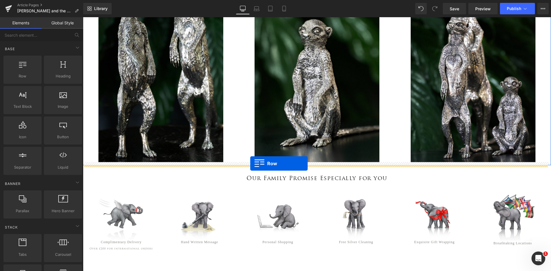
drag, startPoint x: 113, startPoint y: 86, endPoint x: 250, endPoint y: 164, distance: 158.1
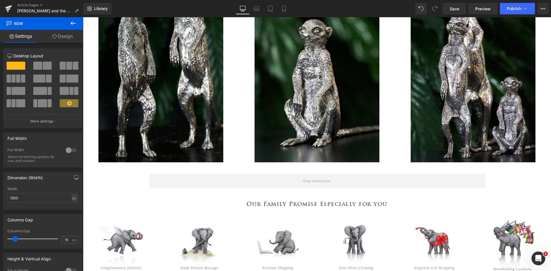
click at [76, 21] on icon at bounding box center [73, 23] width 7 height 7
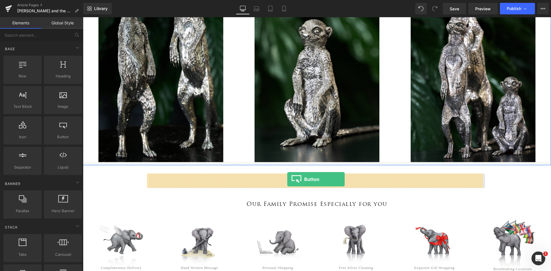
drag, startPoint x: 148, startPoint y: 161, endPoint x: 288, endPoint y: 180, distance: 141.1
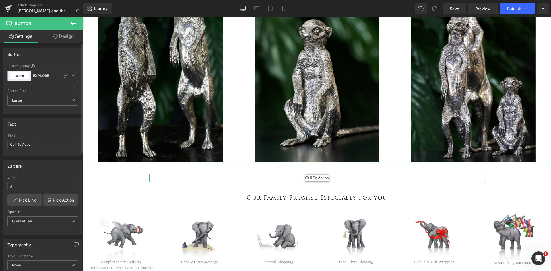
click at [72, 75] on icon at bounding box center [73, 75] width 3 height 3
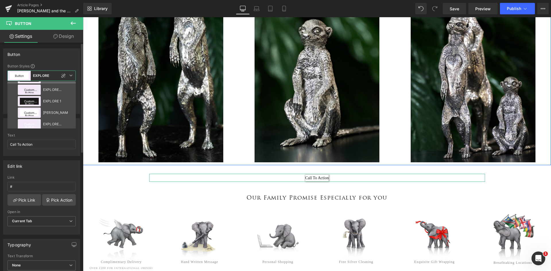
scroll to position [36, 0]
click at [52, 89] on div "EXPLORE MORE - GREY" at bounding box center [55, 88] width 25 height 4
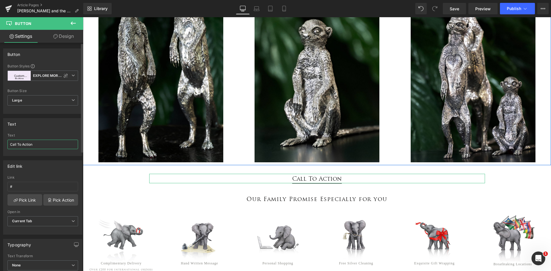
drag, startPoint x: 42, startPoint y: 143, endPoint x: 3, endPoint y: 146, distance: 38.3
click at [3, 146] on div "Call To Action Text Call To Action" at bounding box center [42, 145] width 79 height 22
type input "Explore Meerkat Sculptures"
click at [23, 203] on link "Pick Link" at bounding box center [24, 199] width 35 height 11
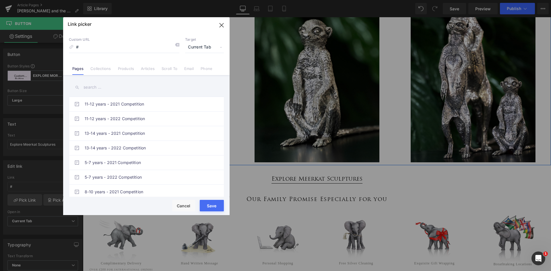
click at [92, 84] on input "text" at bounding box center [146, 87] width 155 height 13
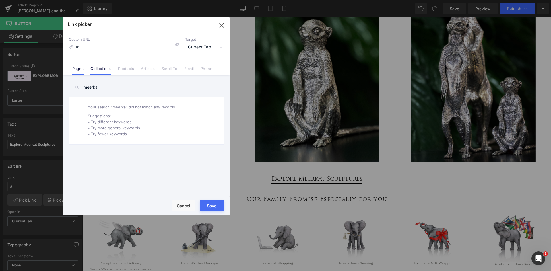
click at [99, 71] on link "Collections" at bounding box center [100, 70] width 20 height 9
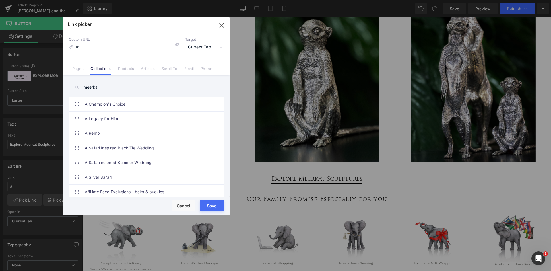
click at [107, 88] on input "meerka" at bounding box center [146, 87] width 155 height 13
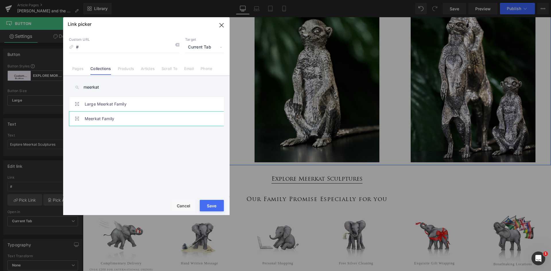
type input "meerkat"
drag, startPoint x: 106, startPoint y: 115, endPoint x: 129, endPoint y: 141, distance: 34.2
click at [106, 116] on link "Meerkat Family" at bounding box center [148, 119] width 126 height 14
type input "/collections/meerkat-family"
click at [219, 205] on button "Save" at bounding box center [212, 205] width 24 height 11
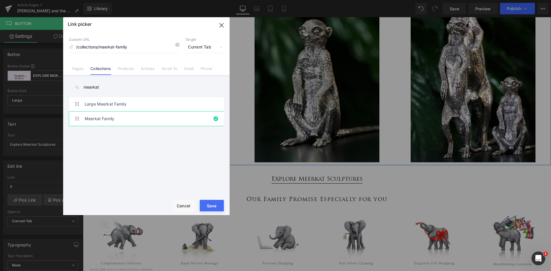
type input "/collections/meerkat-family"
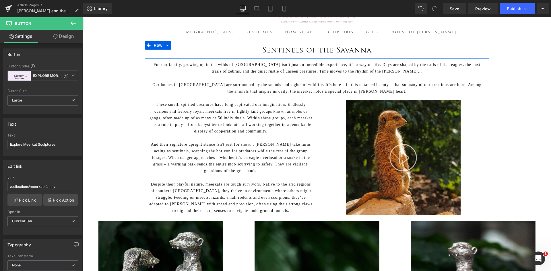
scroll to position [0, 0]
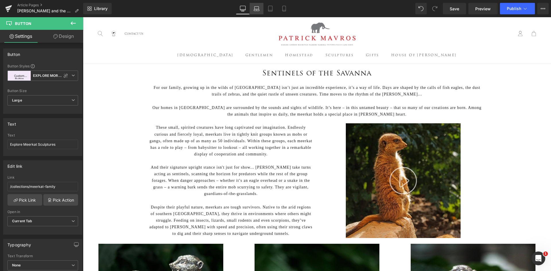
click at [258, 9] on icon at bounding box center [257, 9] width 6 height 6
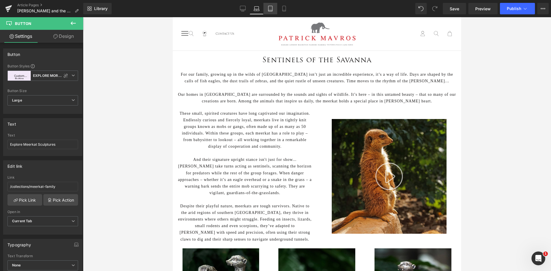
click at [267, 10] on link "Tablet" at bounding box center [271, 8] width 14 height 11
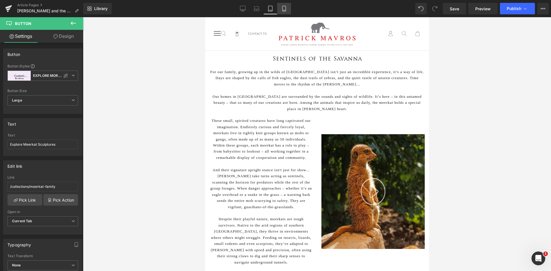
drag, startPoint x: 284, startPoint y: 8, endPoint x: 61, endPoint y: 75, distance: 233.0
click at [284, 8] on icon at bounding box center [284, 9] width 6 height 6
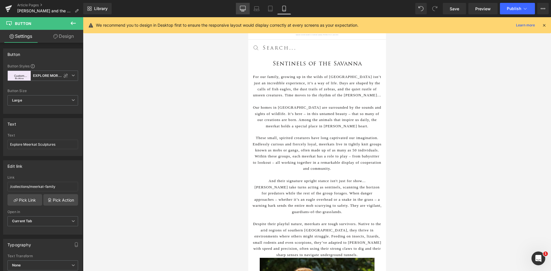
click at [244, 13] on link "Desktop" at bounding box center [243, 8] width 14 height 11
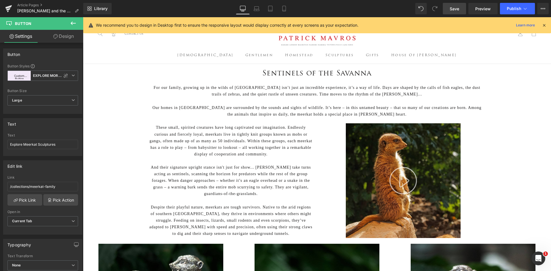
scroll to position [24, 0]
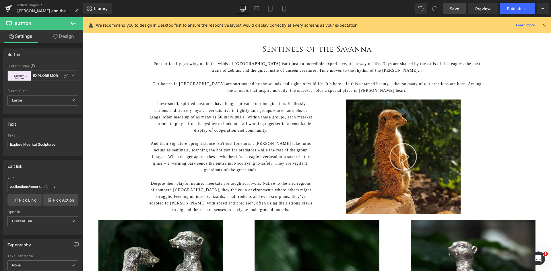
click at [454, 14] on link "Save" at bounding box center [454, 8] width 23 height 11
click at [519, 9] on span "Publish" at bounding box center [514, 8] width 14 height 5
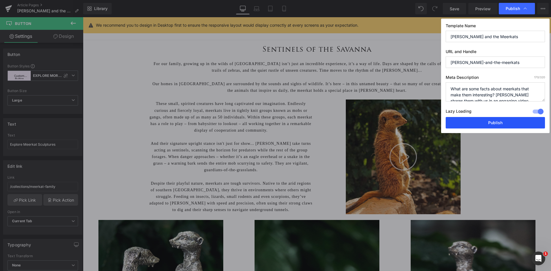
click at [490, 120] on button "Publish" at bounding box center [495, 122] width 99 height 11
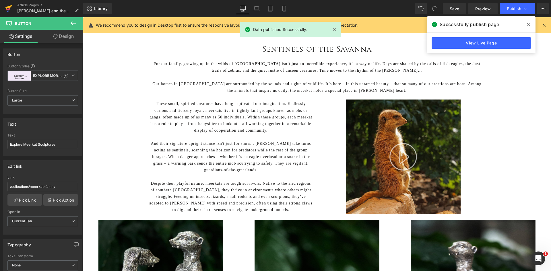
click at [9, 8] on icon at bounding box center [8, 7] width 7 height 4
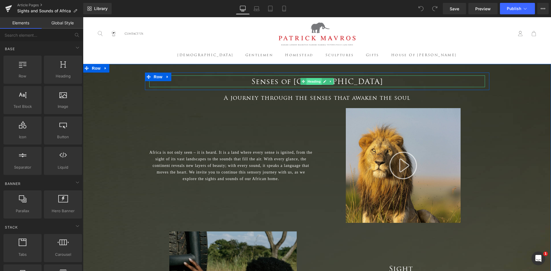
click at [307, 81] on span "Heading" at bounding box center [314, 81] width 16 height 7
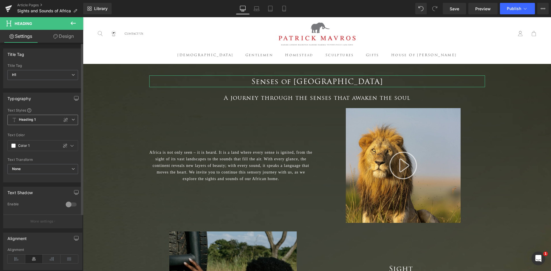
click at [51, 121] on span "Heading 1" at bounding box center [42, 120] width 71 height 10
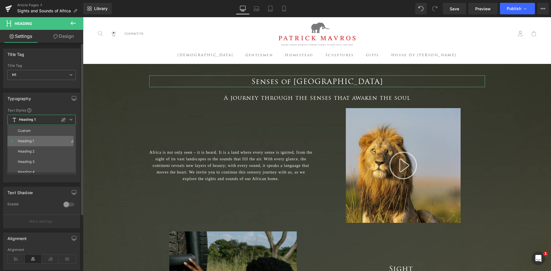
click at [46, 140] on li "Heading 1" at bounding box center [42, 141] width 71 height 10
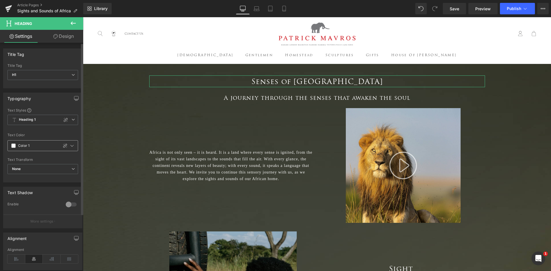
click at [13, 146] on span at bounding box center [13, 146] width 5 height 5
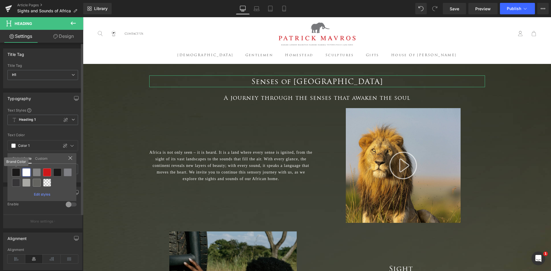
click at [15, 171] on div at bounding box center [16, 173] width 8 height 8
type input "Brand Color"
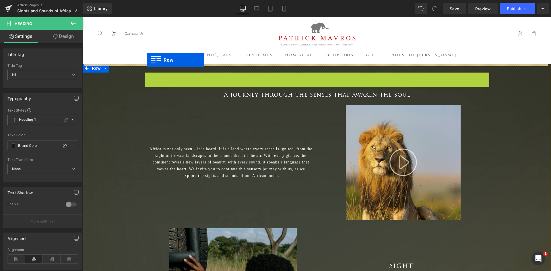
drag, startPoint x: 146, startPoint y: 76, endPoint x: 147, endPoint y: 60, distance: 15.5
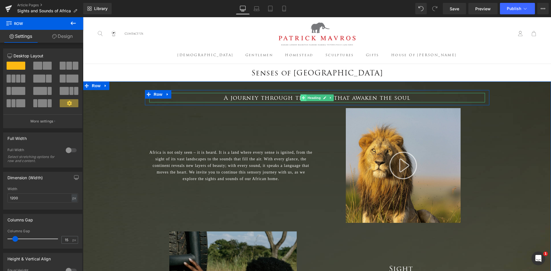
click at [302, 99] on icon at bounding box center [303, 97] width 3 height 3
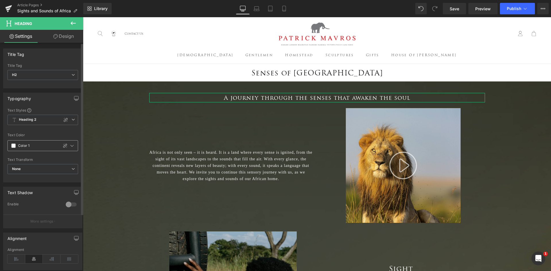
click at [15, 146] on span at bounding box center [13, 146] width 5 height 5
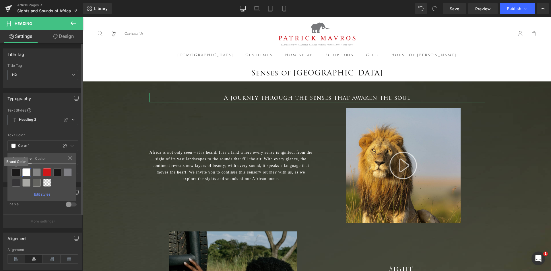
click at [17, 174] on div at bounding box center [16, 173] width 8 height 8
type input "Brand Color"
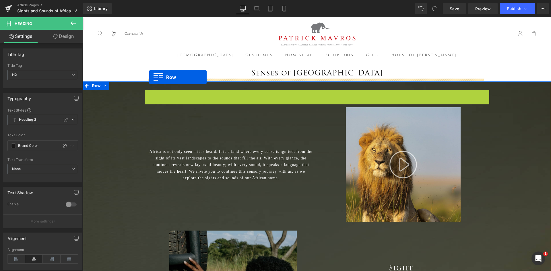
drag, startPoint x: 147, startPoint y: 95, endPoint x: 149, endPoint y: 77, distance: 18.0
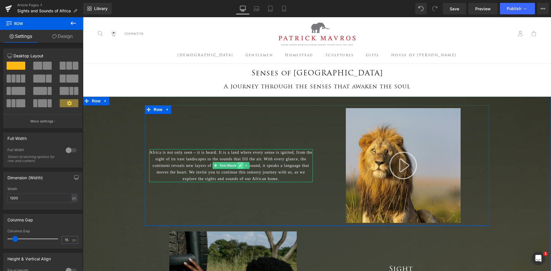
drag, startPoint x: 244, startPoint y: 165, endPoint x: 227, endPoint y: 165, distance: 16.4
click at [245, 165] on icon at bounding box center [246, 165] width 3 height 3
click at [219, 165] on span "Text Block" at bounding box center [219, 165] width 19 height 7
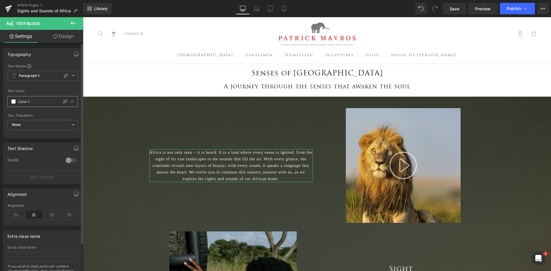
click at [12, 101] on span at bounding box center [13, 101] width 5 height 5
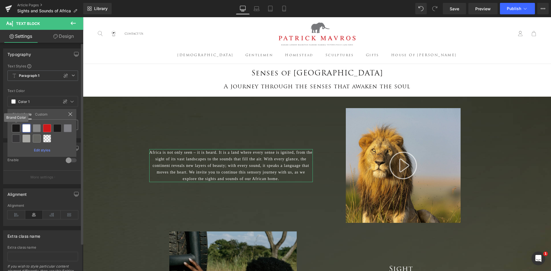
click at [18, 130] on div at bounding box center [16, 128] width 8 height 8
type input "Brand Color"
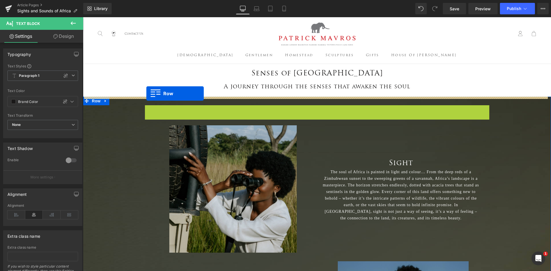
drag, startPoint x: 146, startPoint y: 111, endPoint x: 146, endPoint y: 94, distance: 17.8
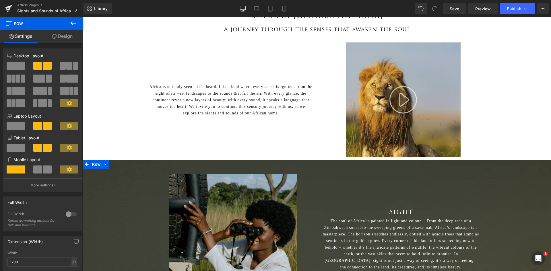
scroll to position [57, 0]
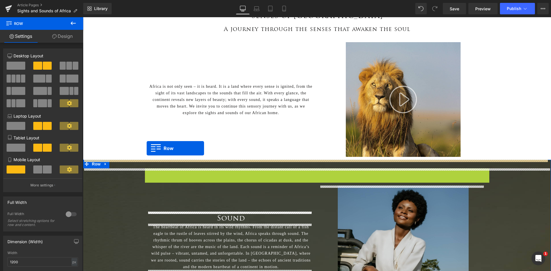
drag, startPoint x: 150, startPoint y: 176, endPoint x: 147, endPoint y: 148, distance: 27.4
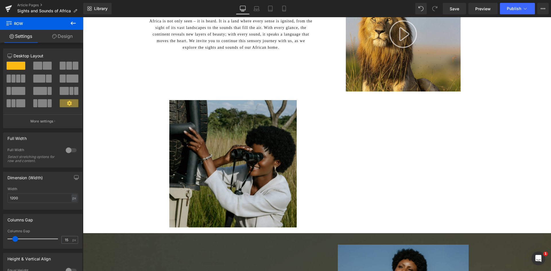
scroll to position [115, 0]
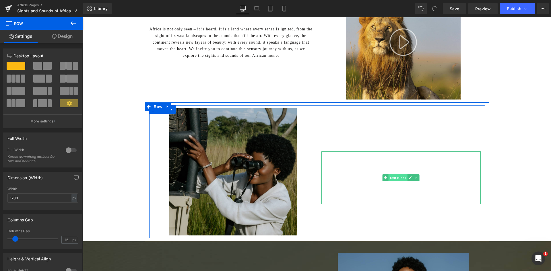
click at [395, 181] on span "Text Block" at bounding box center [398, 178] width 19 height 7
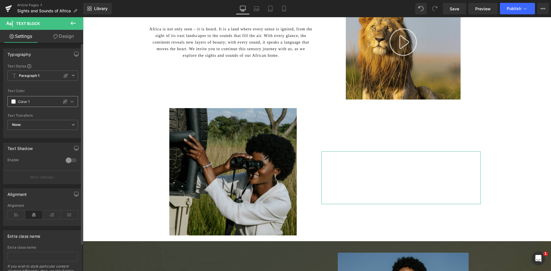
click at [14, 105] on div "Color 1" at bounding box center [33, 102] width 51 height 10
click at [14, 102] on span at bounding box center [13, 101] width 5 height 5
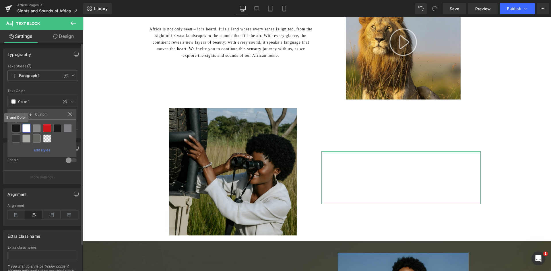
click at [19, 128] on div at bounding box center [16, 128] width 8 height 8
type input "Brand Color"
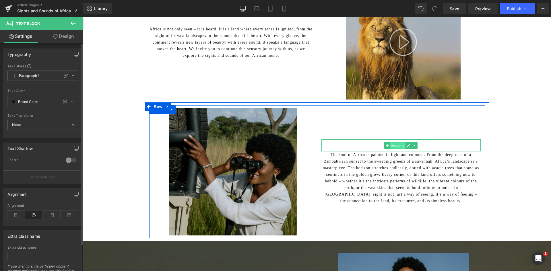
click at [391, 146] on span "Heading" at bounding box center [399, 145] width 16 height 7
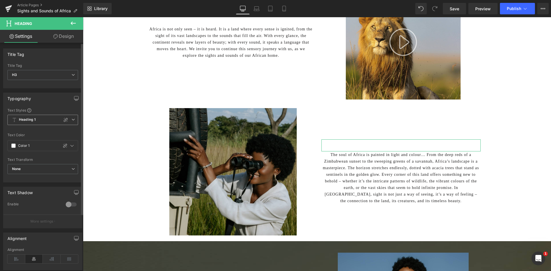
click at [72, 120] on icon at bounding box center [73, 119] width 3 height 3
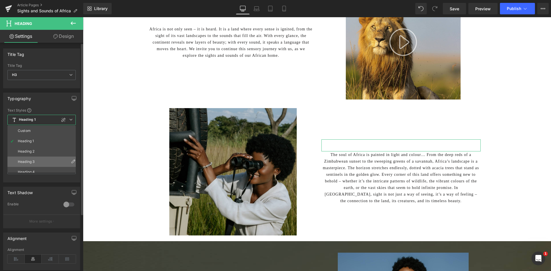
click at [64, 159] on li "Heading 3" at bounding box center [42, 162] width 71 height 10
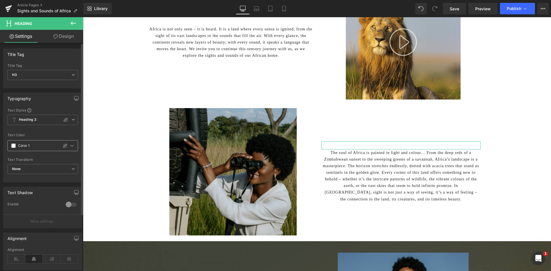
click at [13, 145] on span at bounding box center [13, 146] width 5 height 5
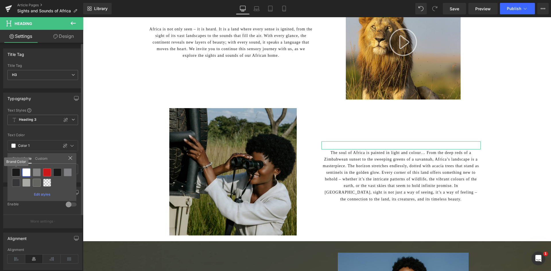
drag, startPoint x: 14, startPoint y: 171, endPoint x: 250, endPoint y: 126, distance: 239.7
click at [14, 171] on div at bounding box center [16, 173] width 8 height 8
type input "Brand Color"
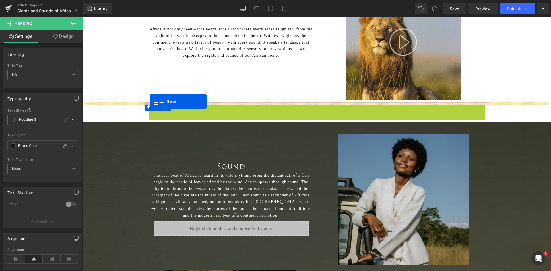
drag, startPoint x: 148, startPoint y: 113, endPoint x: 150, endPoint y: 102, distance: 11.0
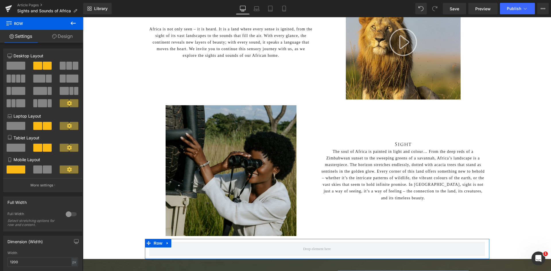
click at [71, 24] on icon at bounding box center [73, 23] width 7 height 7
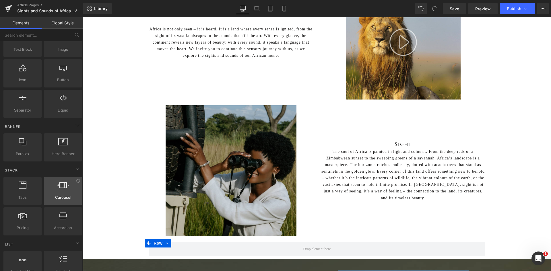
scroll to position [57, 0]
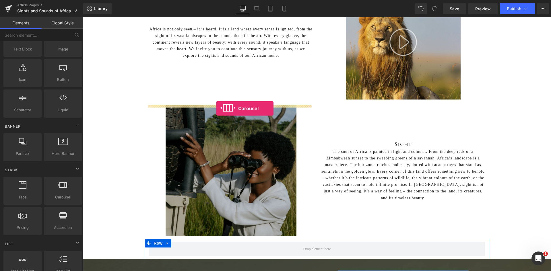
drag, startPoint x: 144, startPoint y: 205, endPoint x: 216, endPoint y: 109, distance: 121.0
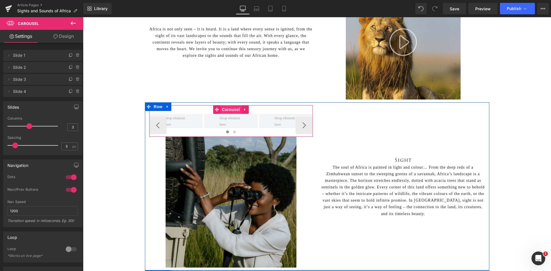
click at [232, 112] on span "Carousel" at bounding box center [231, 109] width 21 height 9
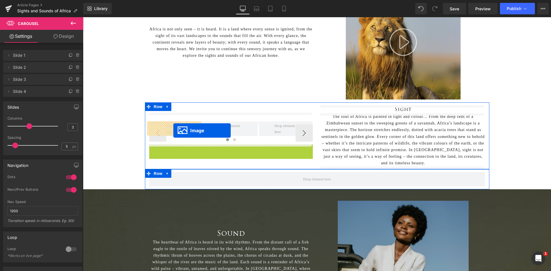
drag, startPoint x: 219, startPoint y: 202, endPoint x: 173, endPoint y: 131, distance: 84.5
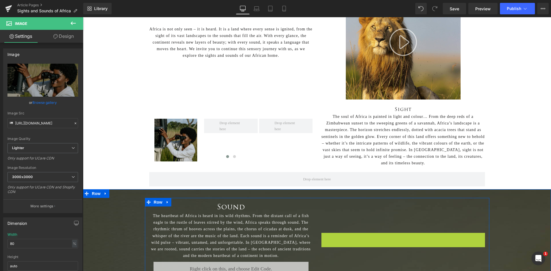
scroll to position [121, 0]
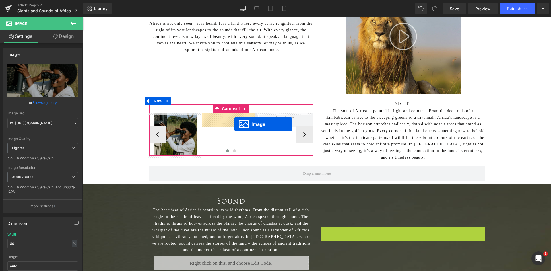
drag, startPoint x: 392, startPoint y: 265, endPoint x: 235, endPoint y: 124, distance: 211.2
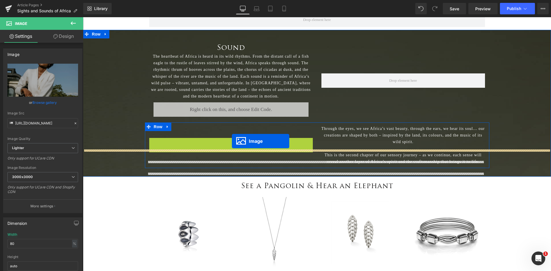
scroll to position [178, 0]
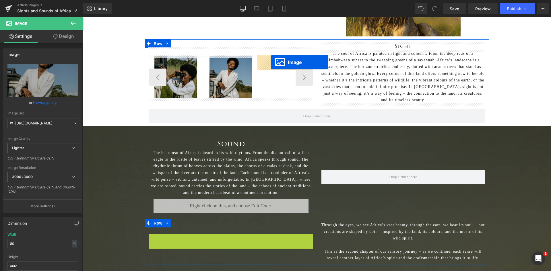
drag, startPoint x: 221, startPoint y: 172, endPoint x: 271, endPoint y: 62, distance: 120.5
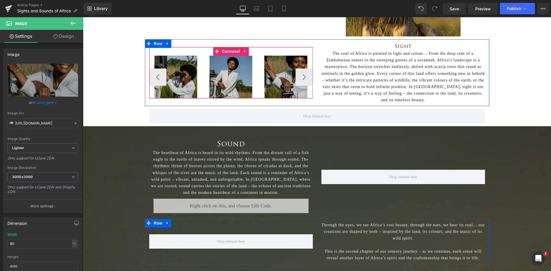
click at [223, 53] on span "Carousel" at bounding box center [231, 51] width 21 height 9
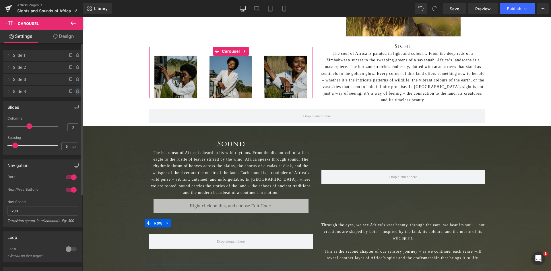
click at [76, 92] on icon at bounding box center [78, 91] width 5 height 5
click at [69, 92] on button "Delete" at bounding box center [72, 91] width 18 height 7
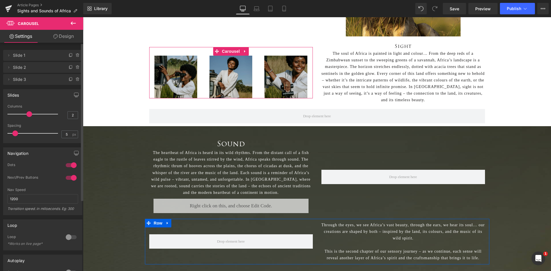
type input "1"
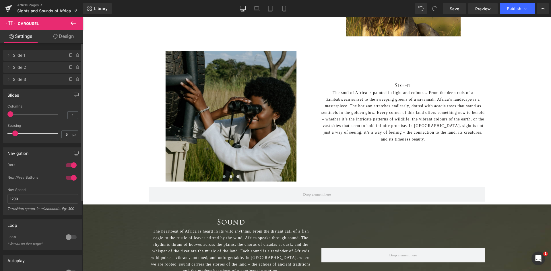
drag, startPoint x: 29, startPoint y: 115, endPoint x: 0, endPoint y: 118, distance: 28.8
click at [0, 118] on div "Slides 1 Columns 1 3 Columns 3 3 Columns 3 1 Columns 1 5px Spacing 5 px 5px Spa…" at bounding box center [43, 114] width 86 height 58
click at [69, 178] on div at bounding box center [71, 177] width 14 height 9
click at [72, 23] on icon at bounding box center [73, 23] width 5 height 3
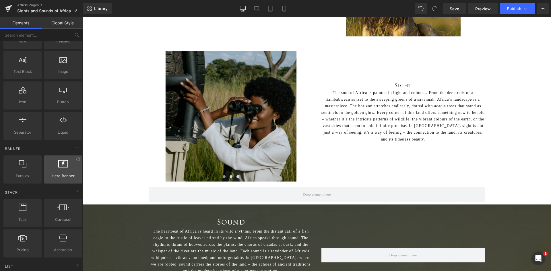
scroll to position [86, 0]
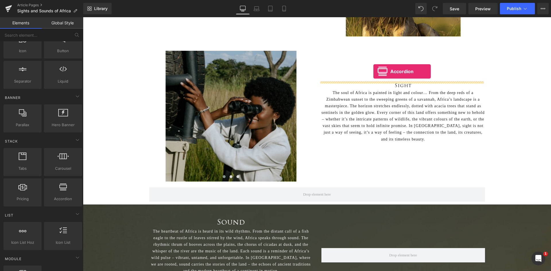
drag, startPoint x: 137, startPoint y: 214, endPoint x: 374, endPoint y: 72, distance: 276.2
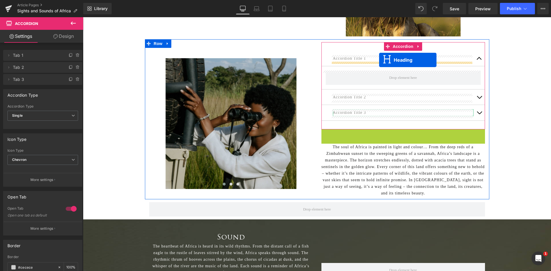
drag, startPoint x: 387, startPoint y: 132, endPoint x: 379, endPoint y: 60, distance: 72.4
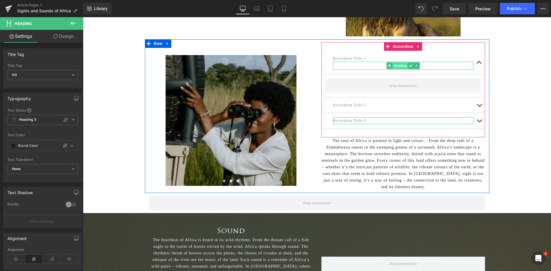
click at [398, 67] on span "Heading" at bounding box center [401, 65] width 16 height 7
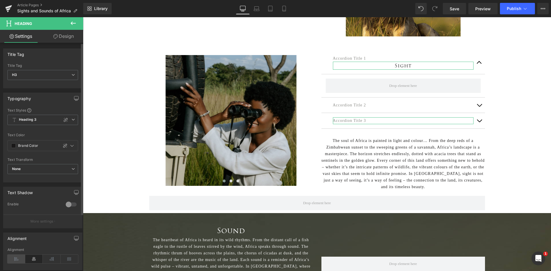
click at [18, 262] on icon at bounding box center [16, 259] width 18 height 9
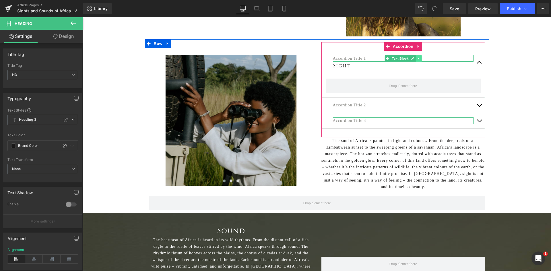
click at [418, 57] on link at bounding box center [419, 58] width 6 height 7
click at [420, 58] on icon at bounding box center [421, 58] width 3 height 3
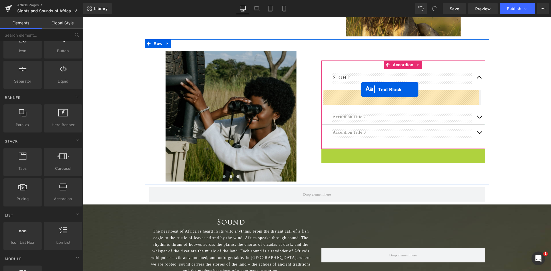
drag, startPoint x: 385, startPoint y: 157, endPoint x: 361, endPoint y: 90, distance: 71.7
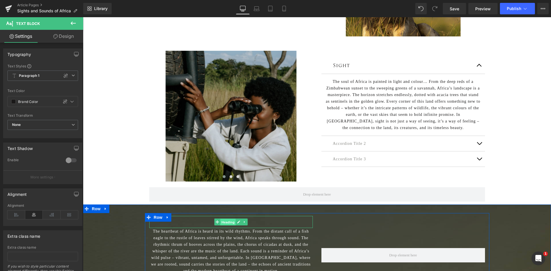
click at [229, 222] on span "Heading" at bounding box center [228, 222] width 16 height 7
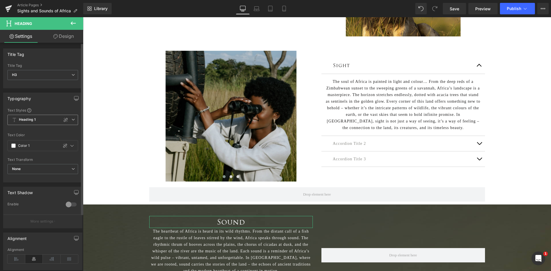
click at [32, 115] on span "Heading 1" at bounding box center [42, 120] width 71 height 10
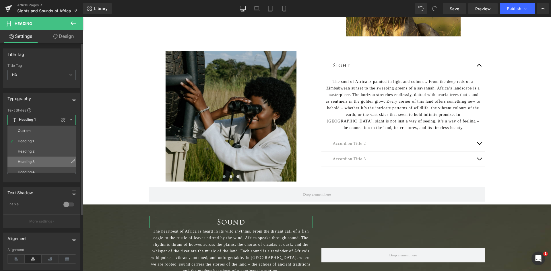
click at [30, 164] on li "Heading 3" at bounding box center [42, 162] width 71 height 10
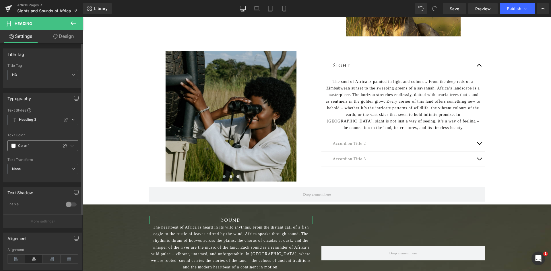
click at [13, 144] on span at bounding box center [13, 146] width 5 height 5
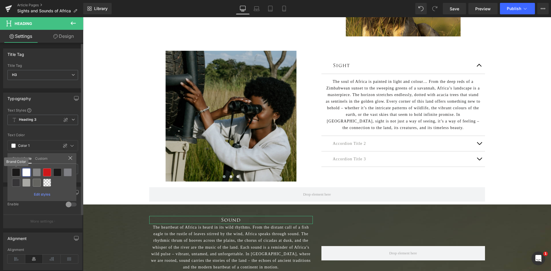
click at [15, 175] on div at bounding box center [16, 173] width 8 height 8
type input "Brand Color"
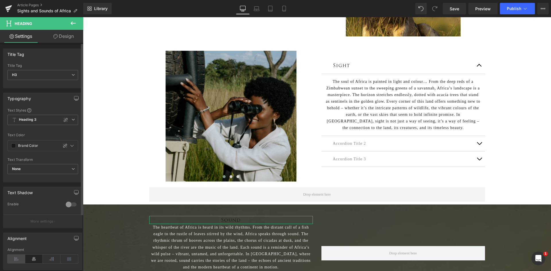
drag, startPoint x: 16, startPoint y: 258, endPoint x: 92, endPoint y: 214, distance: 88.1
click at [16, 258] on icon at bounding box center [16, 259] width 18 height 9
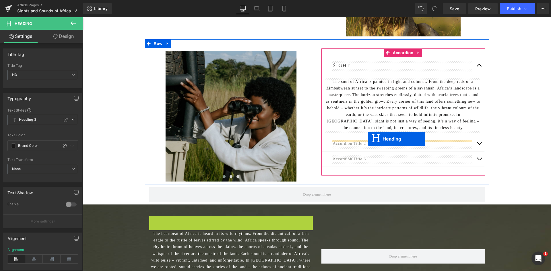
drag, startPoint x: 215, startPoint y: 222, endPoint x: 368, endPoint y: 139, distance: 174.0
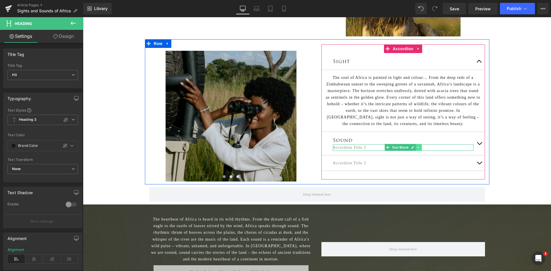
click at [417, 148] on icon at bounding box center [418, 147] width 3 height 3
click at [420, 148] on icon at bounding box center [421, 147] width 3 height 3
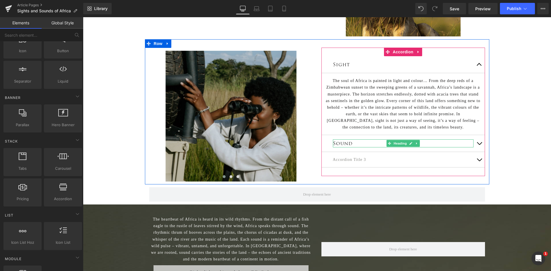
click at [380, 143] on h3 "Sound" at bounding box center [403, 144] width 141 height 8
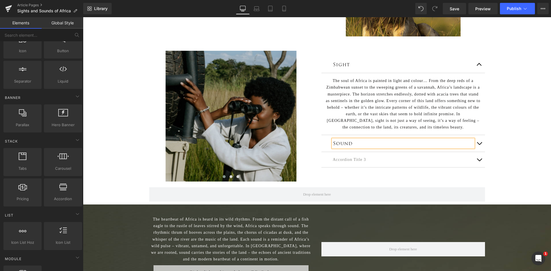
click at [480, 144] on button "button" at bounding box center [479, 143] width 11 height 17
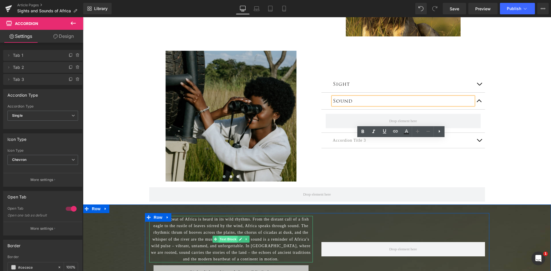
click at [223, 240] on span "Text Block" at bounding box center [228, 239] width 19 height 7
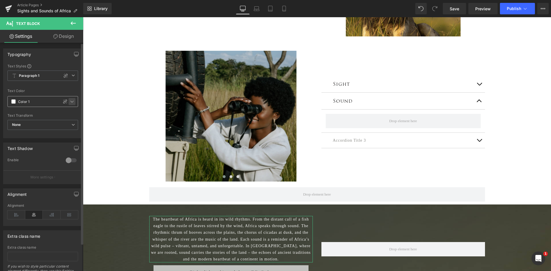
click at [71, 102] on icon at bounding box center [72, 101] width 5 height 5
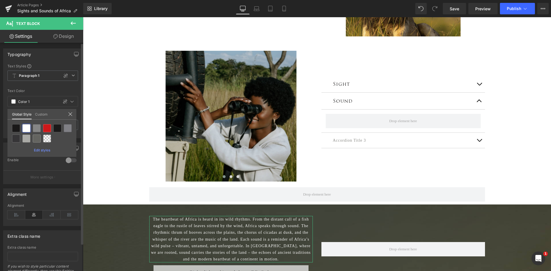
click at [9, 128] on div "Edit styles" at bounding box center [41, 137] width 69 height 29
drag, startPoint x: 17, startPoint y: 128, endPoint x: 51, endPoint y: 181, distance: 62.1
click at [17, 128] on div at bounding box center [16, 128] width 8 height 8
type input "Brand Color"
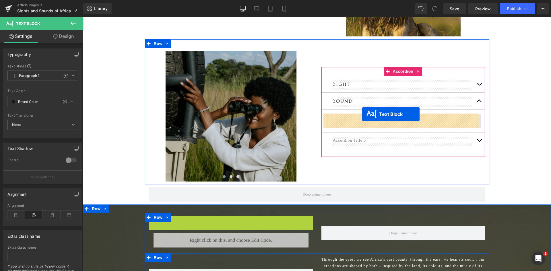
drag, startPoint x: 214, startPoint y: 240, endPoint x: 362, endPoint y: 114, distance: 194.6
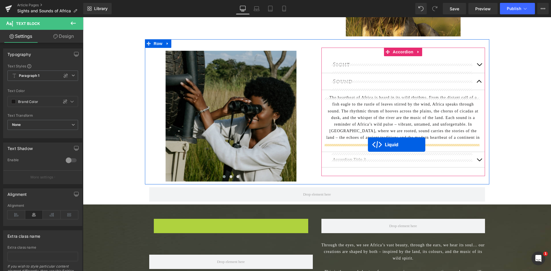
drag, startPoint x: 213, startPoint y: 224, endPoint x: 368, endPoint y: 145, distance: 174.8
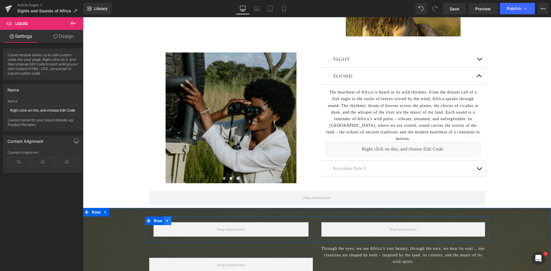
click at [166, 219] on icon at bounding box center [168, 221] width 4 height 4
click at [176, 217] on link at bounding box center [174, 221] width 7 height 9
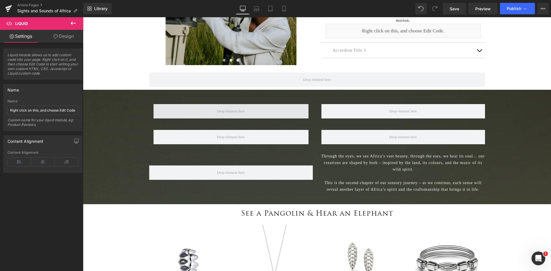
scroll to position [288, 0]
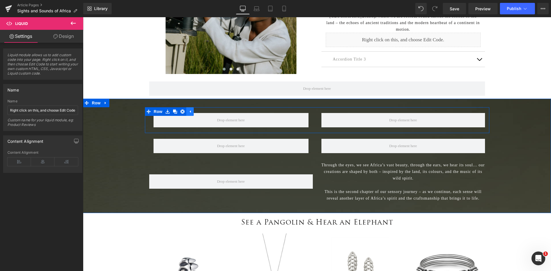
click at [190, 109] on link at bounding box center [189, 111] width 7 height 9
click at [167, 110] on icon at bounding box center [168, 112] width 4 height 4
click at [181, 110] on icon at bounding box center [183, 112] width 4 height 4
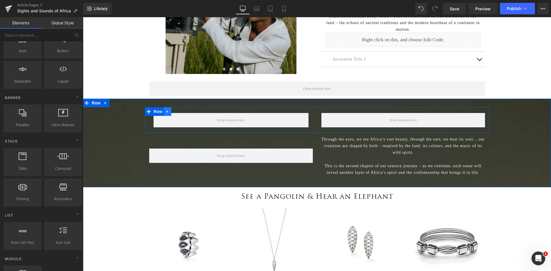
click at [166, 110] on icon at bounding box center [168, 112] width 4 height 4
click at [181, 110] on icon at bounding box center [183, 112] width 4 height 4
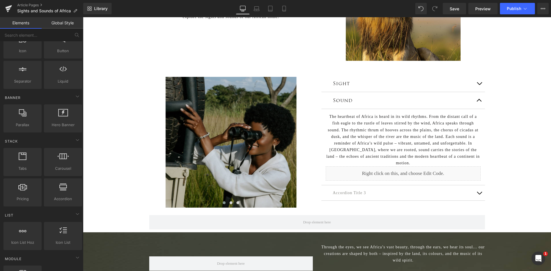
scroll to position [173, 0]
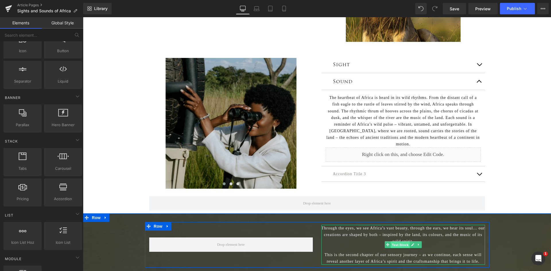
click at [400, 242] on span "Text Block" at bounding box center [400, 245] width 19 height 7
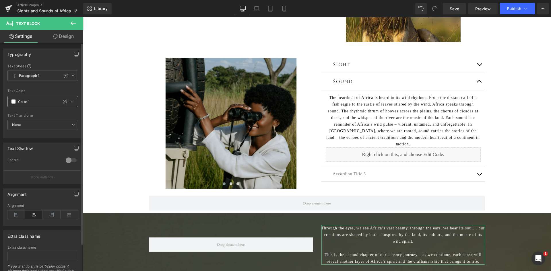
click at [13, 99] on div "Color 1" at bounding box center [33, 102] width 51 height 10
click at [12, 104] on div "Color 1" at bounding box center [33, 102] width 51 height 10
click at [13, 103] on span at bounding box center [13, 101] width 5 height 5
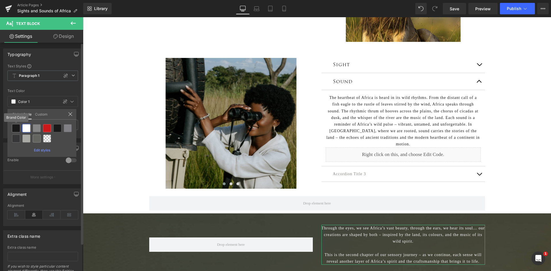
drag, startPoint x: 18, startPoint y: 127, endPoint x: 249, endPoint y: 196, distance: 240.8
click at [18, 127] on div at bounding box center [16, 128] width 8 height 8
type input "Brand Color"
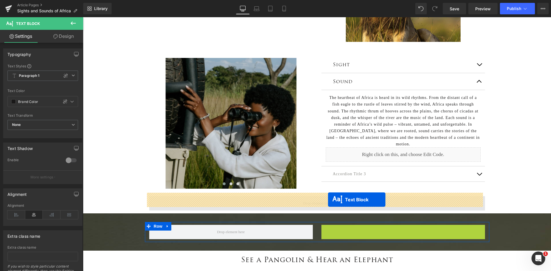
drag, startPoint x: 384, startPoint y: 244, endPoint x: 328, endPoint y: 200, distance: 71.1
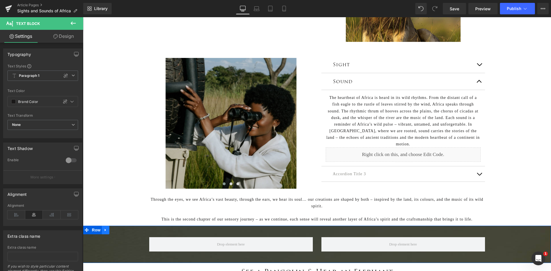
click at [105, 228] on icon at bounding box center [106, 230] width 4 height 4
click at [117, 229] on link at bounding box center [120, 230] width 7 height 9
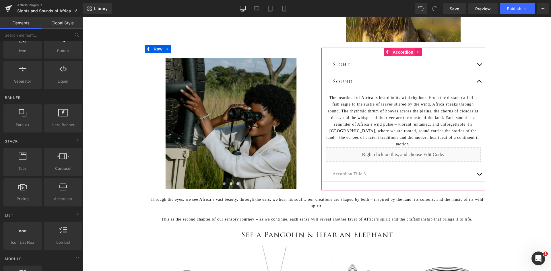
click at [403, 55] on span "Accordion" at bounding box center [404, 52] width 24 height 9
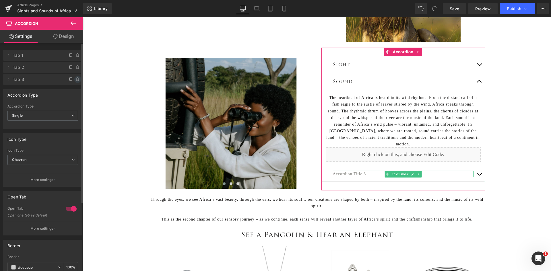
click at [76, 80] on icon at bounding box center [78, 79] width 5 height 5
click at [74, 80] on button "Delete" at bounding box center [72, 79] width 18 height 7
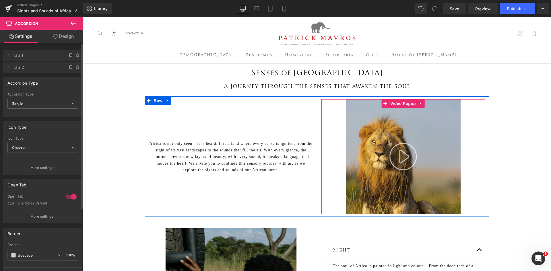
scroll to position [0, 0]
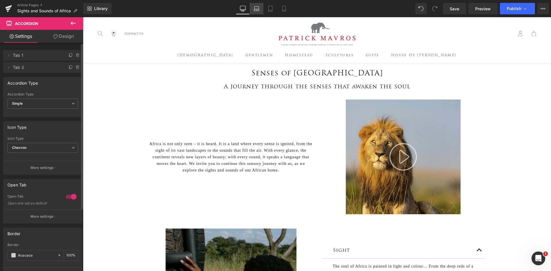
click at [255, 10] on icon at bounding box center [257, 9] width 6 height 6
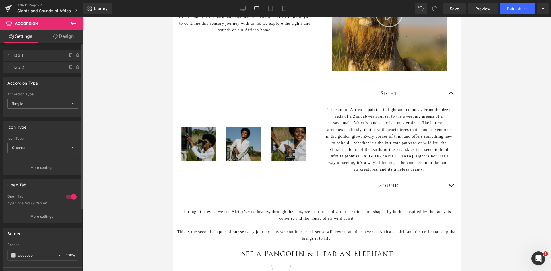
scroll to position [140, 0]
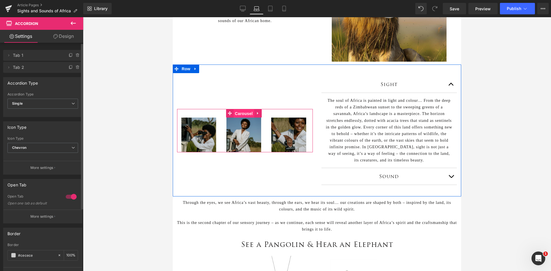
drag, startPoint x: 237, startPoint y: 115, endPoint x: 340, endPoint y: 128, distance: 103.7
click at [237, 115] on span "Carousel" at bounding box center [244, 113] width 21 height 9
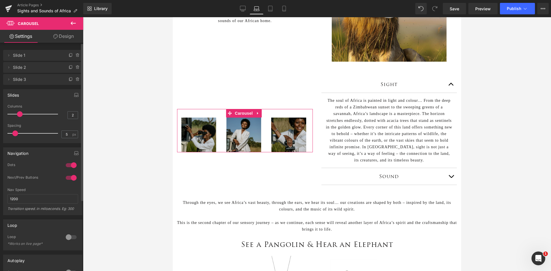
type input "1"
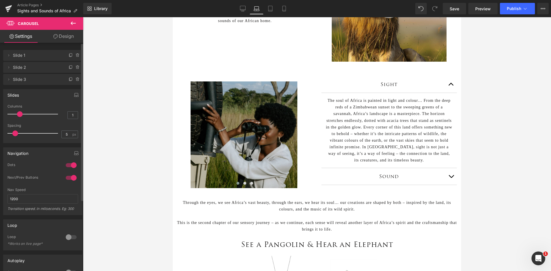
drag, startPoint x: 29, startPoint y: 114, endPoint x: 0, endPoint y: 117, distance: 29.1
click at [0, 117] on div "Slides 1 Columns 1 1 Columns 1 3 Columns 3 1 Columns 1 5px Spacing 5 px 5px Spa…" at bounding box center [43, 114] width 86 height 58
click at [71, 176] on div at bounding box center [71, 177] width 14 height 9
click at [271, 11] on icon at bounding box center [271, 9] width 6 height 6
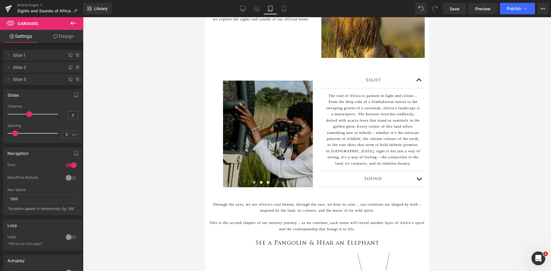
scroll to position [139, 0]
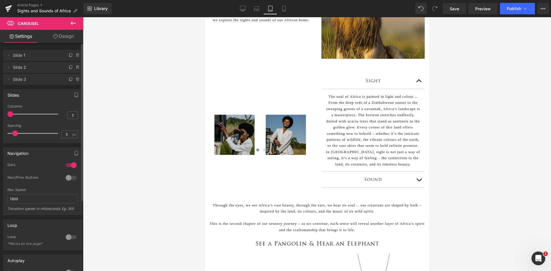
type input "1"
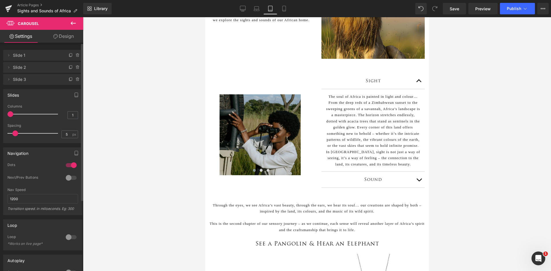
drag, startPoint x: 27, startPoint y: 113, endPoint x: 1, endPoint y: 113, distance: 25.9
click at [1, 113] on div "Slides 1 Columns 1 1 Columns 1 1 Columns 1 1 Columns 1 5px Spacing 5 px 5px Spa…" at bounding box center [43, 114] width 86 height 58
click at [283, 9] on icon at bounding box center [284, 9] width 6 height 6
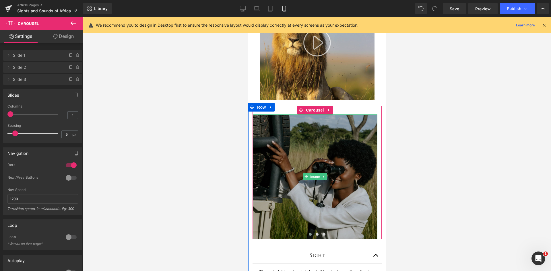
scroll to position [201, 0]
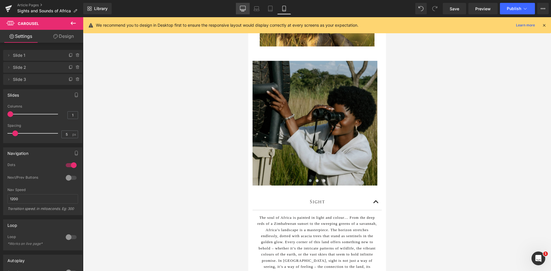
click at [241, 11] on icon at bounding box center [243, 9] width 6 height 6
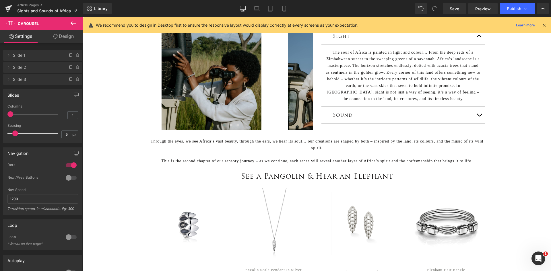
scroll to position [168, 0]
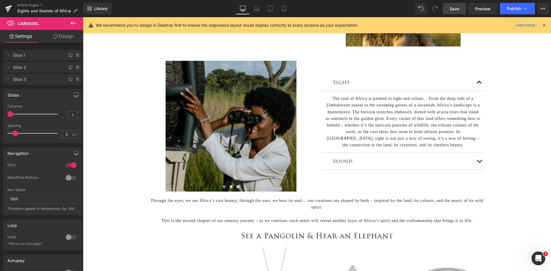
click at [456, 7] on span "Save" at bounding box center [454, 9] width 9 height 6
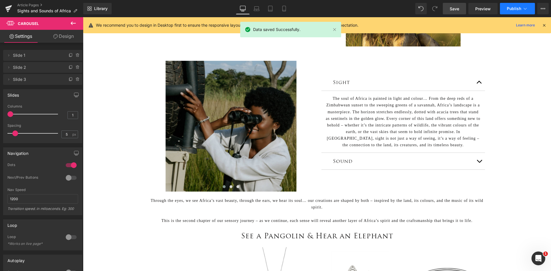
click at [510, 9] on span "Publish" at bounding box center [514, 8] width 14 height 5
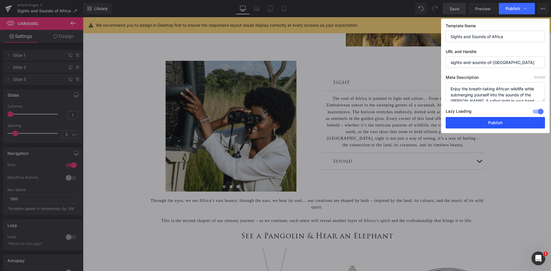
click at [483, 123] on button "Publish" at bounding box center [495, 122] width 99 height 11
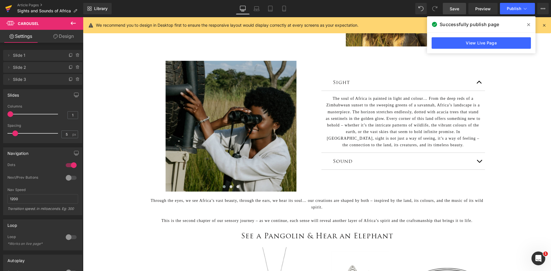
click at [9, 7] on icon at bounding box center [8, 7] width 7 height 4
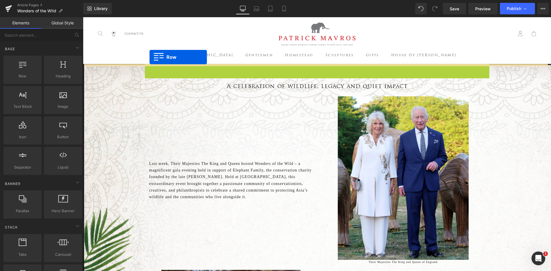
drag, startPoint x: 146, startPoint y: 68, endPoint x: 150, endPoint y: 57, distance: 11.4
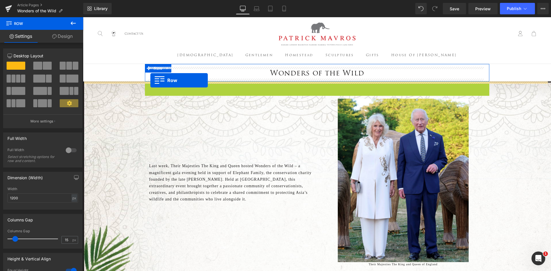
drag, startPoint x: 144, startPoint y: 86, endPoint x: 151, endPoint y: 80, distance: 8.2
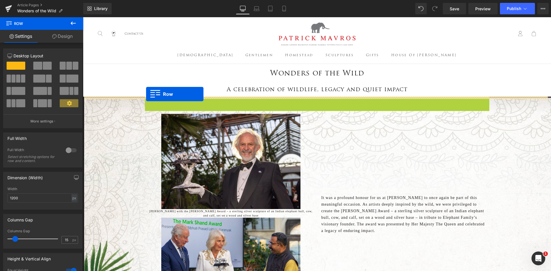
drag, startPoint x: 145, startPoint y: 102, endPoint x: 146, endPoint y: 94, distance: 7.6
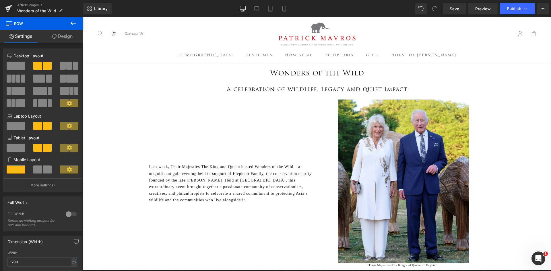
click at [75, 23] on icon at bounding box center [73, 23] width 5 height 3
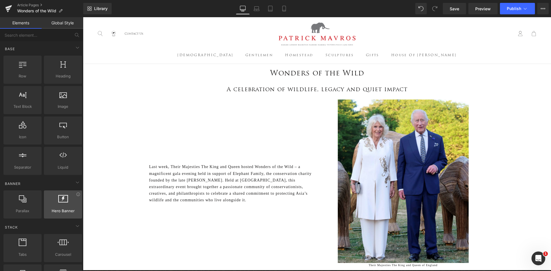
scroll to position [29, 0]
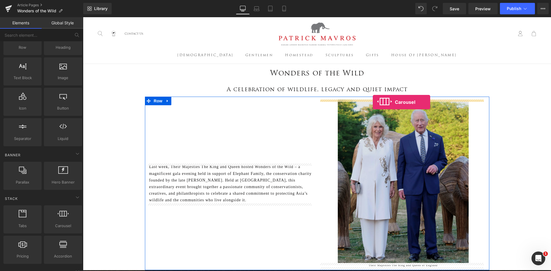
drag, startPoint x: 202, startPoint y: 161, endPoint x: 373, endPoint y: 102, distance: 180.4
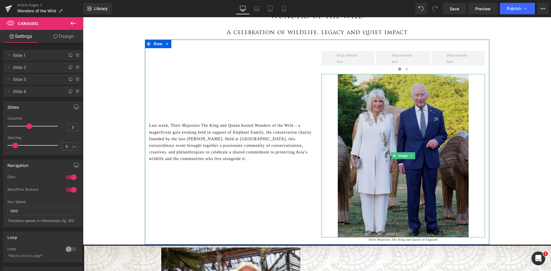
scroll to position [57, 0]
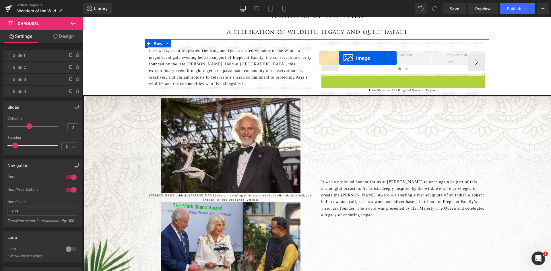
drag, startPoint x: 390, startPoint y: 158, endPoint x: 339, endPoint y: 58, distance: 111.9
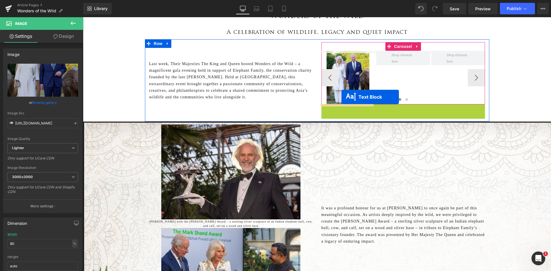
drag, startPoint x: 386, startPoint y: 107, endPoint x: 342, endPoint y: 97, distance: 45.6
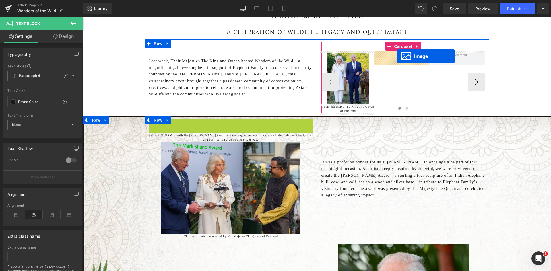
drag, startPoint x: 218, startPoint y: 166, endPoint x: 398, endPoint y: 56, distance: 210.5
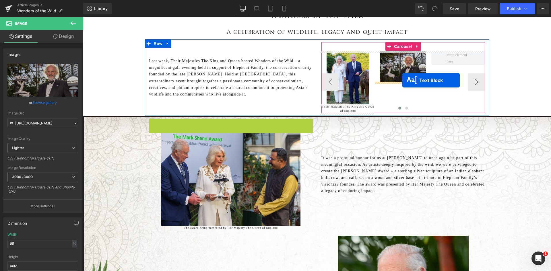
drag, startPoint x: 213, startPoint y: 123, endPoint x: 403, endPoint y: 80, distance: 194.3
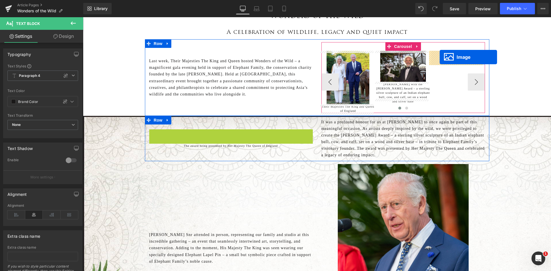
drag, startPoint x: 218, startPoint y: 165, endPoint x: 440, endPoint y: 57, distance: 247.0
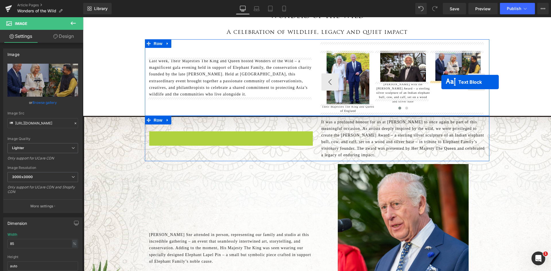
drag, startPoint x: 213, startPoint y: 138, endPoint x: 442, endPoint y: 82, distance: 236.0
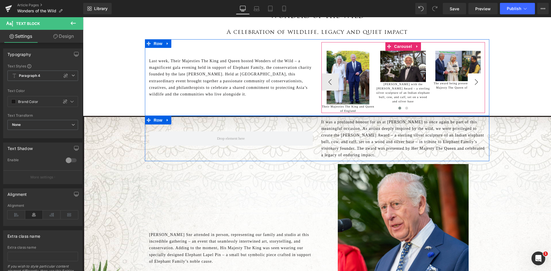
click at [471, 85] on button "›" at bounding box center [476, 82] width 17 height 17
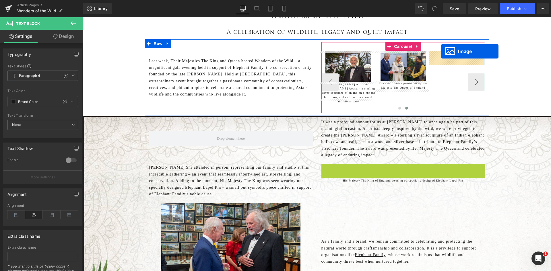
drag, startPoint x: 392, startPoint y: 245, endPoint x: 441, endPoint y: 51, distance: 199.6
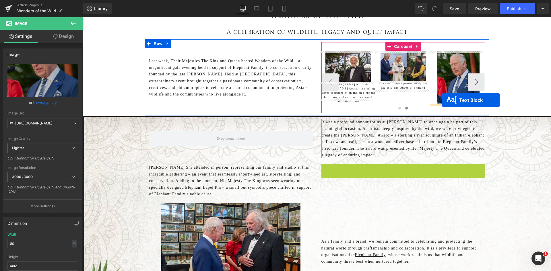
drag, startPoint x: 384, startPoint y: 168, endPoint x: 443, endPoint y: 100, distance: 89.4
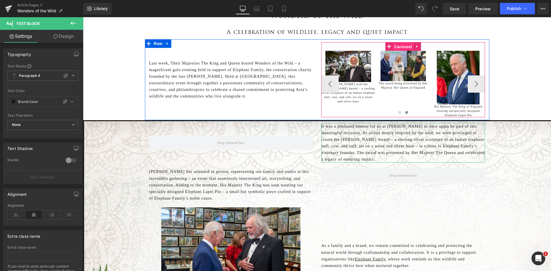
click at [398, 48] on span "Carousel" at bounding box center [403, 47] width 21 height 9
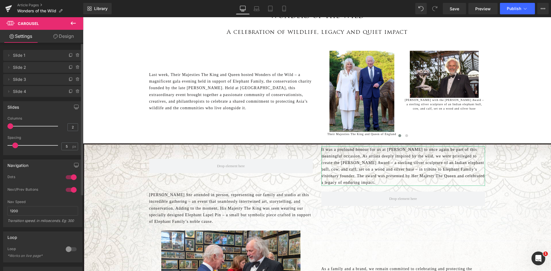
type input "1"
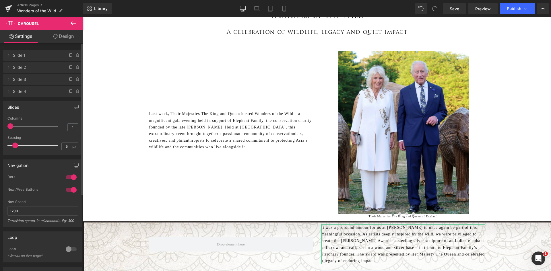
drag, startPoint x: 28, startPoint y: 125, endPoint x: 3, endPoint y: 125, distance: 25.3
click at [3, 125] on div "Slides 1 Columns 1 3 Columns 3 3 Columns 3 1 Columns 1 5px Spacing 5 px 5px Spa…" at bounding box center [43, 126] width 86 height 58
click at [70, 191] on div at bounding box center [71, 190] width 14 height 9
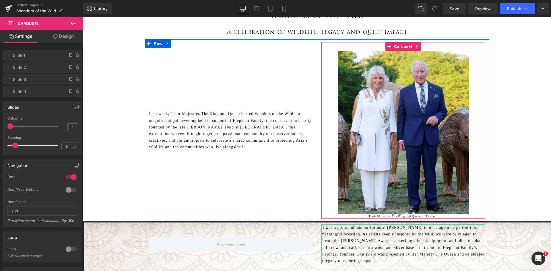
click at [399, 214] on span at bounding box center [400, 214] width 3 height 3
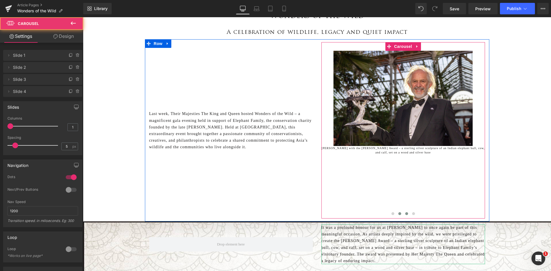
click at [404, 216] on button at bounding box center [407, 214] width 7 height 6
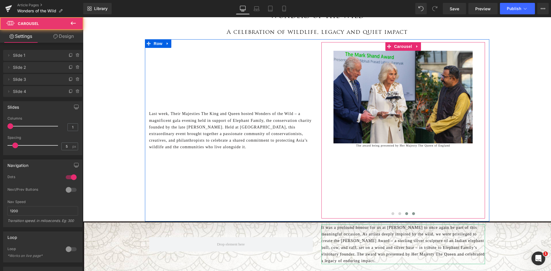
click at [412, 212] on button at bounding box center [413, 214] width 7 height 6
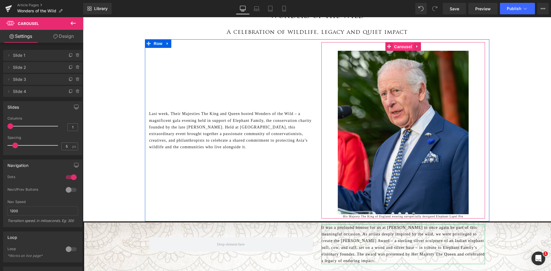
click at [400, 45] on span "Carousel" at bounding box center [403, 47] width 21 height 9
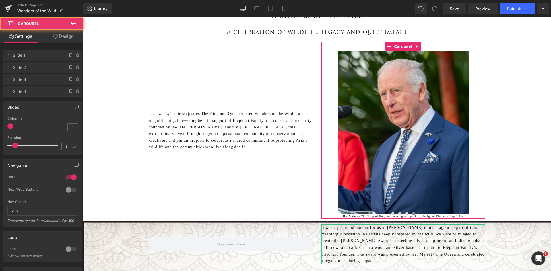
click at [55, 38] on icon at bounding box center [55, 36] width 5 height 5
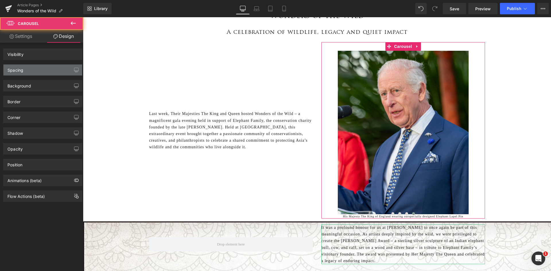
click at [47, 68] on div "Spacing" at bounding box center [42, 70] width 79 height 11
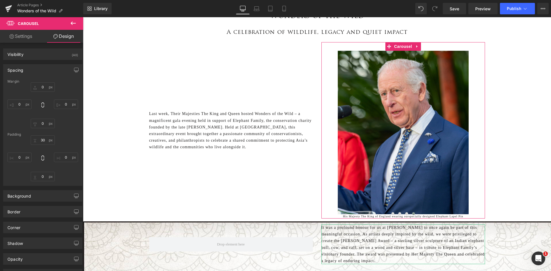
type input "0"
type input "30"
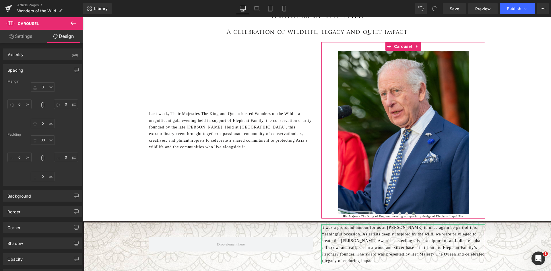
type input "0"
click at [41, 179] on input "0" at bounding box center [43, 176] width 24 height 9
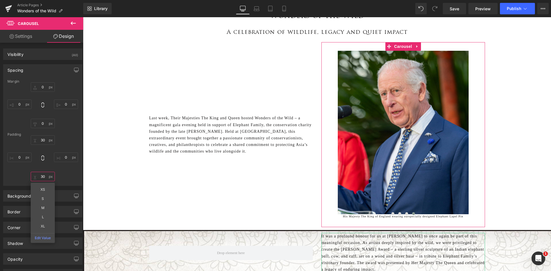
drag, startPoint x: 42, startPoint y: 179, endPoint x: 37, endPoint y: 179, distance: 5.2
click at [37, 179] on input "30" at bounding box center [43, 176] width 24 height 9
drag, startPoint x: 45, startPoint y: 179, endPoint x: 39, endPoint y: 179, distance: 5.5
click at [39, 179] on input "30" at bounding box center [43, 176] width 24 height 9
type input "0"
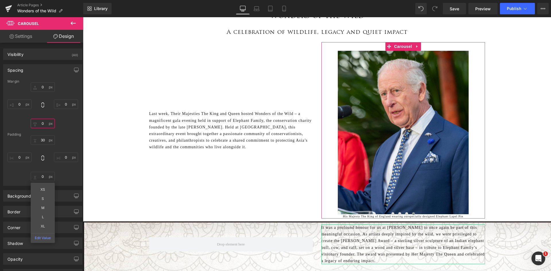
click at [44, 121] on input "0" at bounding box center [43, 123] width 24 height 9
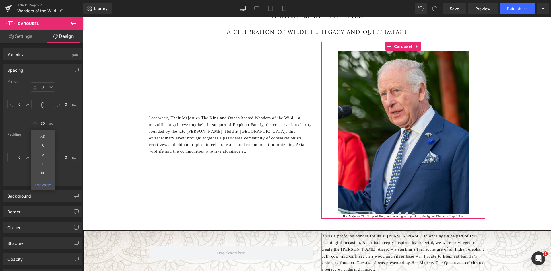
click at [41, 121] on input "30" at bounding box center [43, 123] width 24 height 9
type input "3"
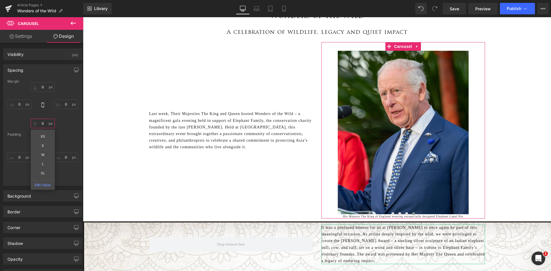
type input "0"
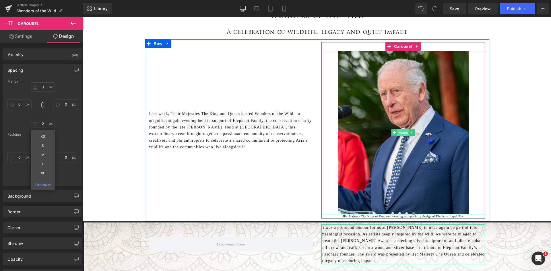
click at [399, 134] on span "Image" at bounding box center [404, 133] width 12 height 7
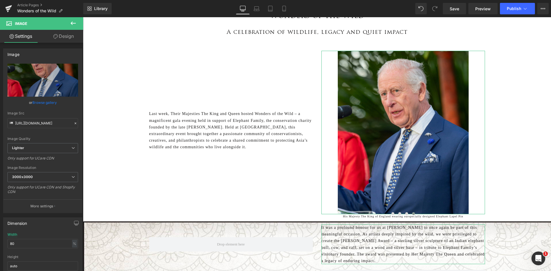
click at [63, 38] on link "Design" at bounding box center [64, 36] width 42 height 13
click at [0, 0] on div "Spacing" at bounding box center [0, 0] width 0 height 0
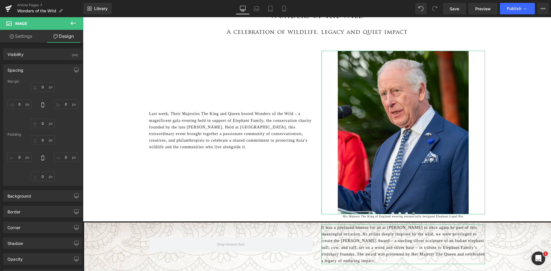
type input "0"
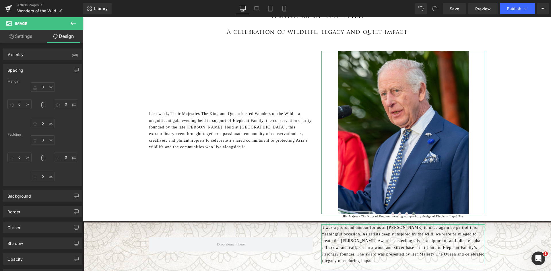
type input "0"
click at [43, 178] on input "0" at bounding box center [43, 176] width 24 height 9
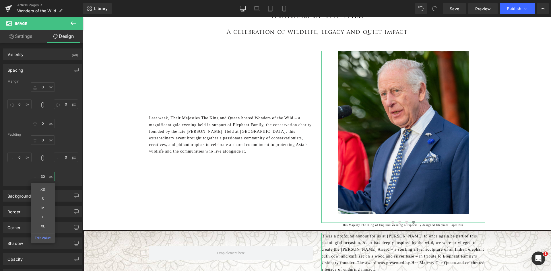
drag, startPoint x: 43, startPoint y: 178, endPoint x: 37, endPoint y: 178, distance: 6.3
click at [37, 178] on input "30" at bounding box center [43, 176] width 24 height 9
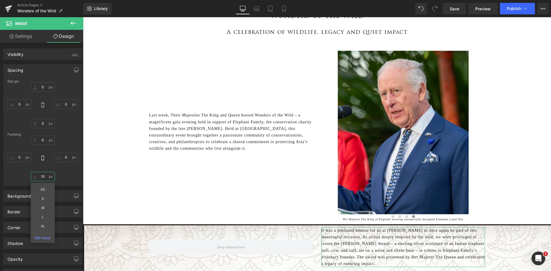
type input "10"
click at [71, 23] on icon at bounding box center [73, 23] width 5 height 3
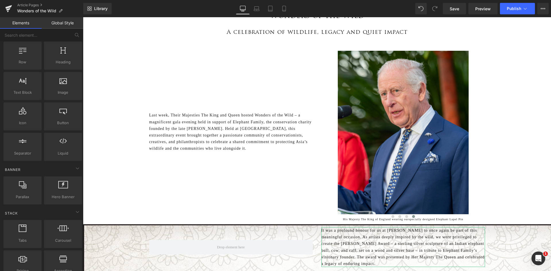
scroll to position [0, 0]
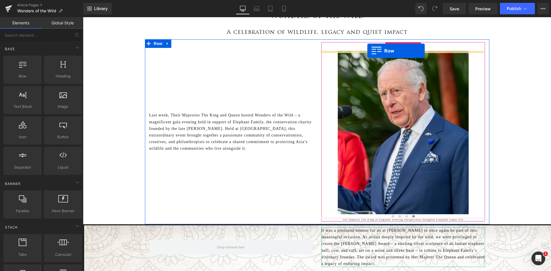
drag, startPoint x: 103, startPoint y: 96, endPoint x: 368, endPoint y: 51, distance: 268.0
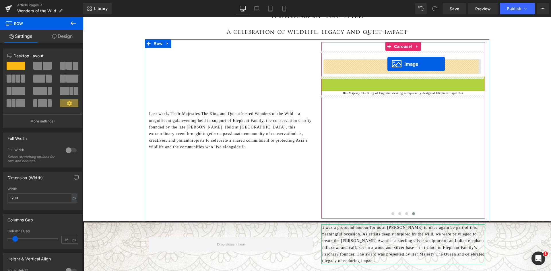
drag, startPoint x: 390, startPoint y: 159, endPoint x: 388, endPoint y: 64, distance: 94.5
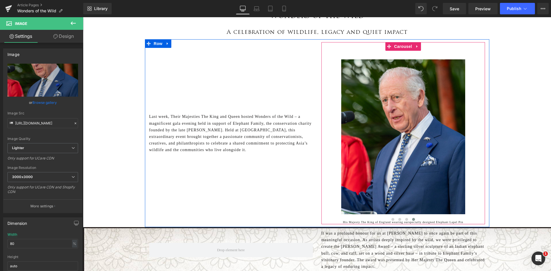
click at [350, 221] on div at bounding box center [404, 221] width 164 height 8
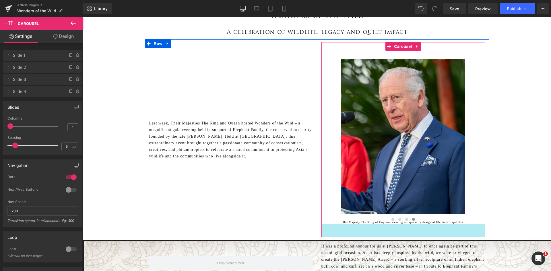
drag, startPoint x: 381, startPoint y: 223, endPoint x: 382, endPoint y: 236, distance: 12.9
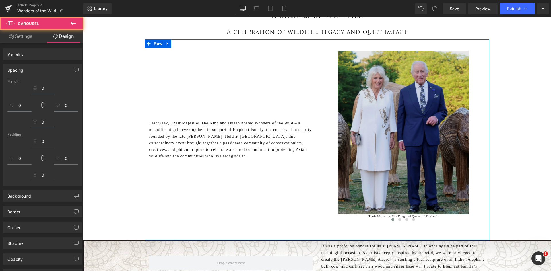
click at [333, 218] on div at bounding box center [404, 221] width 164 height 8
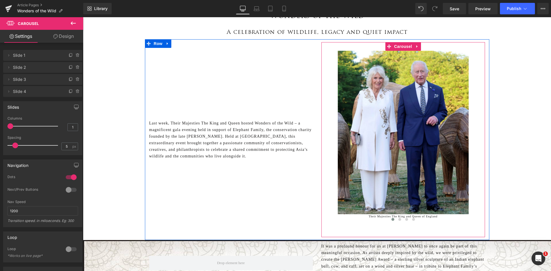
click at [392, 220] on span at bounding box center [393, 219] width 3 height 3
click at [398, 221] on button at bounding box center [400, 220] width 7 height 6
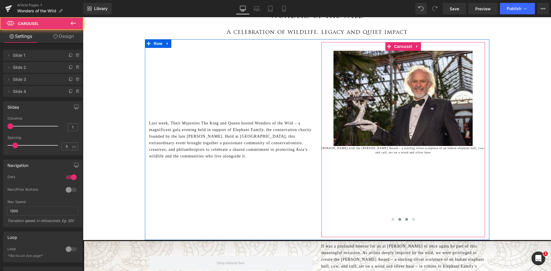
click at [406, 220] on span at bounding box center [407, 219] width 3 height 3
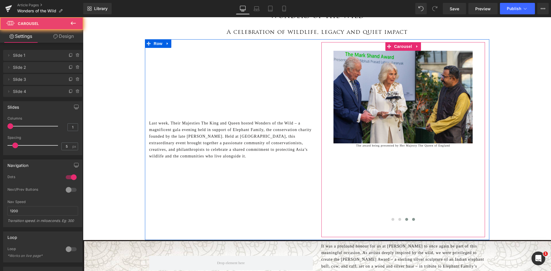
click at [412, 220] on span at bounding box center [413, 219] width 3 height 3
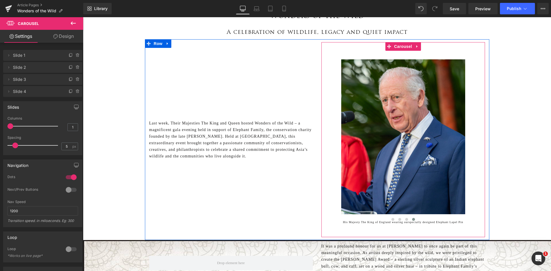
click at [375, 223] on div at bounding box center [404, 221] width 164 height 8
click at [346, 223] on div at bounding box center [404, 221] width 164 height 8
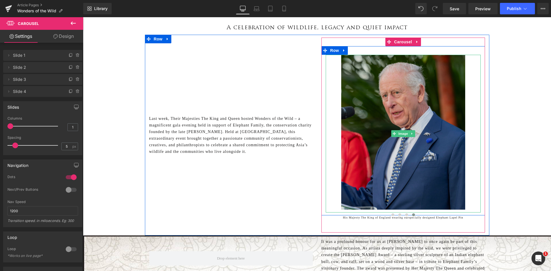
scroll to position [29, 0]
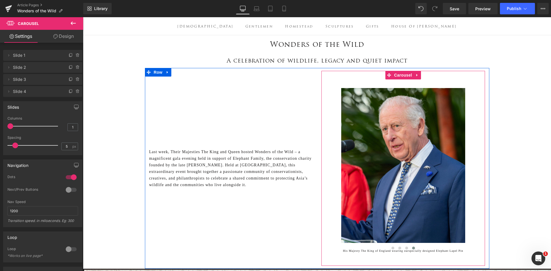
click at [399, 76] on span "Carousel" at bounding box center [403, 75] width 21 height 9
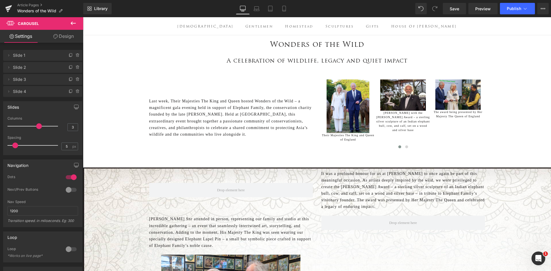
type input "4"
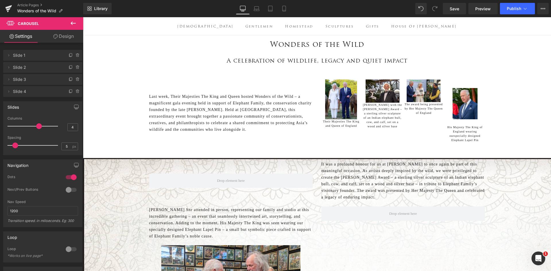
drag, startPoint x: 11, startPoint y: 127, endPoint x: 70, endPoint y: 87, distance: 71.4
click at [36, 130] on div at bounding box center [34, 126] width 48 height 11
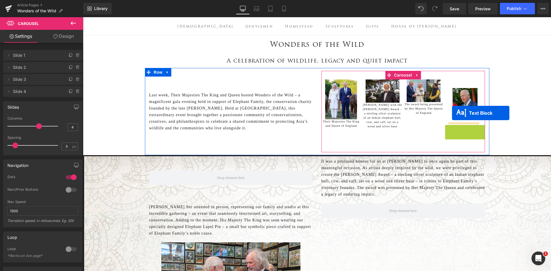
drag, startPoint x: 448, startPoint y: 134, endPoint x: 452, endPoint y: 113, distance: 21.1
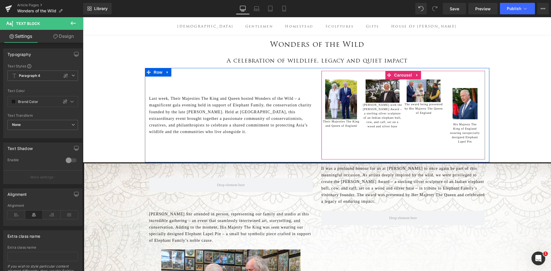
click at [397, 75] on span "Carousel" at bounding box center [403, 75] width 21 height 9
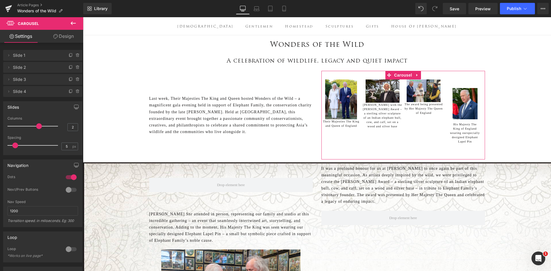
type input "1"
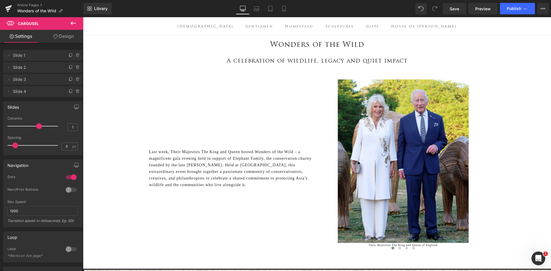
drag, startPoint x: 38, startPoint y: 126, endPoint x: 0, endPoint y: 127, distance: 38.5
click at [0, 127] on div "Slides 1 Columns 1 3 Columns 3 3 Columns 3 1 Columns 1 5px Spacing 5 px 5px Spa…" at bounding box center [43, 126] width 86 height 58
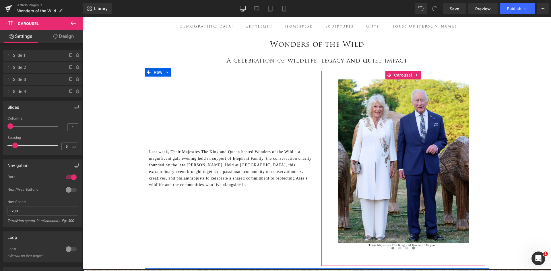
click at [412, 250] on button at bounding box center [413, 249] width 7 height 6
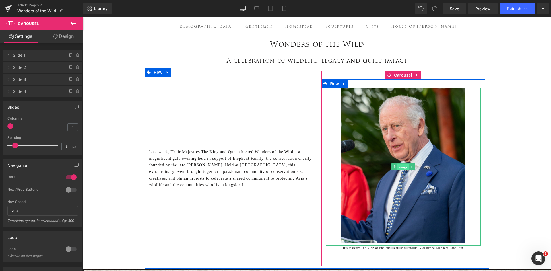
click at [399, 169] on span "Image" at bounding box center [404, 167] width 12 height 7
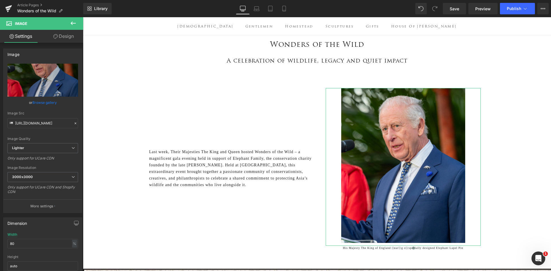
drag, startPoint x: 65, startPoint y: 35, endPoint x: 63, endPoint y: 39, distance: 4.3
click at [65, 35] on link "Design" at bounding box center [64, 36] width 42 height 13
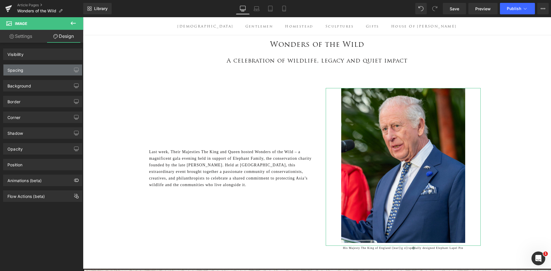
click at [43, 71] on div "Spacing" at bounding box center [42, 70] width 79 height 11
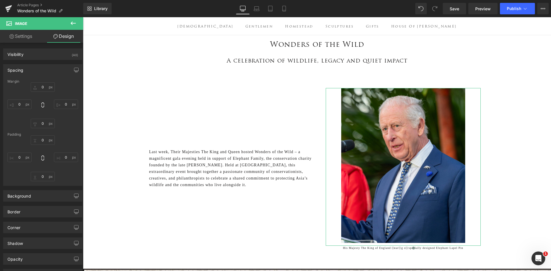
type input "0"
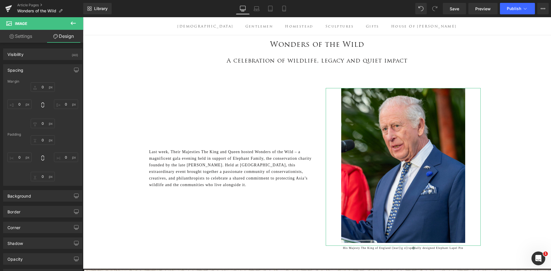
type input "0"
type input "10"
type input "0"
click at [34, 182] on div "Margin 0px 0 0px 0 0px 0 0px 0 Padding 0px 0 0px 0 10px 10 0px 0" at bounding box center [42, 133] width 79 height 106
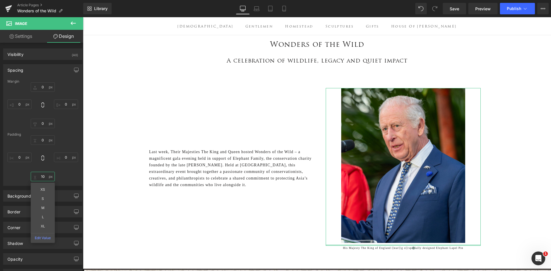
click at [40, 178] on input "10" at bounding box center [43, 176] width 24 height 9
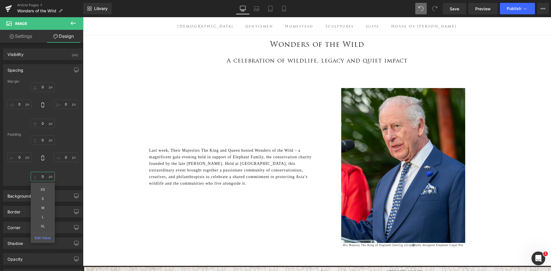
type input "0"
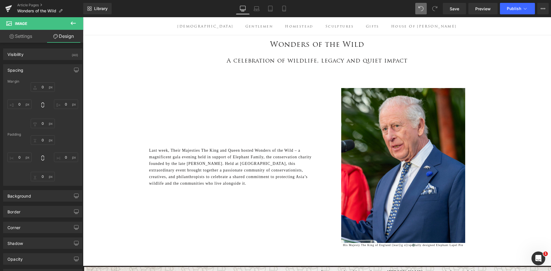
type input "0"
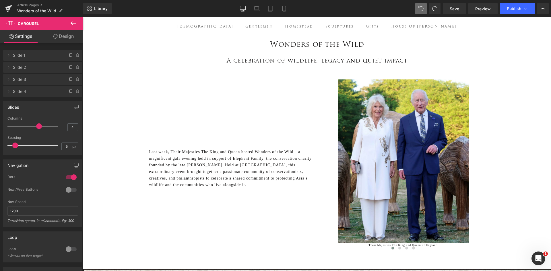
type input "1"
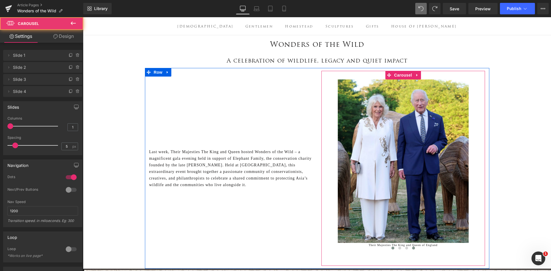
click at [412, 249] on span at bounding box center [413, 248] width 3 height 3
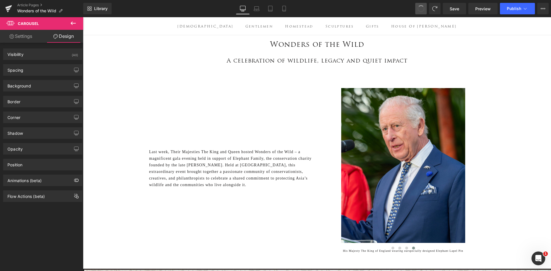
click at [420, 8] on span at bounding box center [421, 8] width 7 height 7
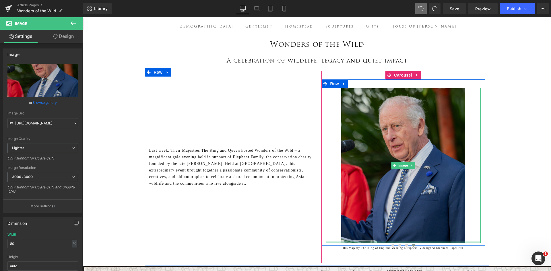
drag, startPoint x: 361, startPoint y: 245, endPoint x: 362, endPoint y: 241, distance: 4.3
click at [362, 241] on div "Image" at bounding box center [403, 165] width 155 height 155
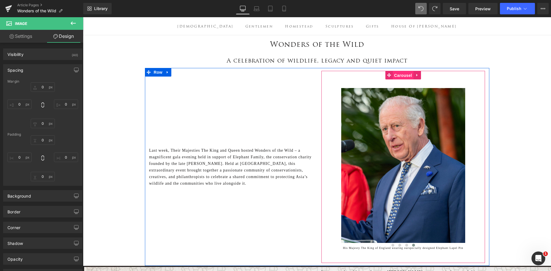
click at [395, 75] on span "Carousel" at bounding box center [403, 75] width 21 height 9
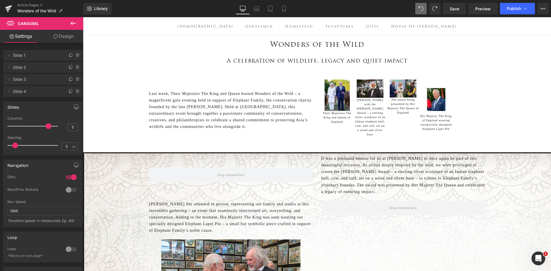
type input "4"
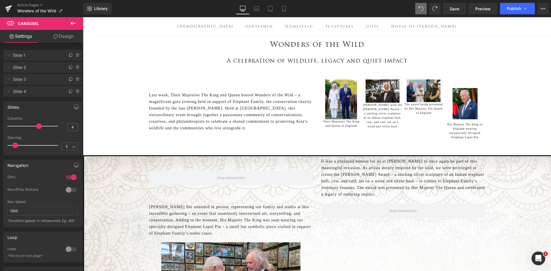
drag, startPoint x: 11, startPoint y: 126, endPoint x: 42, endPoint y: 126, distance: 31.3
click at [42, 126] on div at bounding box center [34, 126] width 48 height 11
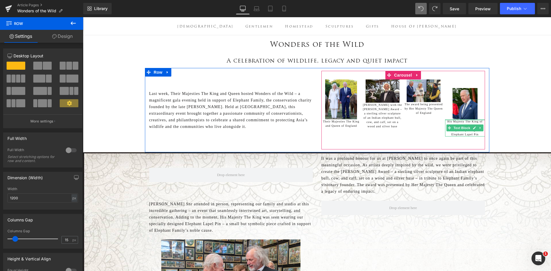
click at [461, 120] on div "Image Row His Majesty The King of England wearing our specially designed Elepha…" at bounding box center [465, 108] width 40 height 57
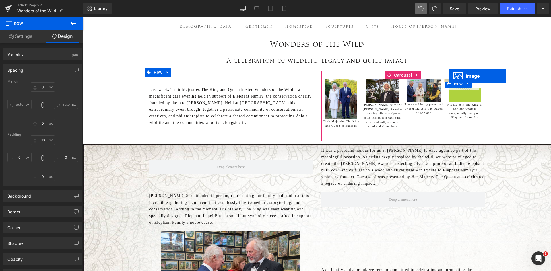
drag, startPoint x: 453, startPoint y: 105, endPoint x: 449, endPoint y: 76, distance: 29.0
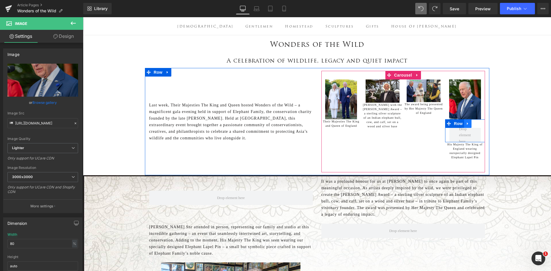
click at [466, 123] on icon at bounding box center [468, 124] width 4 height 4
click at [481, 122] on icon at bounding box center [483, 124] width 4 height 4
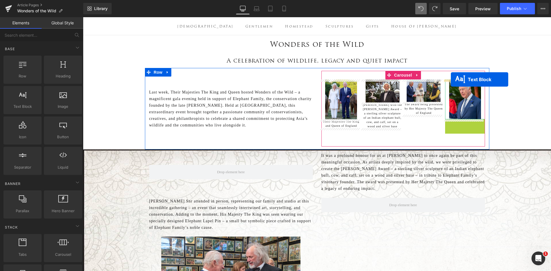
drag, startPoint x: 448, startPoint y: 128, endPoint x: 451, endPoint y: 80, distance: 48.6
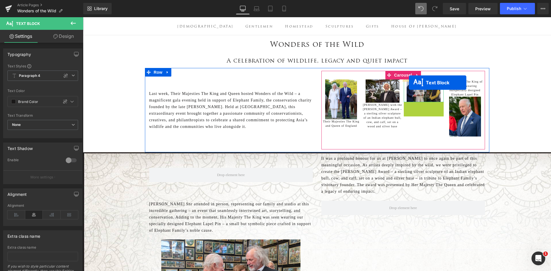
drag, startPoint x: 407, startPoint y: 107, endPoint x: 409, endPoint y: 83, distance: 24.8
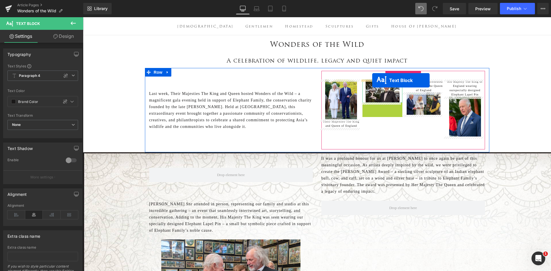
drag, startPoint x: 366, startPoint y: 115, endPoint x: 373, endPoint y: 80, distance: 35.4
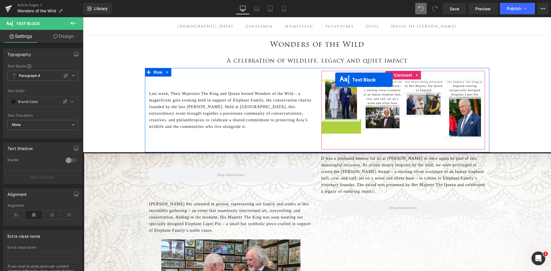
drag, startPoint x: 323, startPoint y: 125, endPoint x: 335, endPoint y: 80, distance: 47.2
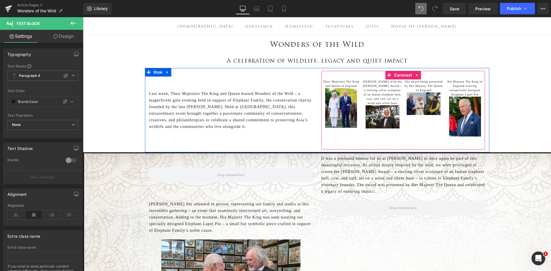
drag, startPoint x: 403, startPoint y: 76, endPoint x: 207, endPoint y: 123, distance: 201.3
click at [403, 76] on span "Carousel" at bounding box center [403, 75] width 21 height 9
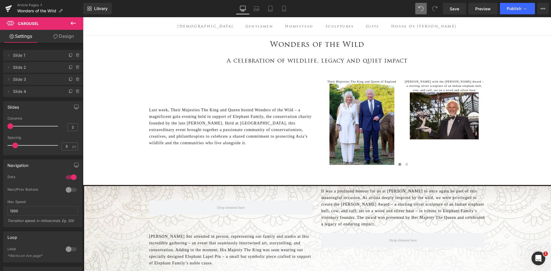
type input "1"
drag, startPoint x: 39, startPoint y: 128, endPoint x: 0, endPoint y: 127, distance: 39.3
click at [0, 127] on div "Slides 1 Columns 1 3 Columns 3 3 Columns 3 1 Columns 1 5px Spacing 5 px 5px Spa…" at bounding box center [43, 126] width 86 height 58
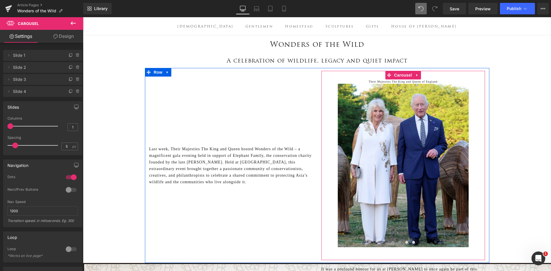
click at [399, 244] on span at bounding box center [400, 242] width 3 height 3
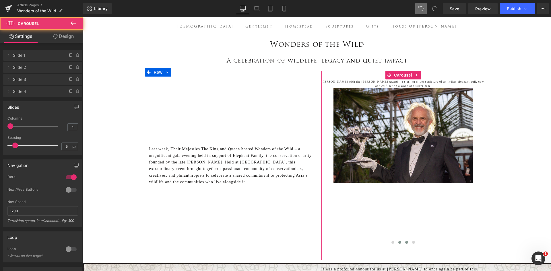
click at [407, 242] on button at bounding box center [407, 243] width 7 height 6
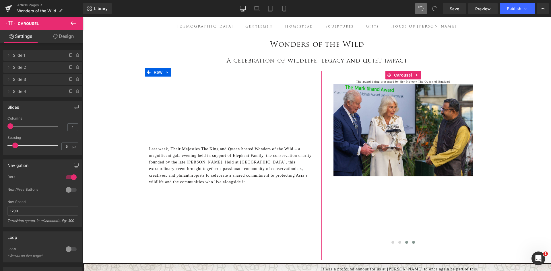
click at [412, 242] on span at bounding box center [413, 242] width 3 height 3
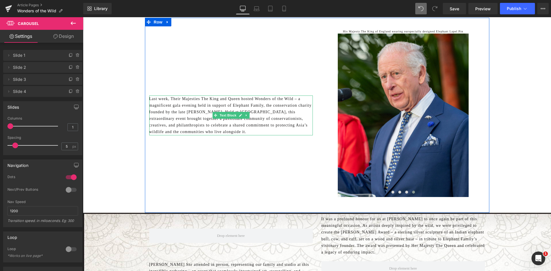
scroll to position [86, 0]
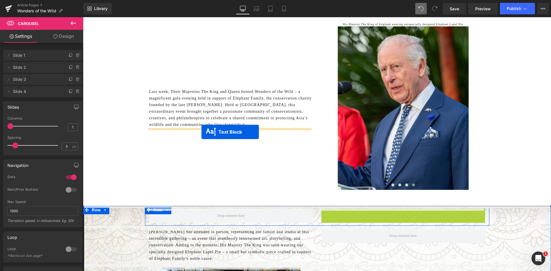
drag, startPoint x: 384, startPoint y: 231, endPoint x: 202, endPoint y: 132, distance: 207.7
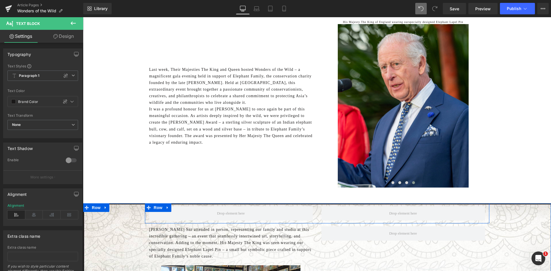
scroll to position [95, 0]
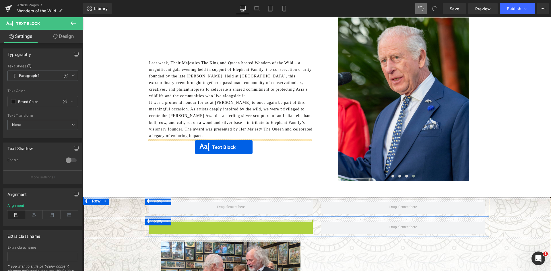
drag, startPoint x: 213, startPoint y: 237, endPoint x: 195, endPoint y: 147, distance: 91.0
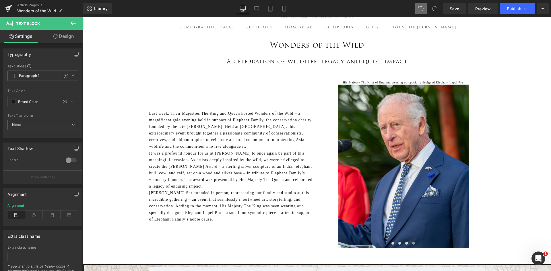
scroll to position [21, 0]
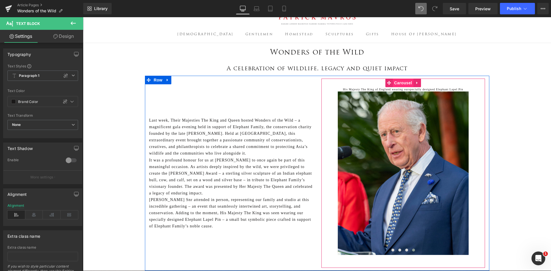
click at [399, 84] on span "Carousel" at bounding box center [403, 83] width 21 height 9
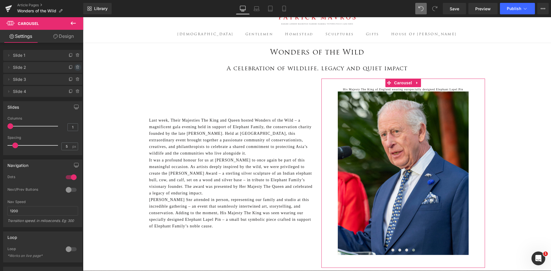
click at [77, 66] on icon at bounding box center [77, 66] width 1 height 1
click at [29, 67] on div "Delete Cancel" at bounding box center [42, 67] width 79 height 11
click at [48, 68] on button "Cancel" at bounding box center [51, 67] width 19 height 7
click at [70, 66] on icon at bounding box center [71, 67] width 5 height 5
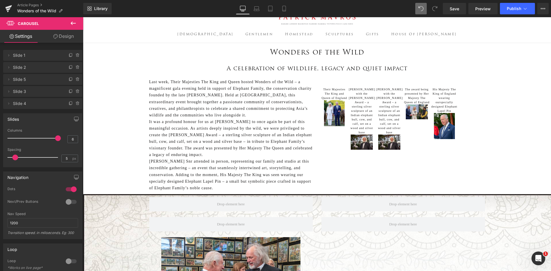
type input "5"
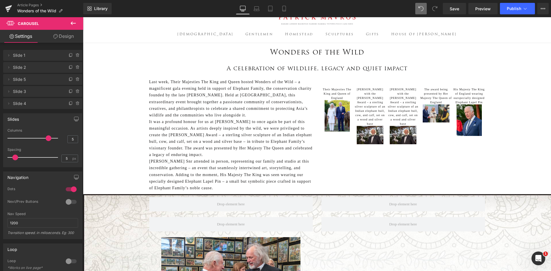
drag, startPoint x: 9, startPoint y: 137, endPoint x: 47, endPoint y: 137, distance: 38.5
click at [47, 137] on span at bounding box center [49, 139] width 6 height 6
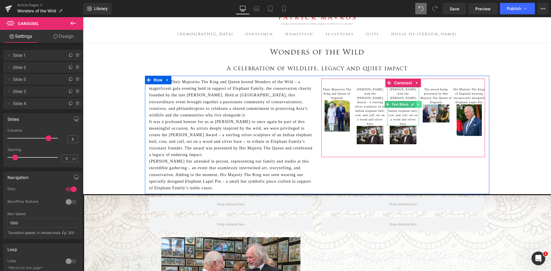
click at [417, 105] on icon at bounding box center [418, 104] width 3 height 3
drag, startPoint x: 418, startPoint y: 104, endPoint x: 407, endPoint y: 99, distance: 12.2
click at [418, 105] on div "Their Majesties The King and Queen of England Text Block Image Patrick Mavros w…" at bounding box center [404, 115] width 165 height 57
click at [406, 101] on div "Patrick Mavros with the Mark Shand Award – a sterling silver sculpture of an In…" at bounding box center [404, 106] width 32 height 39
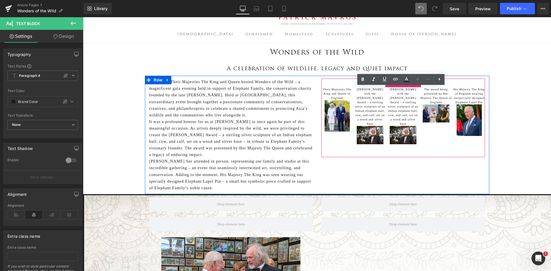
click at [420, 142] on div "Their Majesties The King and Queen of England Text Block Image Patrick Mavros w…" at bounding box center [404, 118] width 164 height 79
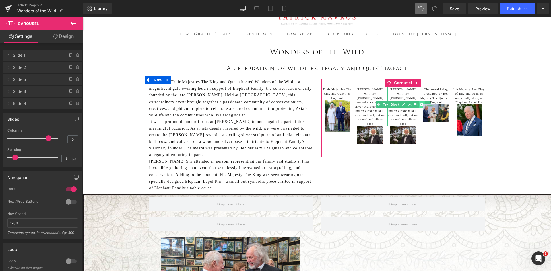
click at [419, 104] on link at bounding box center [422, 104] width 6 height 7
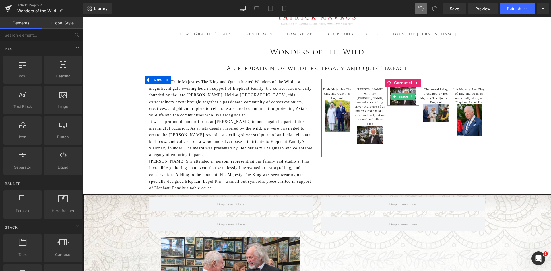
click at [411, 97] on icon at bounding box center [412, 96] width 3 height 3
click at [414, 97] on icon at bounding box center [415, 96] width 3 height 3
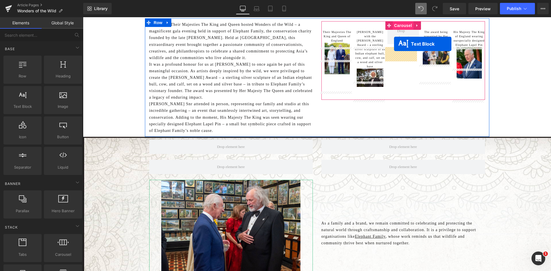
scroll to position [61, 0]
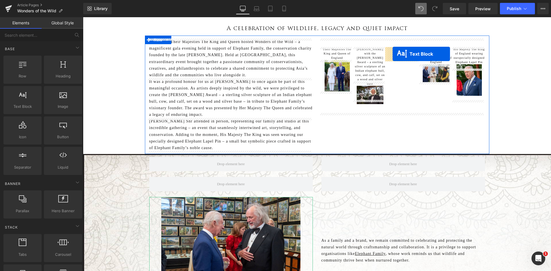
drag, startPoint x: 214, startPoint y: 247, endPoint x: 393, endPoint y: 54, distance: 262.8
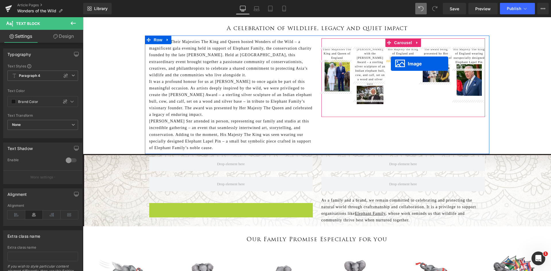
drag, startPoint x: 219, startPoint y: 243, endPoint x: 391, endPoint y: 64, distance: 248.8
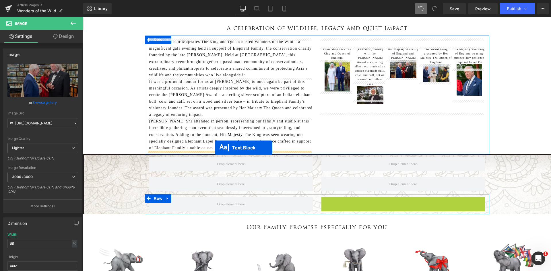
drag, startPoint x: 387, startPoint y: 211, endPoint x: 215, endPoint y: 148, distance: 182.9
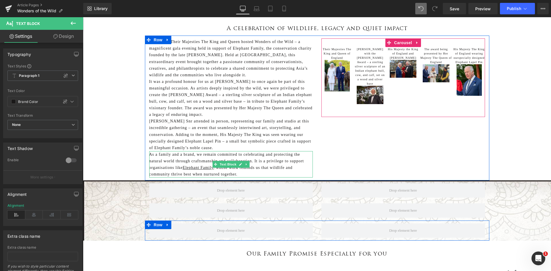
click at [402, 44] on span "Carousel" at bounding box center [403, 42] width 21 height 9
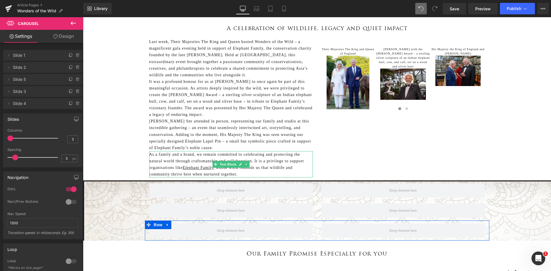
type input "1"
drag, startPoint x: 46, startPoint y: 136, endPoint x: 4, endPoint y: 140, distance: 42.3
click at [4, 138] on div "1 Columns 1 3 Columns 3 3 Columns 3 1 Columns 1 5px Spacing 5 px 5px Spacing 5 …" at bounding box center [42, 148] width 79 height 38
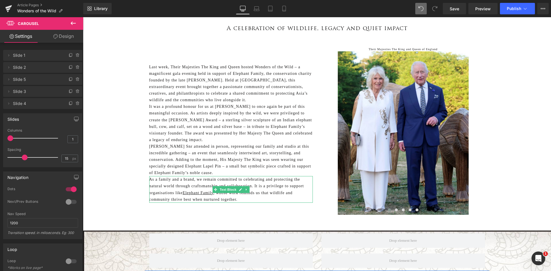
type input "0"
drag, startPoint x: 15, startPoint y: 157, endPoint x: 8, endPoint y: 157, distance: 6.6
click at [8, 157] on span at bounding box center [10, 158] width 6 height 6
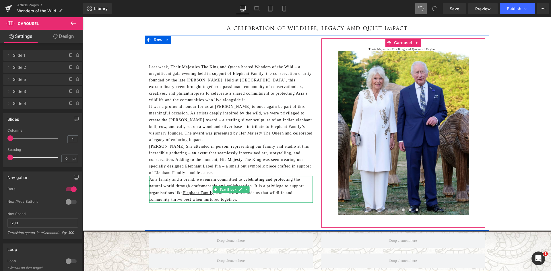
click at [395, 210] on span at bounding box center [396, 210] width 3 height 3
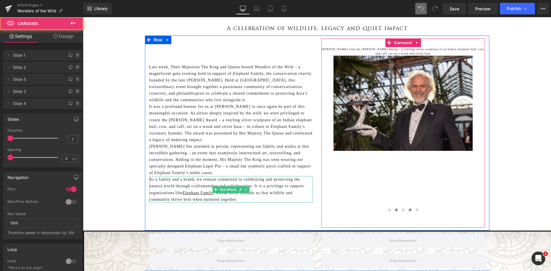
click at [409, 211] on span at bounding box center [410, 210] width 3 height 3
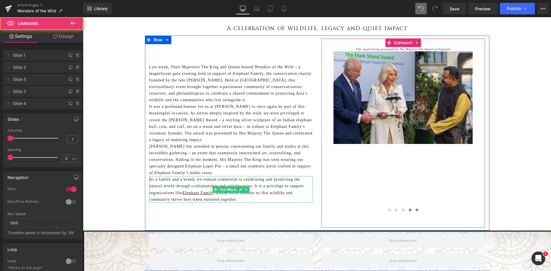
click at [417, 209] on button at bounding box center [417, 210] width 7 height 6
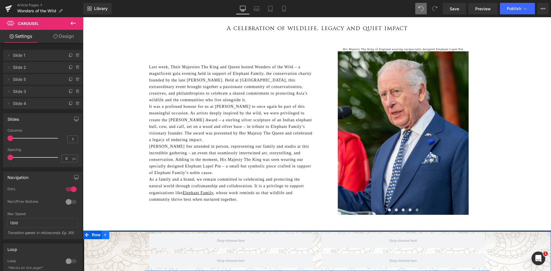
click at [104, 234] on icon at bounding box center [106, 235] width 4 height 4
click at [119, 236] on icon at bounding box center [121, 235] width 4 height 4
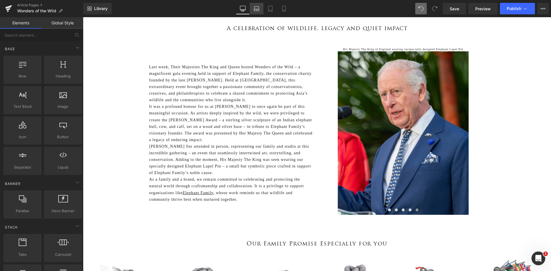
click at [257, 8] on icon at bounding box center [257, 9] width 6 height 6
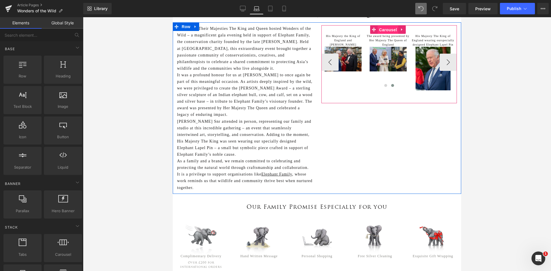
click at [386, 28] on span "Carousel" at bounding box center [388, 30] width 21 height 9
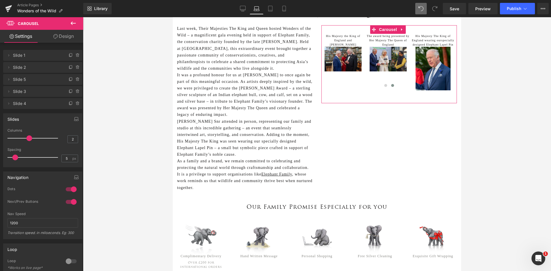
type input "1"
drag, startPoint x: 27, startPoint y: 139, endPoint x: 18, endPoint y: 136, distance: 9.7
click at [0, 142] on div "Slides 1 Columns 1 1 Columns 1 3 Columns 3 1 Columns 1 0px Spacing 0 px 5px Spa…" at bounding box center [43, 138] width 86 height 58
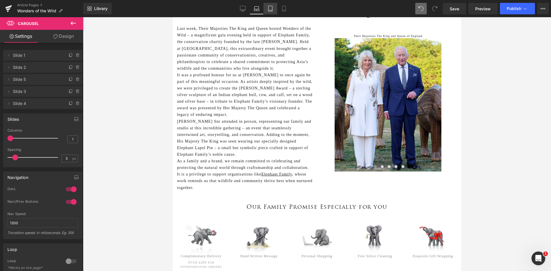
click at [273, 9] on icon at bounding box center [271, 9] width 6 height 6
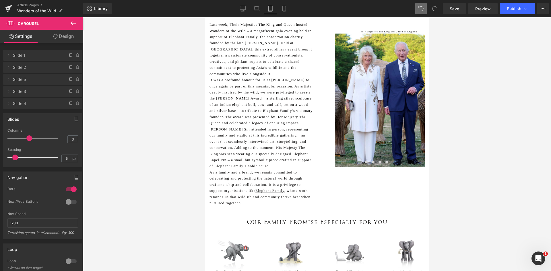
scroll to position [57, 0]
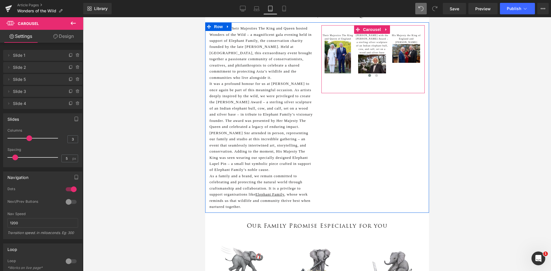
drag, startPoint x: 367, startPoint y: 30, endPoint x: 251, endPoint y: 52, distance: 118.1
click at [366, 30] on span "Carousel" at bounding box center [372, 29] width 21 height 9
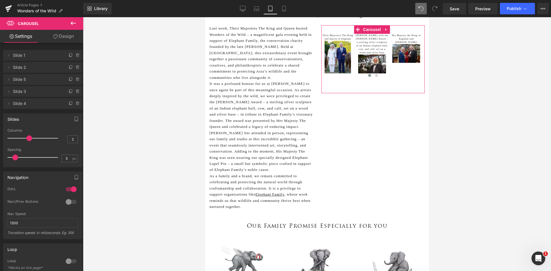
type input "1"
drag, startPoint x: 28, startPoint y: 139, endPoint x: 163, endPoint y: 66, distance: 153.3
click at [0, 144] on div "Slides 1 Columns 1 1 Columns 1 1 Columns 1 1 Columns 1 0px Spacing 0 px 5px Spa…" at bounding box center [43, 138] width 86 height 58
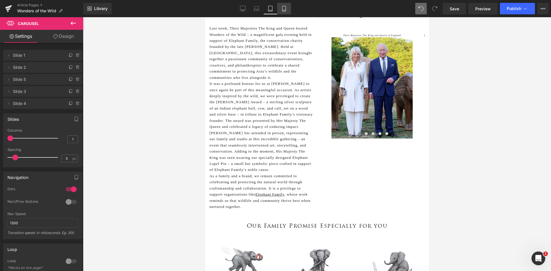
click at [286, 11] on icon at bounding box center [284, 8] width 3 height 5
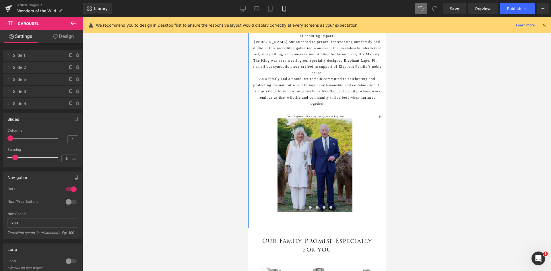
scroll to position [144, 0]
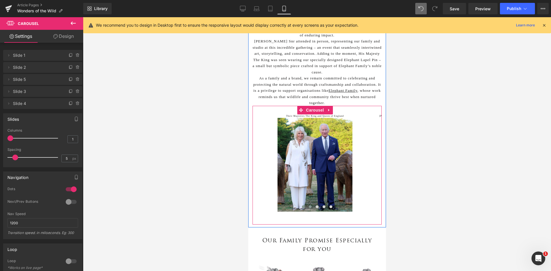
click at [307, 208] on button at bounding box center [310, 207] width 7 height 6
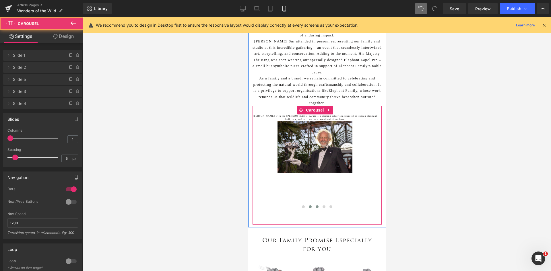
click at [316, 206] on span at bounding box center [317, 207] width 3 height 3
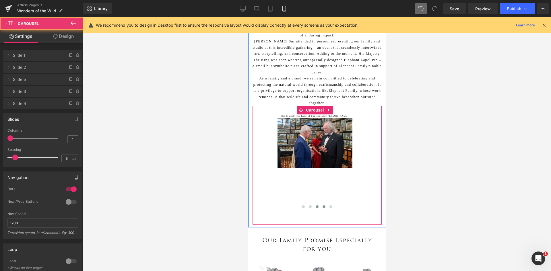
click at [321, 208] on button at bounding box center [324, 207] width 7 height 6
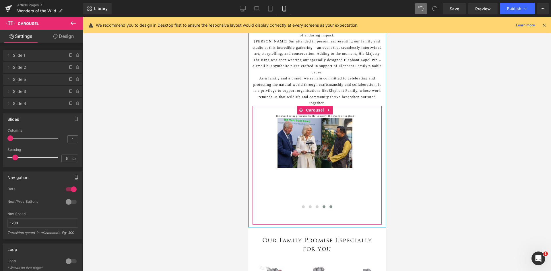
click at [330, 209] on button at bounding box center [330, 207] width 7 height 6
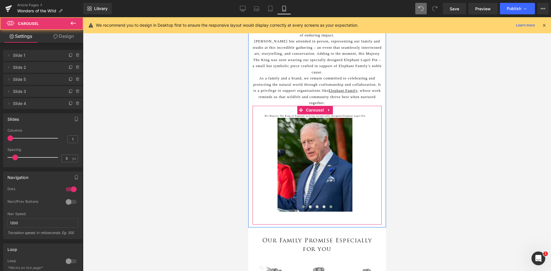
click at [302, 208] on span at bounding box center [303, 207] width 3 height 3
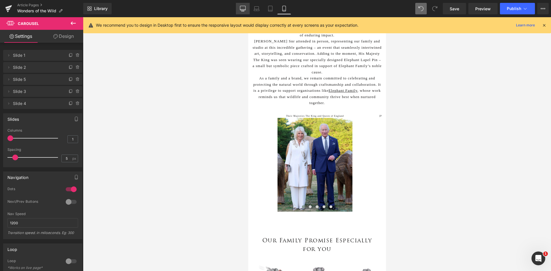
drag, startPoint x: 236, startPoint y: 11, endPoint x: 242, endPoint y: 9, distance: 6.5
click at [236, 11] on link "Desktop" at bounding box center [243, 8] width 14 height 11
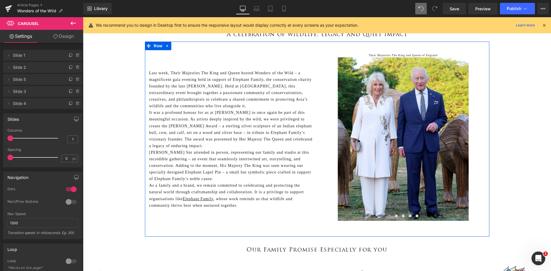
scroll to position [57, 0]
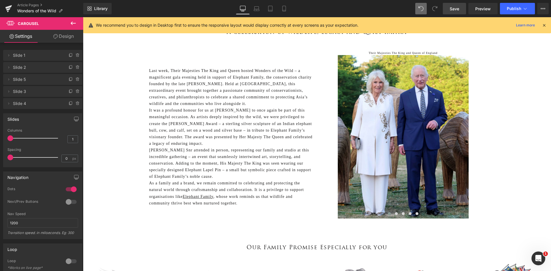
click at [456, 10] on span "Save" at bounding box center [454, 9] width 9 height 6
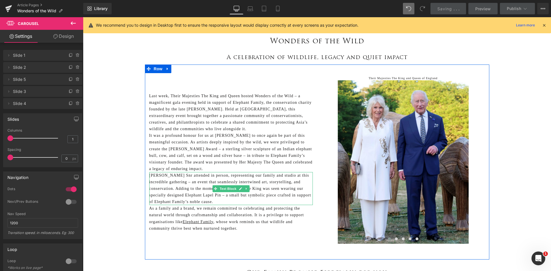
scroll to position [0, 0]
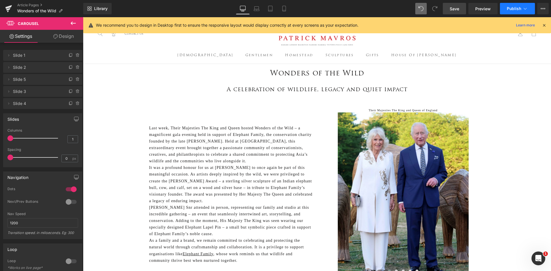
click at [518, 8] on span "Publish" at bounding box center [514, 8] width 14 height 5
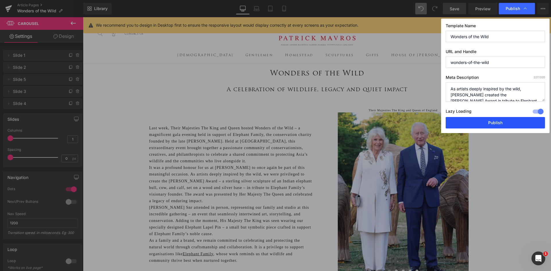
click at [495, 119] on button "Publish" at bounding box center [495, 122] width 99 height 11
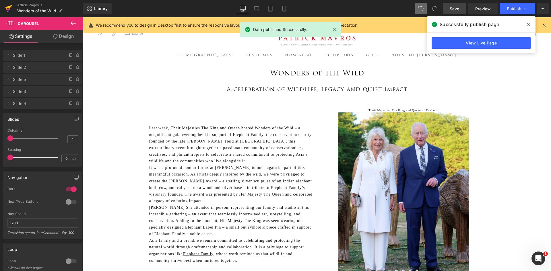
click at [9, 8] on icon at bounding box center [8, 9] width 4 height 3
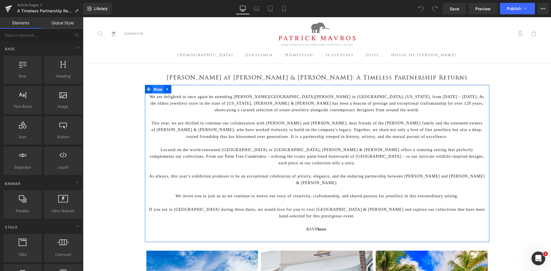
click at [157, 89] on span "Row" at bounding box center [158, 89] width 11 height 9
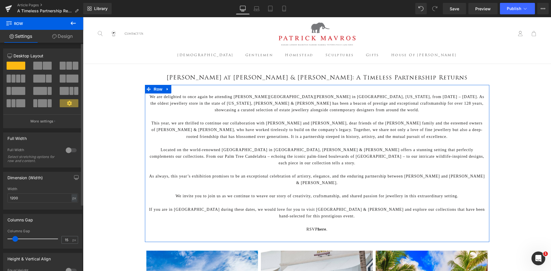
click at [44, 65] on span at bounding box center [47, 66] width 9 height 8
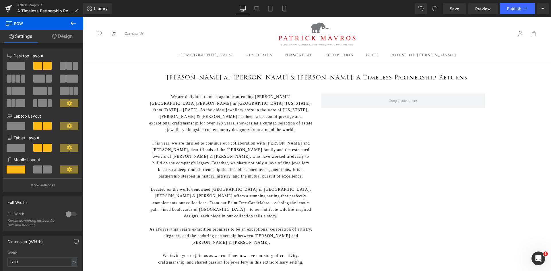
click at [72, 21] on icon at bounding box center [73, 23] width 7 height 7
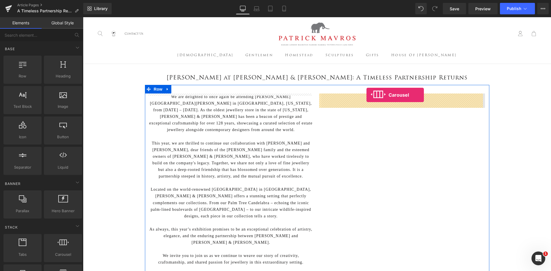
drag, startPoint x: 141, startPoint y: 263, endPoint x: 367, endPoint y: 95, distance: 281.4
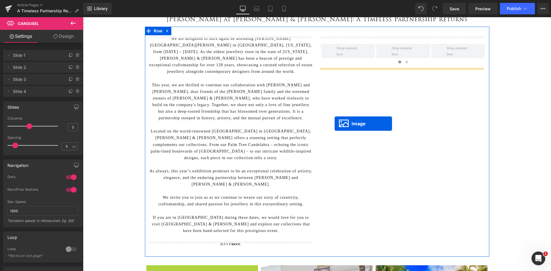
scroll to position [57, 0]
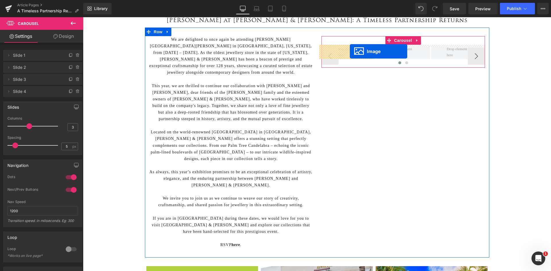
drag, startPoint x: 190, startPoint y: 224, endPoint x: 350, endPoint y: 51, distance: 235.3
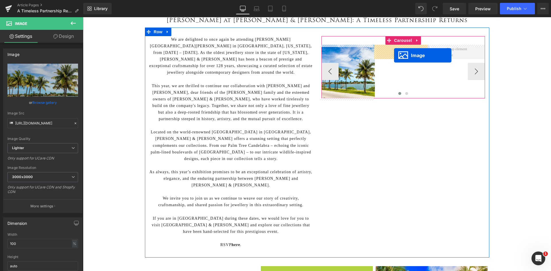
drag, startPoint x: 306, startPoint y: 223, endPoint x: 394, endPoint y: 55, distance: 189.1
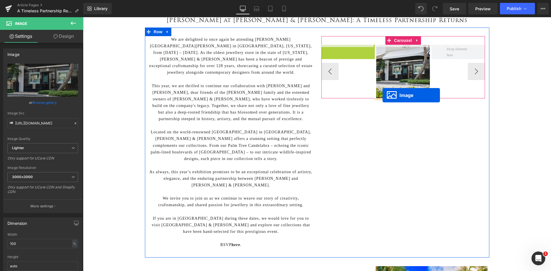
drag, startPoint x: 339, startPoint y: 71, endPoint x: 383, endPoint y: 95, distance: 50.7
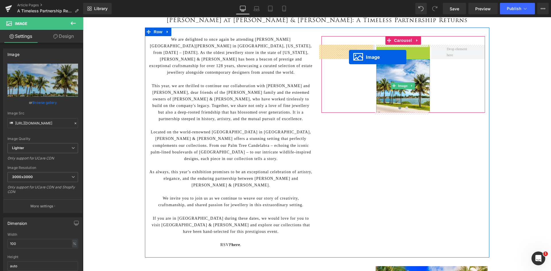
drag, startPoint x: 390, startPoint y: 72, endPoint x: 349, endPoint y: 57, distance: 43.4
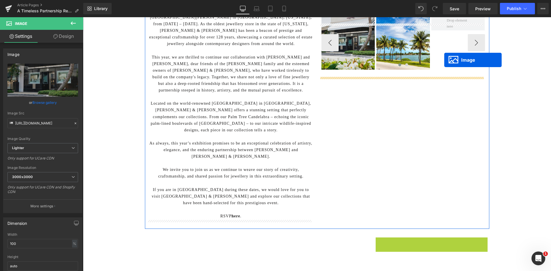
scroll to position [29, 0]
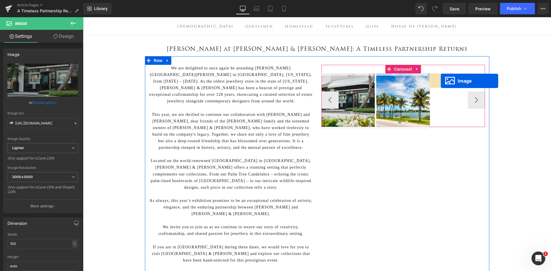
drag, startPoint x: 420, startPoint y: 165, endPoint x: 441, endPoint y: 81, distance: 86.6
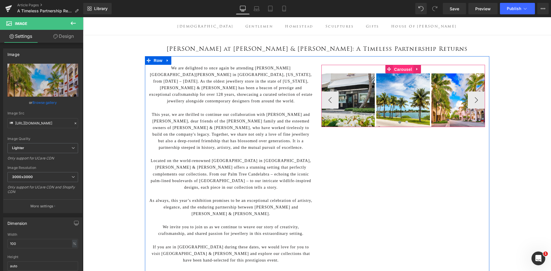
click at [403, 70] on span "Carousel" at bounding box center [403, 69] width 21 height 9
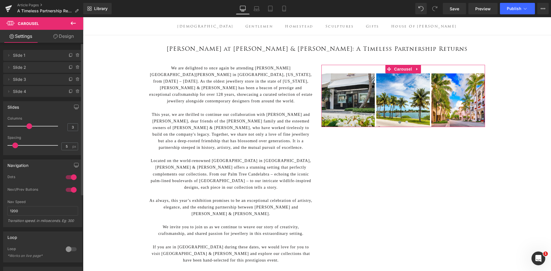
click at [69, 189] on div at bounding box center [71, 190] width 14 height 9
type input "1"
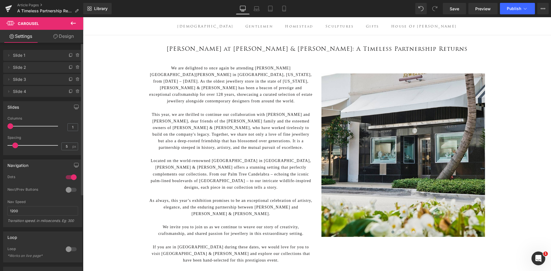
drag, startPoint x: 27, startPoint y: 126, endPoint x: 0, endPoint y: 129, distance: 26.9
click at [0, 129] on div "Slides 1 Columns 1 3 Columns 3 3 Columns 3 1 Columns 1 5px Spacing 5 px 5px Spa…" at bounding box center [43, 126] width 86 height 58
click at [76, 93] on icon at bounding box center [78, 91] width 5 height 5
drag, startPoint x: 70, startPoint y: 92, endPoint x: 6, endPoint y: 76, distance: 66.2
click at [70, 92] on button "Delete" at bounding box center [72, 91] width 18 height 7
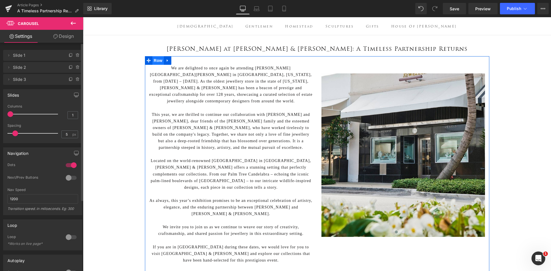
click at [155, 61] on span "Row" at bounding box center [158, 60] width 11 height 9
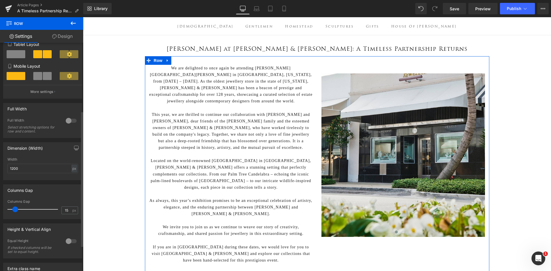
scroll to position [115, 0]
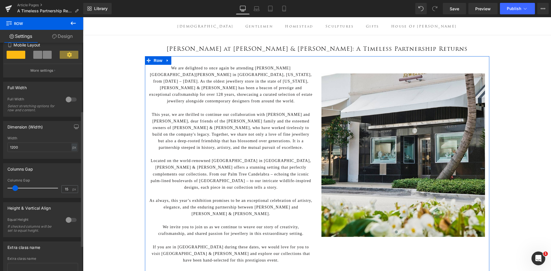
click at [67, 220] on div at bounding box center [71, 220] width 14 height 9
click at [44, 246] on span "Top" at bounding box center [42, 249] width 71 height 10
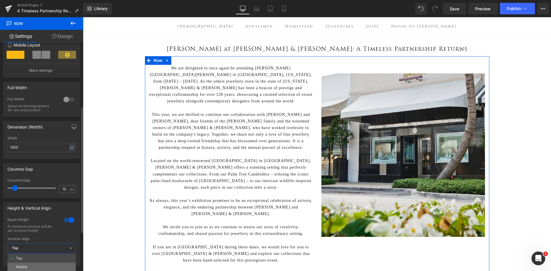
click at [38, 265] on li "Middle" at bounding box center [41, 267] width 68 height 9
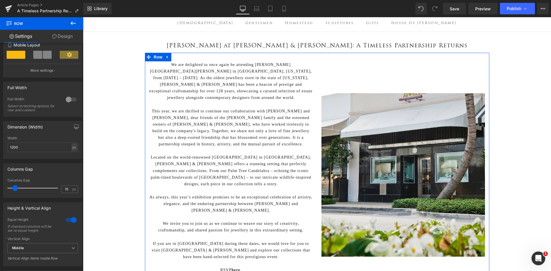
scroll to position [57, 0]
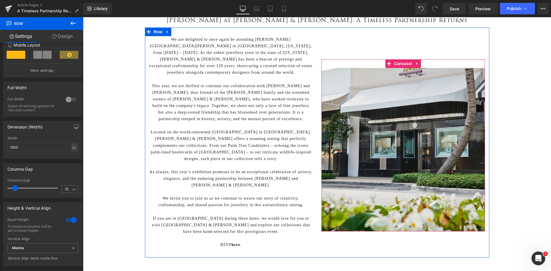
click at [402, 225] on span at bounding box center [403, 226] width 3 height 3
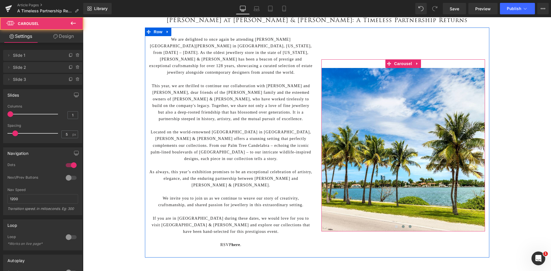
click at [408, 224] on button at bounding box center [410, 227] width 7 height 6
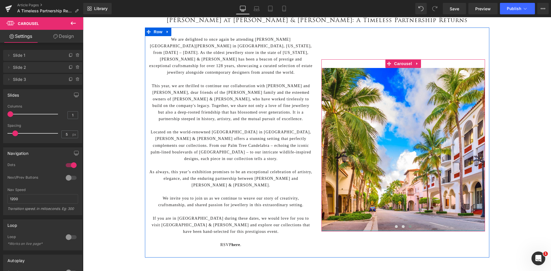
click at [395, 230] on div at bounding box center [404, 230] width 164 height 1
click at [395, 224] on button at bounding box center [396, 227] width 7 height 6
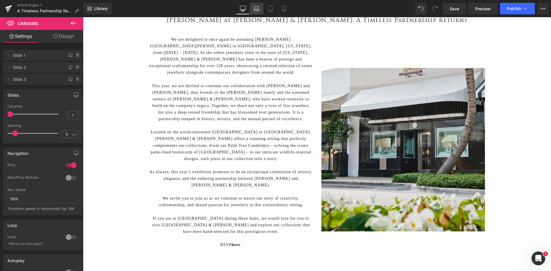
click at [257, 9] on icon at bounding box center [257, 9] width 6 height 6
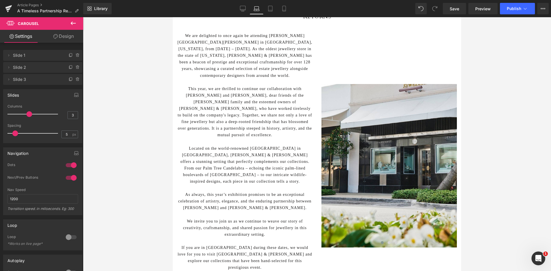
scroll to position [11, 0]
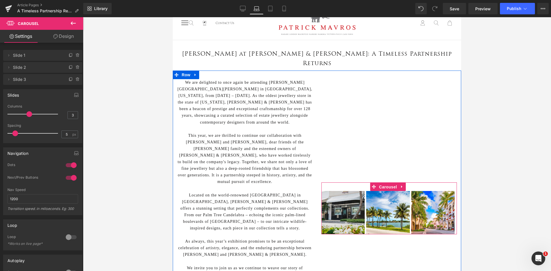
drag, startPoint x: 386, startPoint y: 168, endPoint x: 245, endPoint y: 155, distance: 141.9
click at [386, 183] on span "Carousel" at bounding box center [388, 187] width 21 height 9
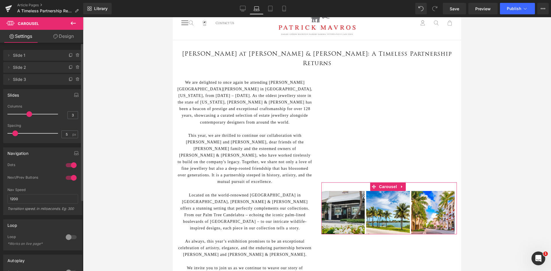
click at [67, 165] on div at bounding box center [71, 165] width 14 height 9
click at [71, 177] on div at bounding box center [71, 177] width 14 height 9
type input "1"
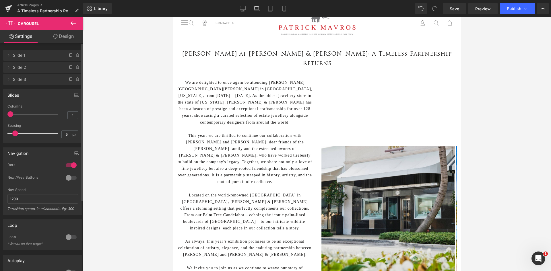
drag, startPoint x: 30, startPoint y: 111, endPoint x: 0, endPoint y: 116, distance: 30.7
click at [0, 116] on div "Slides 1 Columns 1 1 Columns 1 3 Columns 3 1 Columns 1 5px Spacing 5 px 5px Spa…" at bounding box center [43, 114] width 86 height 58
click at [264, 8] on link "Tablet" at bounding box center [271, 8] width 14 height 11
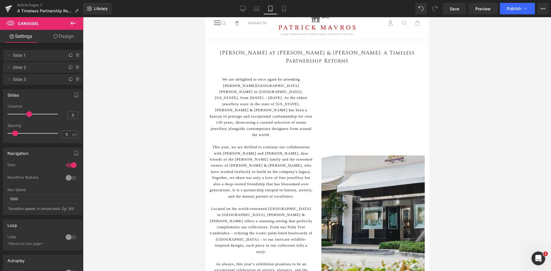
scroll to position [28, 0]
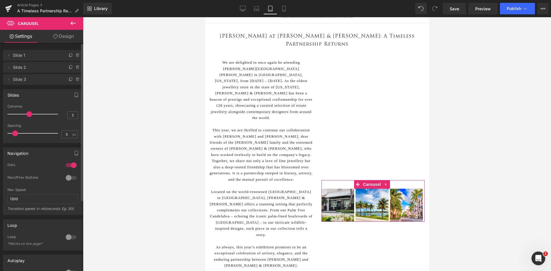
type input "1"
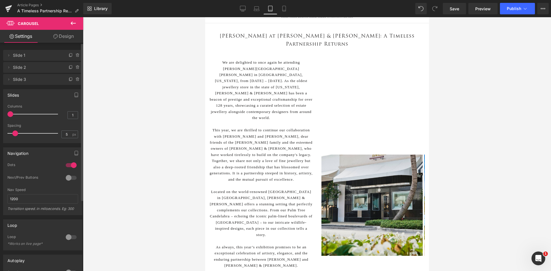
drag, startPoint x: 29, startPoint y: 114, endPoint x: 3, endPoint y: 116, distance: 26.8
click at [3, 116] on div "Slides 1 Columns 1 1 Columns 1 1 Columns 1 1 Columns 1 5px Spacing 5 px 5px Spa…" at bounding box center [43, 114] width 86 height 58
click at [287, 10] on icon at bounding box center [284, 9] width 6 height 6
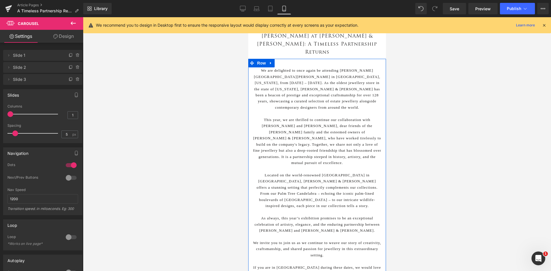
scroll to position [0, 0]
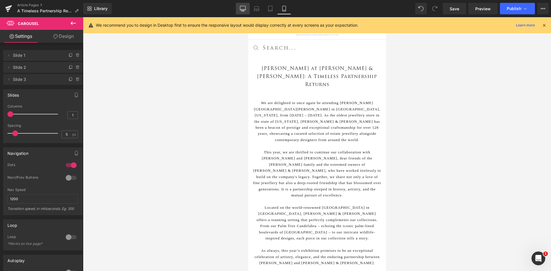
click at [244, 7] on icon at bounding box center [243, 9] width 6 height 6
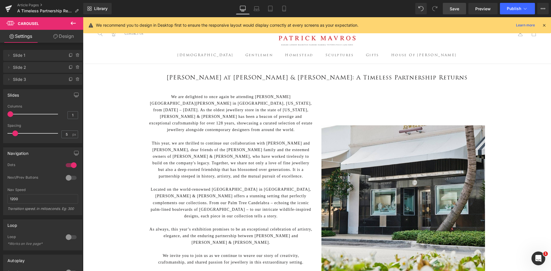
click at [460, 10] on span "Save" at bounding box center [454, 9] width 9 height 6
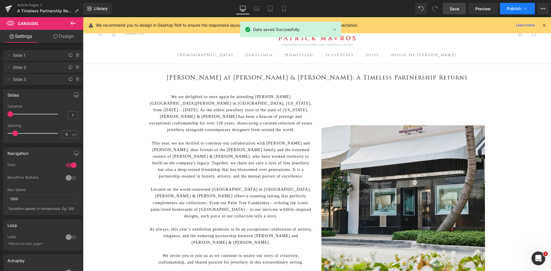
click at [515, 8] on span "Publish" at bounding box center [514, 8] width 14 height 5
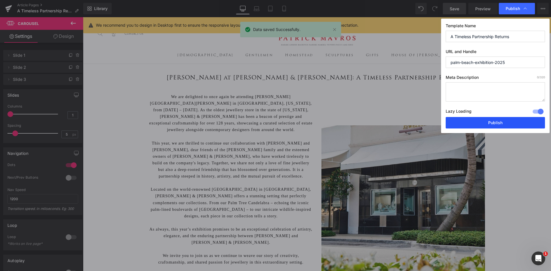
click at [514, 124] on button "Publish" at bounding box center [495, 122] width 99 height 11
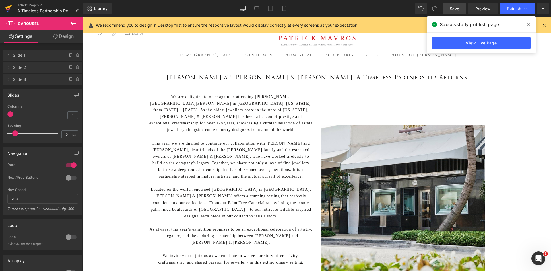
click at [7, 10] on icon at bounding box center [8, 9] width 4 height 3
